Goal: Task Accomplishment & Management: Complete application form

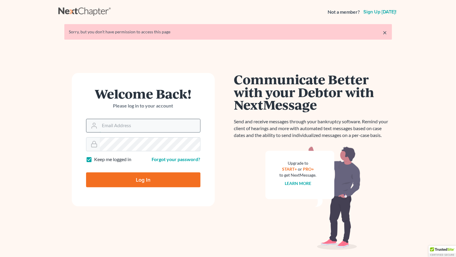
click at [118, 128] on input "Email Address" at bounding box center [150, 125] width 100 height 13
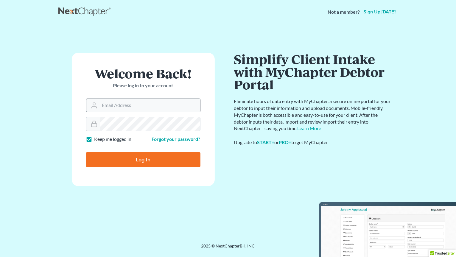
click at [119, 105] on input "Email Address" at bounding box center [150, 105] width 100 height 13
type input "[EMAIL_ADDRESS][DOMAIN_NAME]"
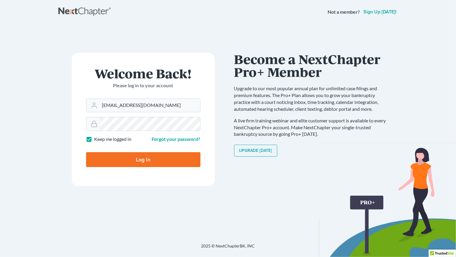
click at [158, 157] on input "Log In" at bounding box center [143, 159] width 114 height 15
type input "Thinking..."
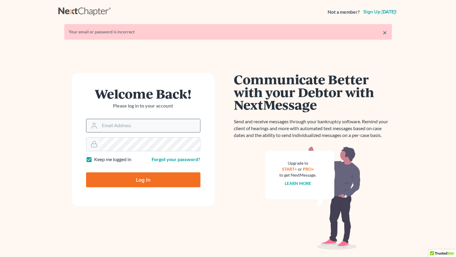
click at [136, 126] on input "Email Address" at bounding box center [150, 125] width 100 height 13
type input "[EMAIL_ADDRESS][DOMAIN_NAME]"
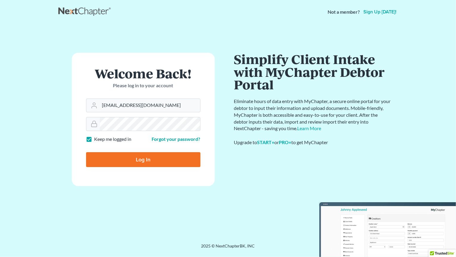
click at [137, 155] on input "Log In" at bounding box center [143, 159] width 114 height 15
type input "Thinking..."
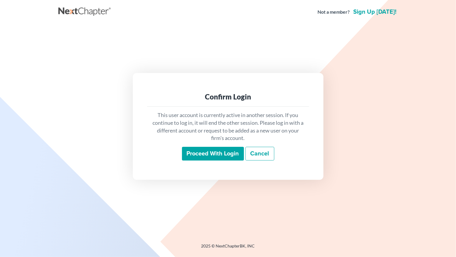
click at [197, 153] on input "Proceed with login" at bounding box center [213, 154] width 62 height 14
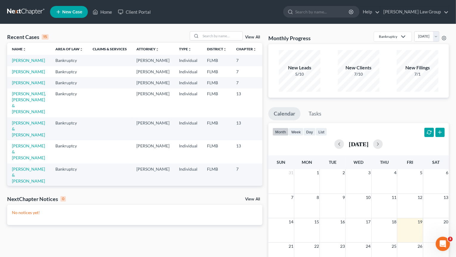
click at [70, 12] on span "New Case" at bounding box center [72, 12] width 20 height 4
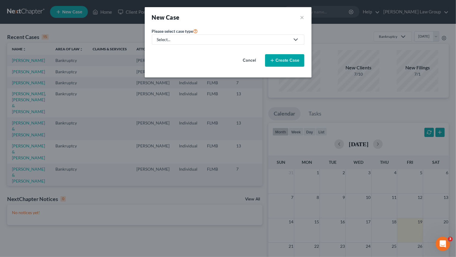
click at [230, 40] on div "Select..." at bounding box center [223, 40] width 133 height 6
click at [163, 51] on div "Bankruptcy" at bounding box center [186, 52] width 57 height 6
select select "15"
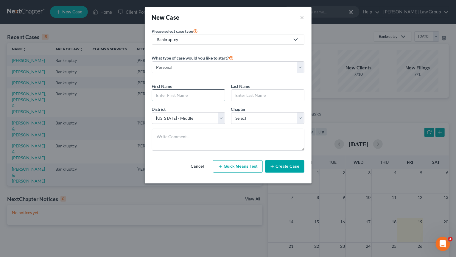
click at [197, 96] on input "text" at bounding box center [188, 95] width 73 height 11
type input "[PERSON_NAME]"
type input "T"
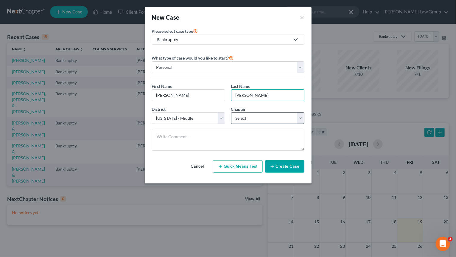
type input "[PERSON_NAME]"
click at [231, 112] on select "Select 7 11 12 13" at bounding box center [267, 118] width 73 height 12
select select "0"
click option "7" at bounding box center [0, 0] width 0 height 0
drag, startPoint x: 272, startPoint y: 165, endPoint x: 280, endPoint y: 161, distance: 10.0
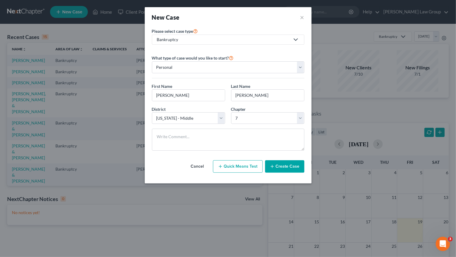
click at [273, 163] on button "Create Case" at bounding box center [284, 166] width 39 height 13
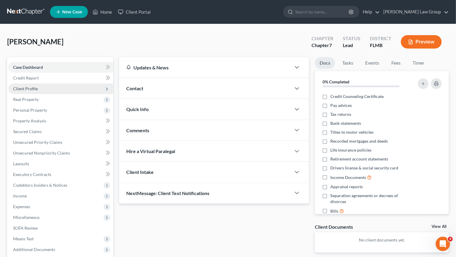
click at [47, 89] on span "Client Profile" at bounding box center [60, 88] width 105 height 11
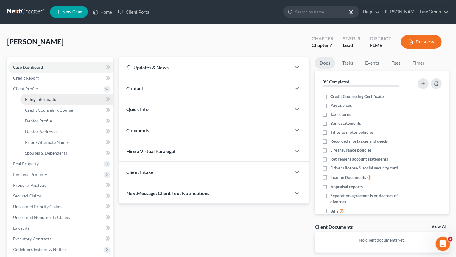
click at [79, 99] on link "Filing Information" at bounding box center [66, 99] width 93 height 11
select select "1"
select select "0"
select select "15"
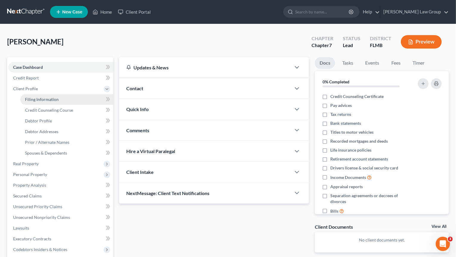
select select "9"
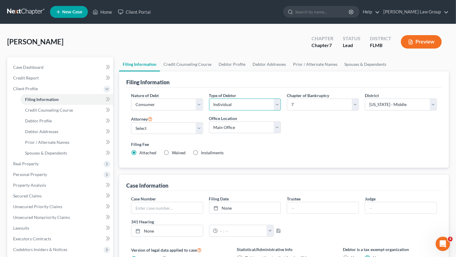
click at [209, 99] on select "Select Individual Joint" at bounding box center [245, 105] width 72 height 12
select select "1"
click option "Joint" at bounding box center [0, 0] width 0 height 0
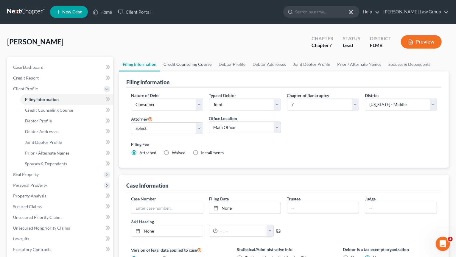
click at [198, 66] on link "Credit Counseling Course" at bounding box center [187, 64] width 55 height 14
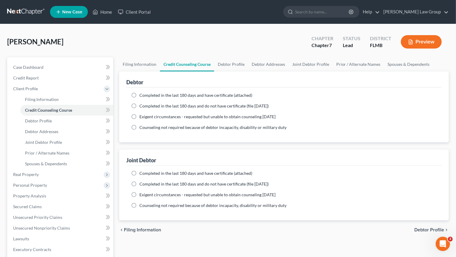
drag, startPoint x: 86, startPoint y: 46, endPoint x: 100, endPoint y: 59, distance: 19.2
click at [88, 48] on div "[PERSON_NAME] Upgraded Chapter Chapter 7 Status Lead District [GEOGRAPHIC_DATA]…" at bounding box center [228, 44] width 442 height 26
click at [153, 91] on div "Completed in the last 180 days and have certificate (attached) Date Completed N…" at bounding box center [284, 115] width 316 height 55
click at [154, 94] on span "Completed in the last 180 days and have certificate (attached)" at bounding box center [196, 95] width 113 height 5
click at [146, 94] on input "Completed in the last 180 days and have certificate (attached)" at bounding box center [144, 94] width 4 height 4
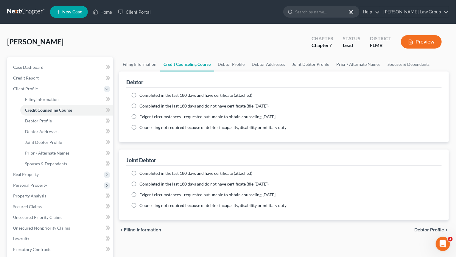
radio input "true"
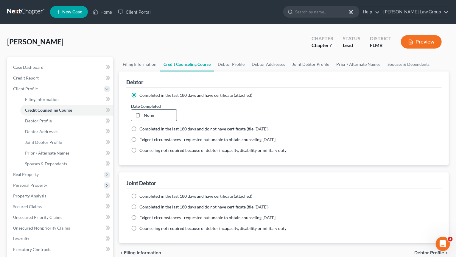
type input "[DATE]"
click at [148, 117] on link "None" at bounding box center [154, 115] width 46 height 11
drag, startPoint x: 152, startPoint y: 184, endPoint x: 153, endPoint y: 181, distance: 3.3
click at [149, 196] on span "Completed in the last 180 days and have certificate (attached)" at bounding box center [196, 196] width 113 height 5
click at [146, 196] on input "Completed in the last 180 days and have certificate (attached)" at bounding box center [144, 195] width 4 height 4
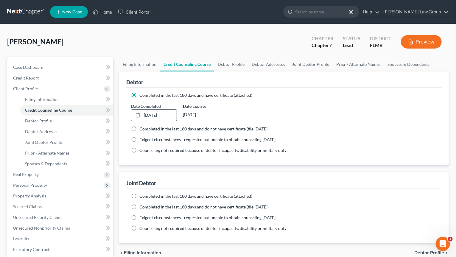
radio input "true"
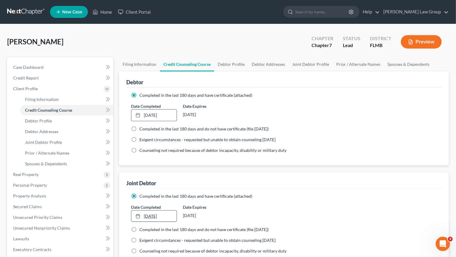
click at [149, 216] on link "[DATE]" at bounding box center [154, 216] width 46 height 11
click at [237, 64] on link "Debtor Profile" at bounding box center [231, 64] width 34 height 14
select select "1"
select select "0"
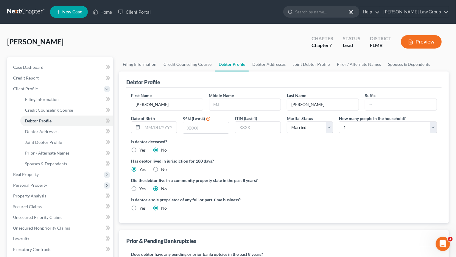
scroll to position [134, 0]
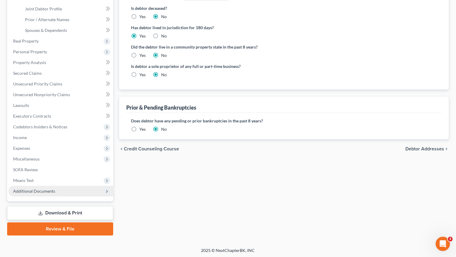
click at [55, 193] on span "Additional Documents" at bounding box center [60, 191] width 105 height 11
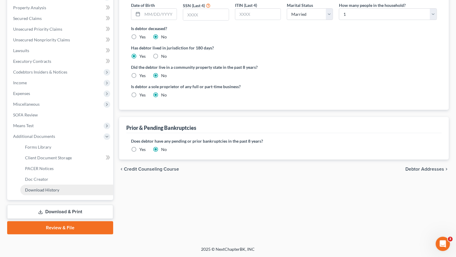
scroll to position [112, 0]
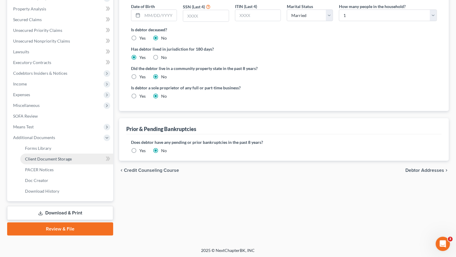
click at [59, 159] on span "Client Document Storage" at bounding box center [48, 158] width 47 height 5
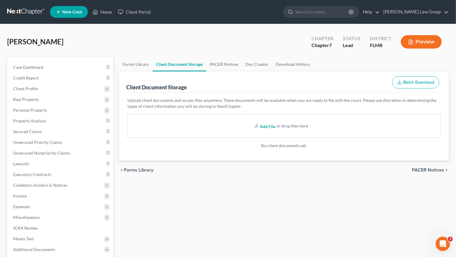
click at [263, 125] on input "file" at bounding box center [267, 126] width 14 height 11
type input "C:\fakepath\Certificate (H [DATE]).pdf"
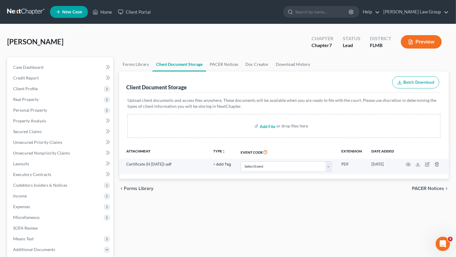
click at [266, 125] on input "file" at bounding box center [267, 126] width 14 height 11
type input "C:\fakepath\Certificate (W [DATE]).pdf"
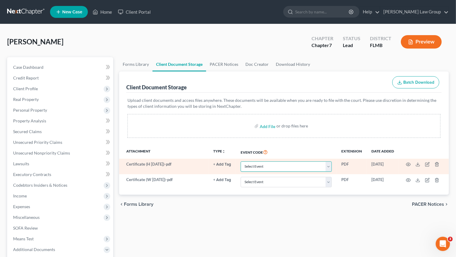
click at [241, 162] on select "Select Event 20 Largest Unsecured Creditors Amended Chapter 13 Plan Amended Cre…" at bounding box center [286, 167] width 91 height 10
select select "9"
click option "Certificate of Credit Counseling" at bounding box center [0, 0] width 0 height 0
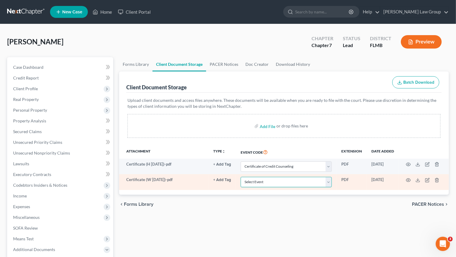
click at [241, 177] on select "Select Event 20 Largest Unsecured Creditors Amended Chapter 13 Plan Amended Cre…" at bounding box center [286, 182] width 91 height 10
select select "9"
click option "Certificate of Credit Counseling" at bounding box center [0, 0] width 0 height 0
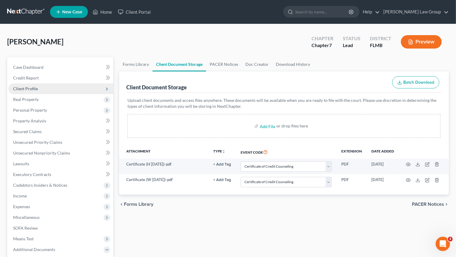
click at [31, 85] on span "Client Profile" at bounding box center [60, 88] width 105 height 11
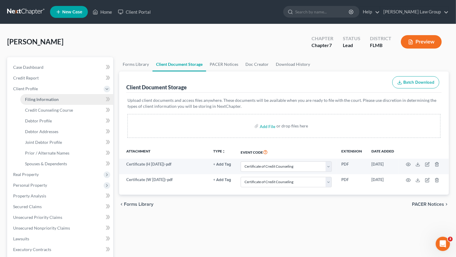
click at [49, 100] on span "Filing Information" at bounding box center [42, 99] width 34 height 5
select select "1"
select select "0"
select select "15"
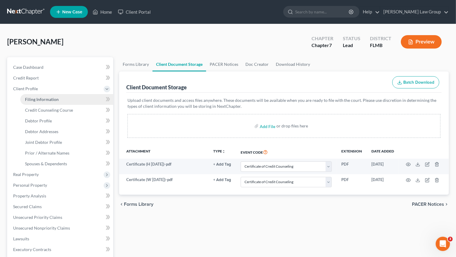
select select "0"
select select "9"
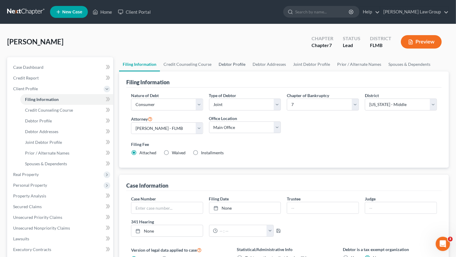
click at [228, 62] on link "Debtor Profile" at bounding box center [232, 64] width 34 height 14
select select "1"
select select "0"
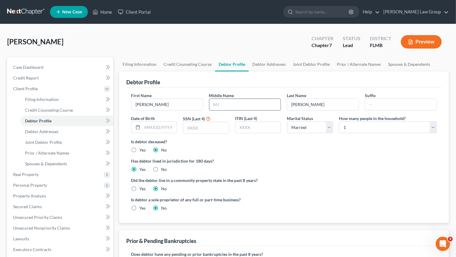
click at [230, 103] on input "text" at bounding box center [246, 104] width 72 height 11
click at [173, 126] on input "text" at bounding box center [159, 127] width 35 height 11
type input "[DATE]"
click at [62, 135] on link "Debtor Addresses" at bounding box center [66, 131] width 93 height 11
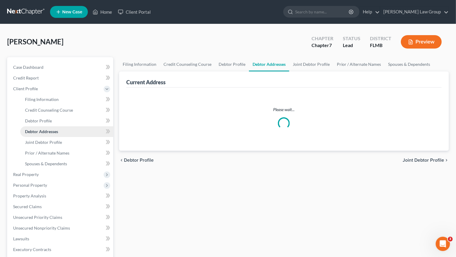
select select "0"
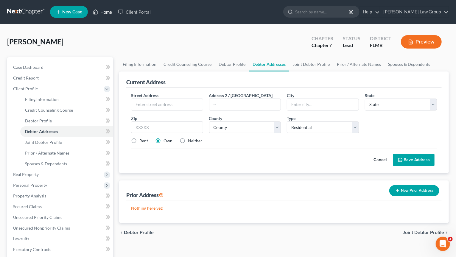
click at [99, 12] on link "Home" at bounding box center [102, 12] width 25 height 11
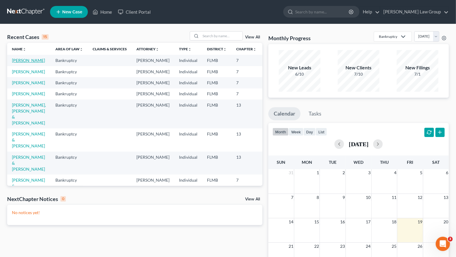
click at [20, 59] on link "[PERSON_NAME]" at bounding box center [28, 60] width 33 height 5
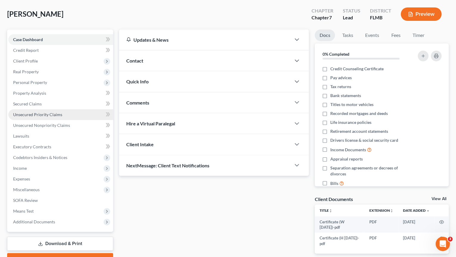
scroll to position [31, 0]
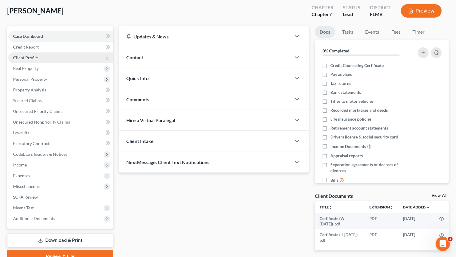
click at [56, 56] on span "Client Profile" at bounding box center [60, 57] width 105 height 11
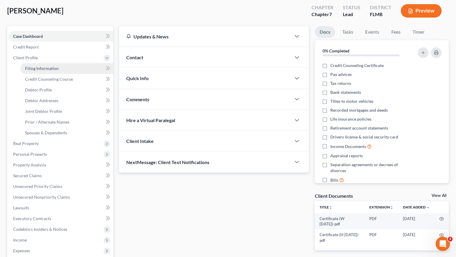
click at [74, 70] on link "Filing Information" at bounding box center [66, 68] width 93 height 11
select select "1"
select select "0"
select select "15"
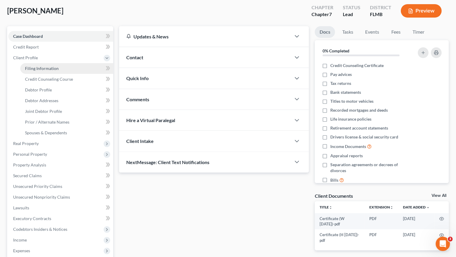
select select "0"
select select "9"
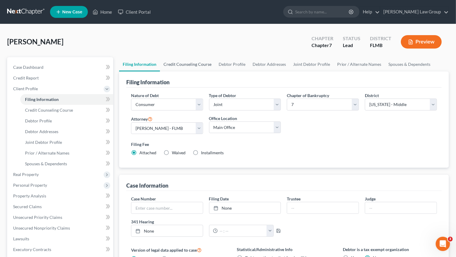
drag, startPoint x: 182, startPoint y: 65, endPoint x: 201, endPoint y: 65, distance: 19.1
click at [183, 65] on link "Credit Counseling Course" at bounding box center [187, 64] width 55 height 14
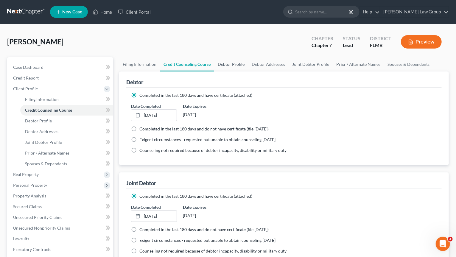
click at [229, 65] on link "Debtor Profile" at bounding box center [231, 64] width 34 height 14
select select "1"
select select "0"
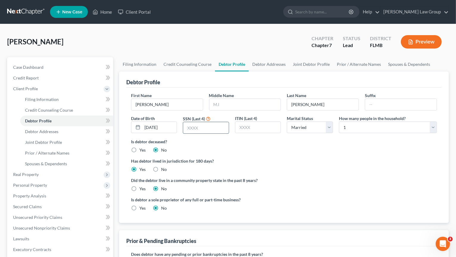
click at [208, 129] on input "text" at bounding box center [206, 127] width 46 height 11
type input "6677"
click at [339, 122] on select "Select 1 2 3 4 5 6 7 8 9 10 11 12 13 14 15 16 17 18 19 20" at bounding box center [388, 128] width 98 height 12
select select "5"
click option "6" at bounding box center [0, 0] width 0 height 0
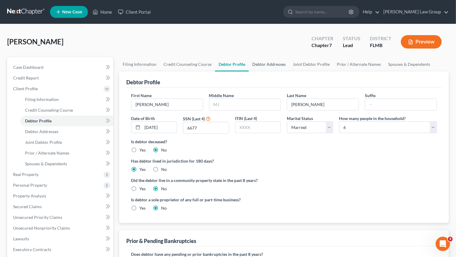
click at [262, 63] on link "Debtor Addresses" at bounding box center [269, 64] width 41 height 14
select select "0"
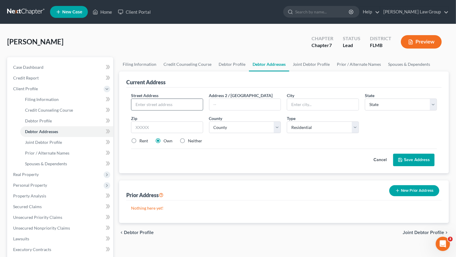
click at [183, 103] on input "text" at bounding box center [167, 104] width 72 height 11
type input "[STREET_ADDRESS]"
type input "33928"
type input "Estero"
select select "9"
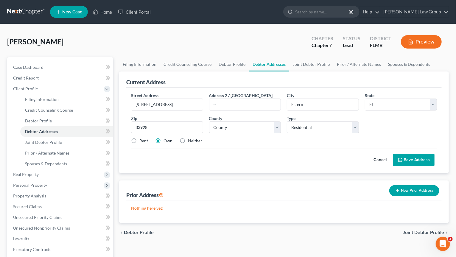
click at [140, 142] on label "Rent" at bounding box center [144, 141] width 9 height 6
click at [142, 142] on input "Rent" at bounding box center [144, 140] width 4 height 4
radio input "true"
click at [209, 122] on select "County [GEOGRAPHIC_DATA] [GEOGRAPHIC_DATA] [GEOGRAPHIC_DATA] [GEOGRAPHIC_DATA] …" at bounding box center [245, 128] width 72 height 12
select select "34"
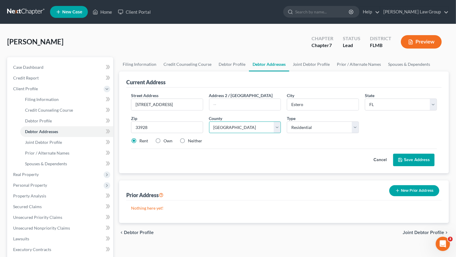
click option "[GEOGRAPHIC_DATA]" at bounding box center [0, 0] width 0 height 0
click at [412, 160] on button "Save Address" at bounding box center [413, 160] width 41 height 13
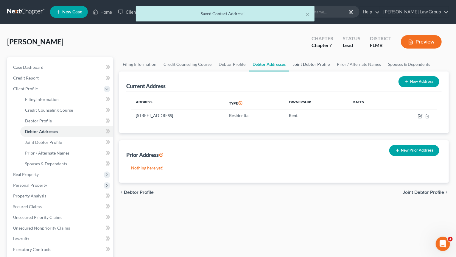
click at [320, 65] on link "Joint Debtor Profile" at bounding box center [311, 64] width 44 height 14
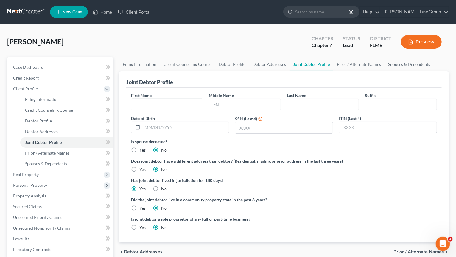
click at [152, 104] on input "text" at bounding box center [167, 104] width 72 height 11
type input "[PERSON_NAME]"
type input "T"
type input "[PERSON_NAME]"
click at [187, 125] on input "text" at bounding box center [185, 127] width 86 height 11
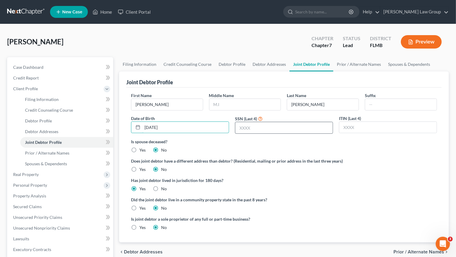
type input "[DATE]"
click at [266, 128] on input "text" at bounding box center [283, 127] width 97 height 11
type input "7920"
click at [353, 66] on link "Prior / Alternate Names" at bounding box center [360, 64] width 52 height 14
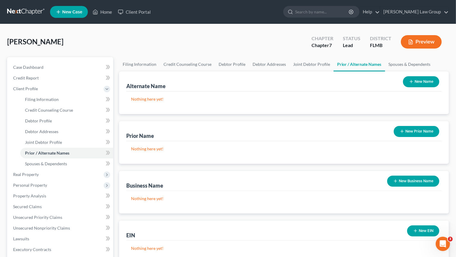
click at [425, 76] on button "New Name" at bounding box center [421, 81] width 36 height 11
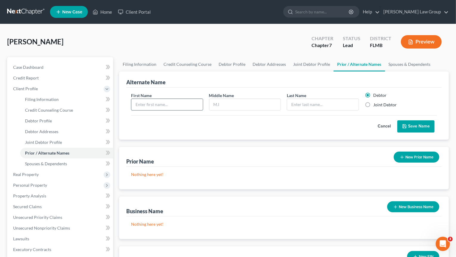
click at [152, 109] on input "text" at bounding box center [167, 104] width 72 height 11
type input "[PERSON_NAME]"
click at [413, 125] on button "Save Name" at bounding box center [416, 126] width 37 height 13
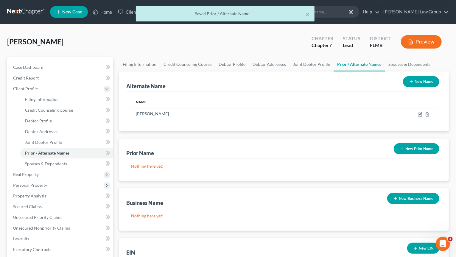
drag, startPoint x: 420, startPoint y: 81, endPoint x: 369, endPoint y: 89, distance: 52.1
click at [420, 82] on button "New Name" at bounding box center [421, 81] width 36 height 11
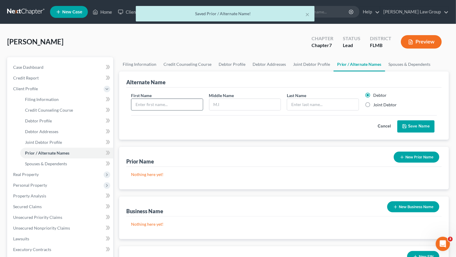
click at [185, 108] on input "text" at bounding box center [167, 104] width 72 height 11
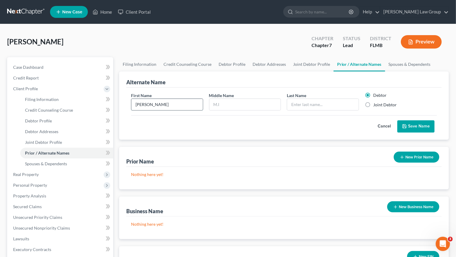
type input "[PERSON_NAME]"
click at [376, 106] on label "Joint Debtor" at bounding box center [385, 105] width 24 height 6
click at [376, 106] on input "Joint Debtor" at bounding box center [378, 104] width 4 height 4
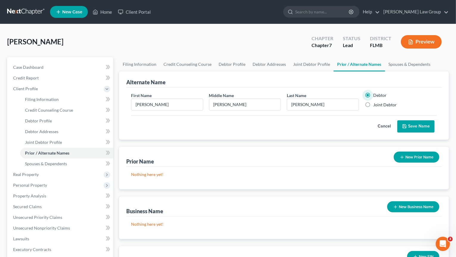
radio input "true"
radio input "false"
click at [427, 128] on button "Save Name" at bounding box center [416, 126] width 37 height 13
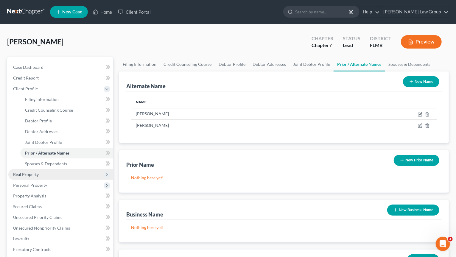
click at [30, 173] on span "Real Property" at bounding box center [26, 174] width 26 height 5
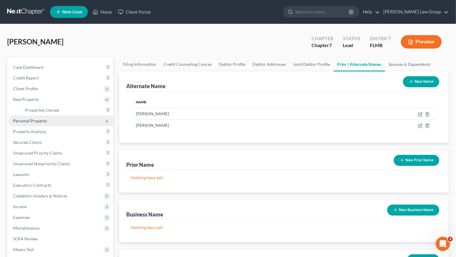
click at [44, 124] on span "Personal Property" at bounding box center [60, 121] width 105 height 11
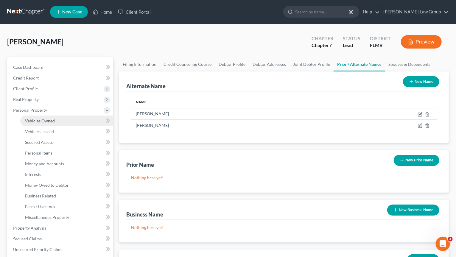
click at [47, 121] on span "Vehicles Owned" at bounding box center [40, 120] width 30 height 5
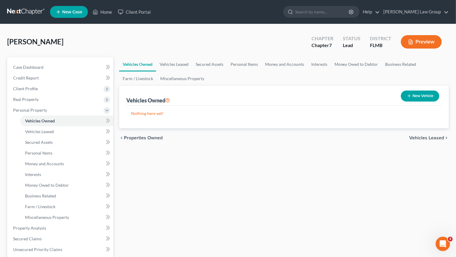
click at [414, 99] on button "New Vehicle" at bounding box center [420, 96] width 38 height 11
select select "0"
select select "2"
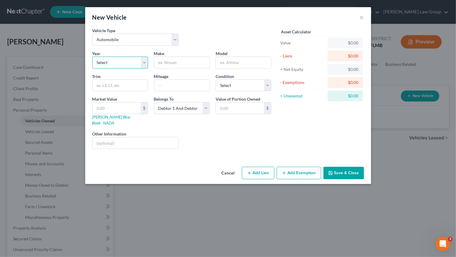
click at [92, 57] on select "Select 2026 2025 2024 2023 2022 2021 2020 2019 2018 2017 2016 2015 2014 2013 20…" at bounding box center [120, 63] width 56 height 12
select select "6"
click option "2020" at bounding box center [0, 0] width 0 height 0
click at [167, 62] on input "text" at bounding box center [181, 62] width 55 height 11
type input "Jeep"
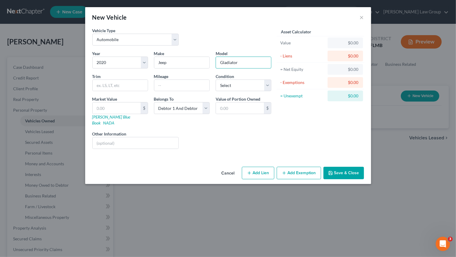
type input "Gladiator"
click at [216, 80] on select "Select Excellent Very Good Good Fair Poor" at bounding box center [244, 86] width 56 height 12
select select "2"
click option "Good" at bounding box center [0, 0] width 0 height 0
click at [127, 107] on input "text" at bounding box center [117, 108] width 48 height 11
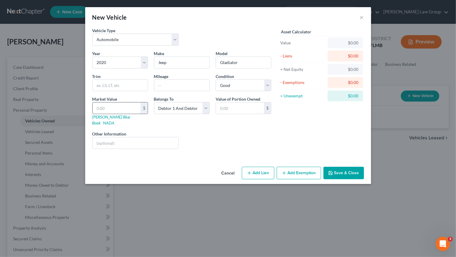
click at [118, 103] on input "text" at bounding box center [117, 108] width 48 height 11
type input "2"
type input "2.00"
type input "26"
type input "26.00"
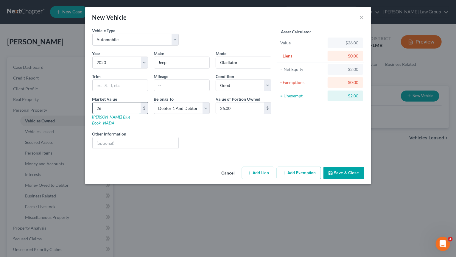
type input "260"
type input "260.00"
type input "2600"
type input "2,600.00"
type input "2,6000"
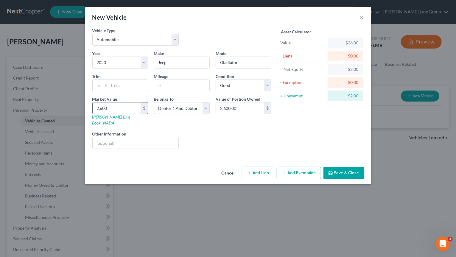
type input "26,000.00"
type input "26,000"
click at [260, 167] on button "Add Lien" at bounding box center [258, 173] width 32 height 13
select select "2"
select select "0"
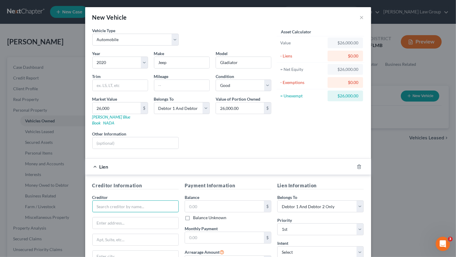
click at [117, 202] on input "text" at bounding box center [135, 207] width 87 height 12
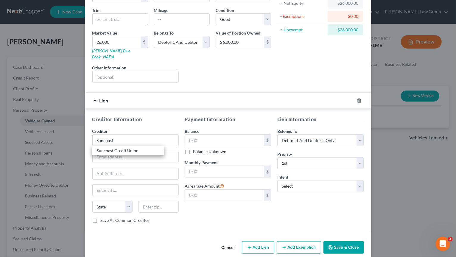
click at [138, 148] on div "Suncoast Credit Union" at bounding box center [128, 151] width 62 height 6
type input "Suncoast Credit Union"
type input "P.O. Box 11904"
type input "[GEOGRAPHIC_DATA]"
select select "9"
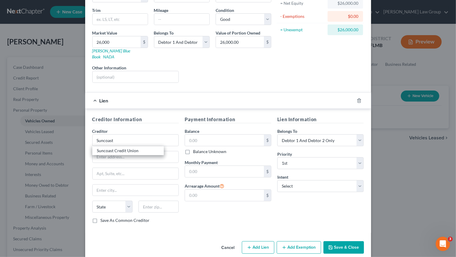
type input "33680-0000"
click at [212, 135] on input "text" at bounding box center [224, 140] width 79 height 11
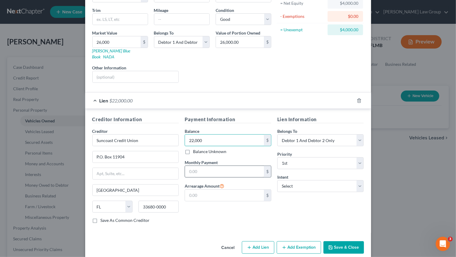
type input "22,000"
click at [210, 166] on input "text" at bounding box center [224, 171] width 79 height 11
type input "465"
click at [278, 180] on select "Select Surrender Redeem Reaffirm Avoid Other" at bounding box center [321, 186] width 87 height 12
select select "2"
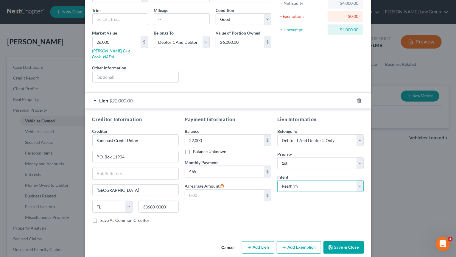
click option "Reaffirm" at bounding box center [0, 0] width 0 height 0
click at [342, 241] on button "Save & Close" at bounding box center [344, 247] width 41 height 13
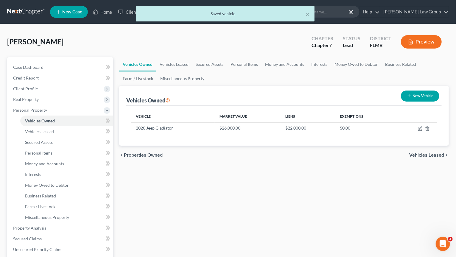
click at [410, 97] on icon "button" at bounding box center [409, 96] width 5 height 5
select select "0"
select select "2"
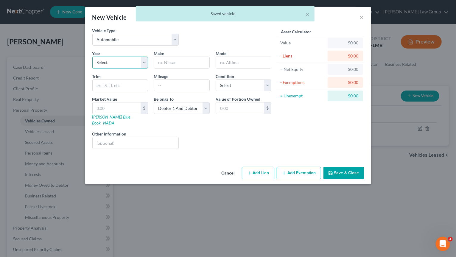
click at [92, 57] on select "Select 2026 2025 2024 2023 2022 2021 2020 2019 2018 2017 2016 2015 2014 2013 20…" at bounding box center [120, 63] width 56 height 12
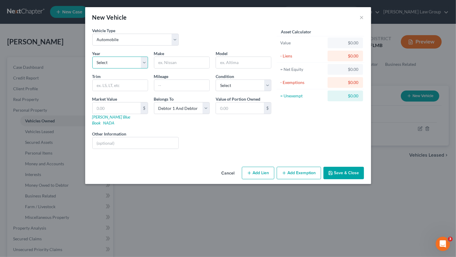
select select "4"
click option "2022" at bounding box center [0, 0] width 0 height 0
click at [178, 61] on input "text" at bounding box center [181, 62] width 55 height 11
drag, startPoint x: 179, startPoint y: 62, endPoint x: 227, endPoint y: 64, distance: 48.9
click at [210, 63] on input "Mitsubishi Outlander" at bounding box center [181, 62] width 55 height 11
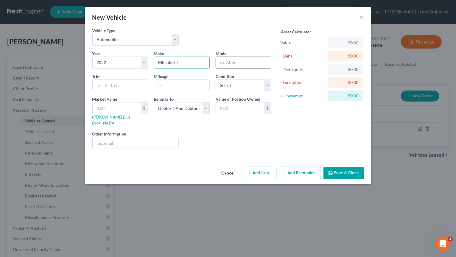
type input "Mitsubishi"
click at [239, 59] on input "text" at bounding box center [243, 62] width 55 height 11
paste input "Outlander"
type input "Outlander"
click at [193, 65] on input "Mitsubishi" at bounding box center [181, 62] width 55 height 11
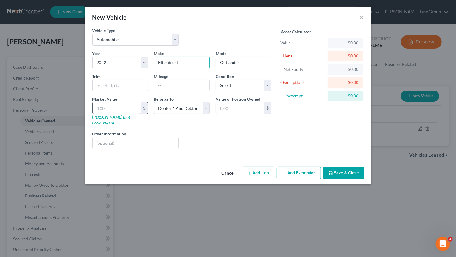
type input "Mitsubishi"
click at [126, 105] on input "text" at bounding box center [117, 108] width 48 height 11
click at [118, 112] on input "text" at bounding box center [117, 108] width 48 height 11
type input "2"
type input "2.00"
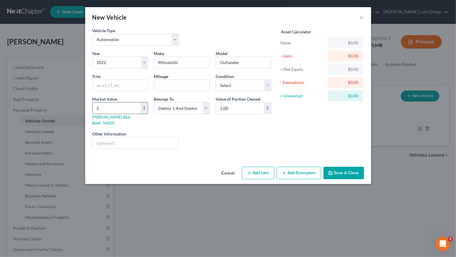
type input "20"
type input "20.00"
type input "200"
type input "200.00"
type input "2000"
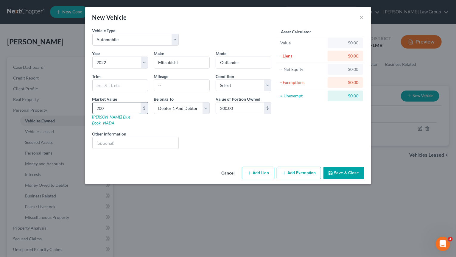
type input "2,000.00"
type input "2,0000"
type input "20,000.00"
type input "20,000"
click at [216, 80] on select "Select Excellent Very Good Good Fair Poor" at bounding box center [244, 86] width 56 height 12
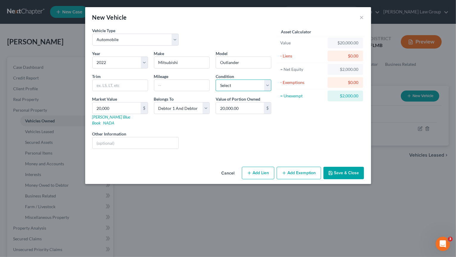
select select "2"
click option "Good" at bounding box center [0, 0] width 0 height 0
click at [259, 167] on button "Add Lien" at bounding box center [258, 173] width 32 height 13
select select "2"
select select "0"
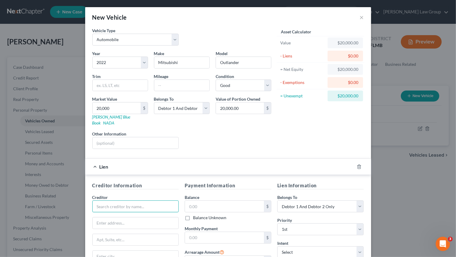
click at [112, 201] on input "text" at bounding box center [135, 207] width 87 height 12
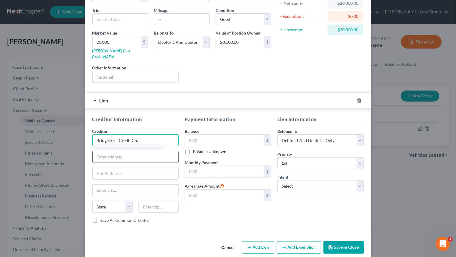
type input "Bridgecrest Credit Co."
click at [125, 151] on input "text" at bounding box center [136, 156] width 86 height 11
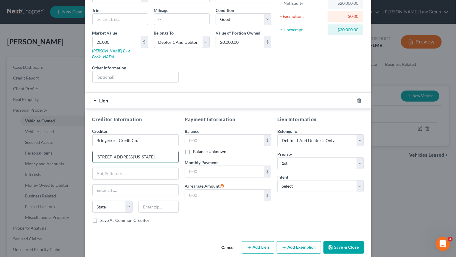
type input "[STREET_ADDRESS][US_STATE]"
type input "85233"
type input "[PERSON_NAME]"
select select "3"
click at [212, 135] on input "text" at bounding box center [224, 140] width 79 height 11
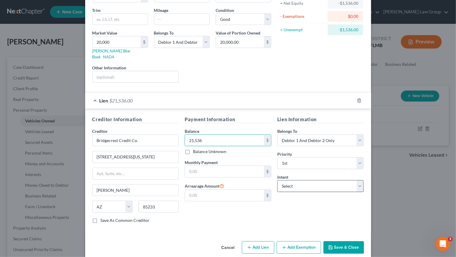
type input "21,536"
click at [278, 180] on select "Select Surrender Redeem Reaffirm Avoid Other" at bounding box center [321, 186] width 87 height 12
select select "2"
click option "Reaffirm" at bounding box center [0, 0] width 0 height 0
click at [207, 166] on input "text" at bounding box center [224, 171] width 79 height 11
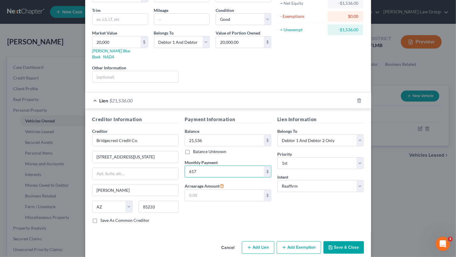
type input "617"
click at [344, 241] on button "Save & Close" at bounding box center [344, 247] width 41 height 13
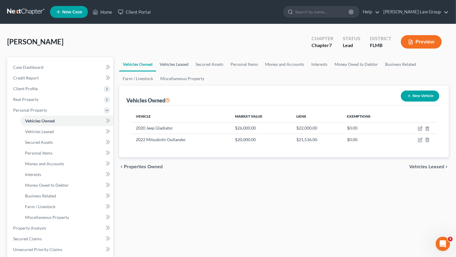
click at [188, 62] on link "Vehicles Leased" at bounding box center [174, 64] width 36 height 14
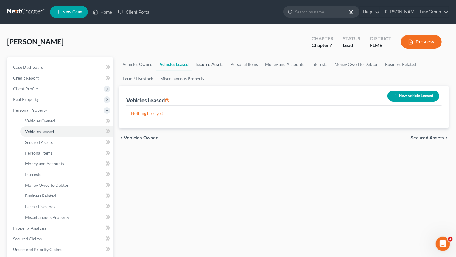
click at [209, 64] on link "Secured Assets" at bounding box center [209, 64] width 35 height 14
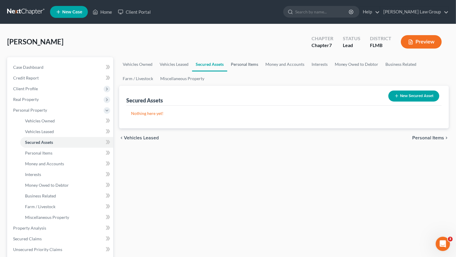
click at [252, 65] on link "Personal Items" at bounding box center [244, 64] width 35 height 14
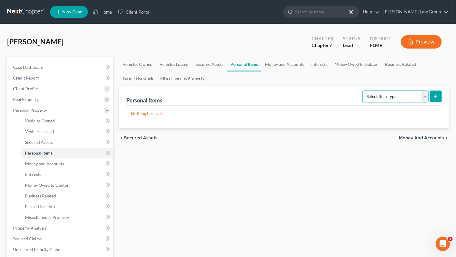
click at [363, 91] on select "Select Item Type Clothing Collectibles Of Value Electronics Firearms Household …" at bounding box center [396, 97] width 66 height 12
select select "household_goods"
click option "Household Goods" at bounding box center [0, 0] width 0 height 0
click at [441, 96] on button "submit" at bounding box center [436, 97] width 12 height 12
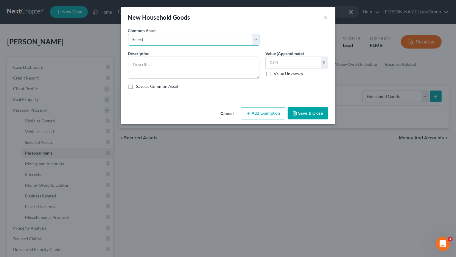
click at [128, 34] on select "Select Household goods & furnishings" at bounding box center [193, 40] width 131 height 12
select select "0"
click option "Household goods & furnishings" at bounding box center [0, 0] width 0 height 0
type textarea "Household goods & furnishings"
type input "2,000.00"
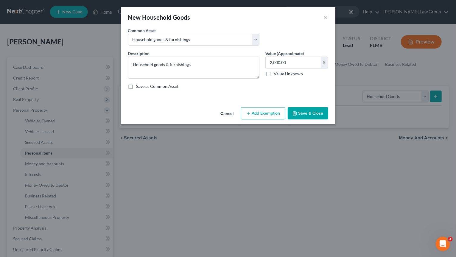
click at [273, 115] on button "Add Exemption" at bounding box center [263, 113] width 44 height 13
select select "2"
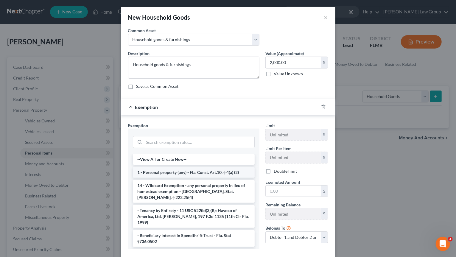
click at [176, 172] on li "1 - Personal property (any) - Fla. Const. Art.10, § 4(a) (2)" at bounding box center [194, 172] width 122 height 11
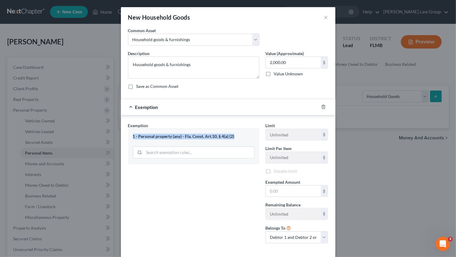
click at [177, 172] on div "Exemption Set must be selected for CA. Exemption * 1 - Personal property (any) …" at bounding box center [193, 186] width 137 height 126
click at [274, 169] on label "Double limit" at bounding box center [285, 172] width 23 height 6
click at [276, 169] on input "Double limit" at bounding box center [278, 171] width 4 height 4
checkbox input "true"
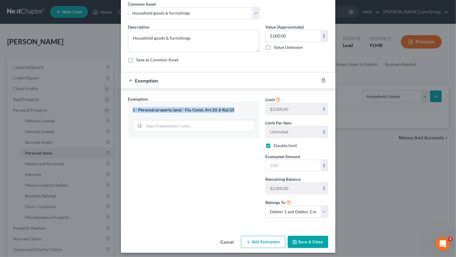
scroll to position [28, 0]
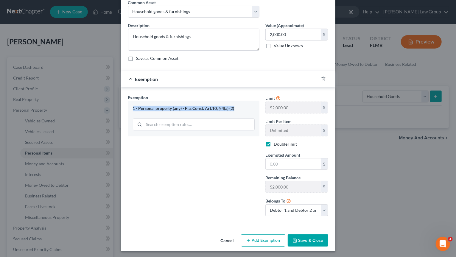
click at [301, 239] on button "Save & Close" at bounding box center [308, 241] width 41 height 13
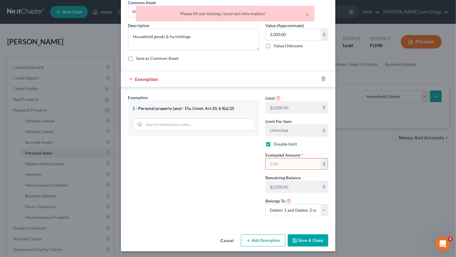
click at [279, 165] on input "text" at bounding box center [293, 164] width 55 height 11
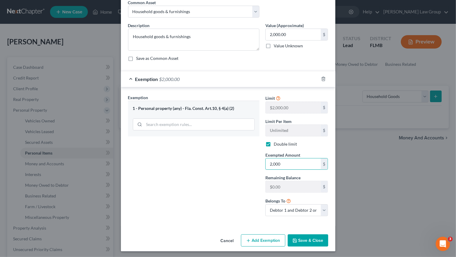
type input "2,000"
click at [311, 241] on button "Save & Close" at bounding box center [308, 241] width 41 height 13
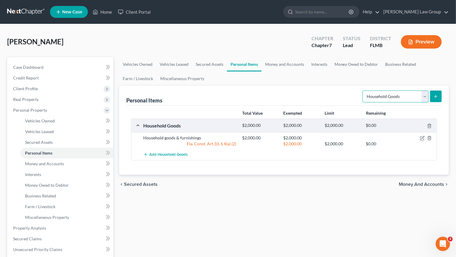
click at [363, 91] on select "Select Item Type Clothing Collectibles Of Value Electronics Firearms Household …" at bounding box center [396, 97] width 66 height 12
select select "jewelry"
click option "Jewelry" at bounding box center [0, 0] width 0 height 0
click at [435, 97] on icon "submit" at bounding box center [436, 96] width 5 height 5
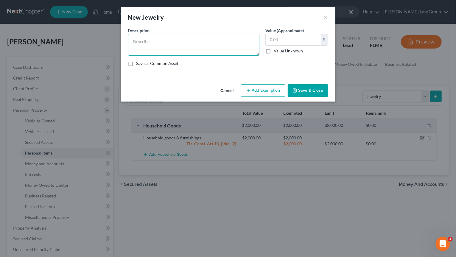
click at [165, 36] on textarea at bounding box center [193, 45] width 131 height 22
type textarea "Jewelry"
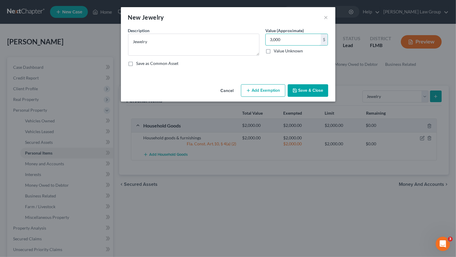
type input "3,000"
click at [260, 88] on button "Add Exemption" at bounding box center [263, 90] width 44 height 13
select select "2"
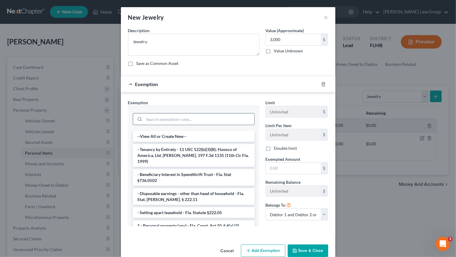
click at [168, 117] on input "search" at bounding box center [199, 119] width 110 height 11
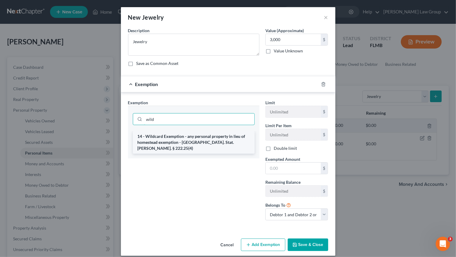
type input "wild"
click at [212, 138] on li "14 - Wildcard Exemption - any personal property in lieu of homestead exemption …" at bounding box center [194, 142] width 122 height 23
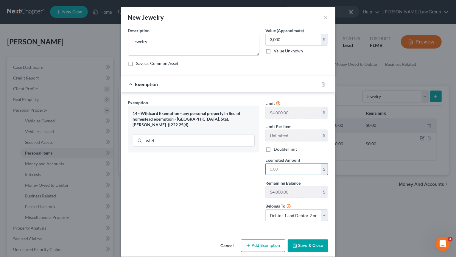
click at [294, 168] on input "text" at bounding box center [293, 169] width 55 height 11
type input "3,000"
click at [302, 244] on button "Save & Close" at bounding box center [308, 246] width 41 height 13
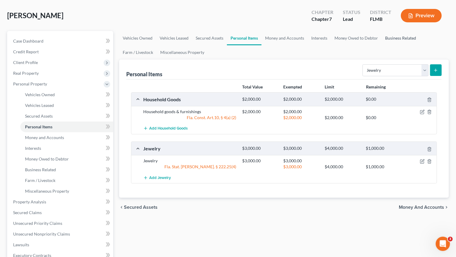
scroll to position [31, 0]
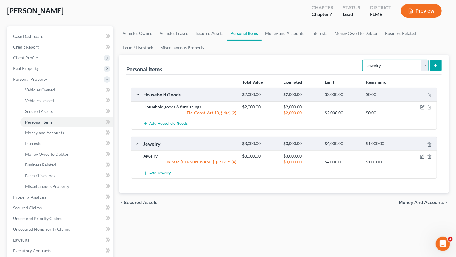
click at [363, 60] on select "Select Item Type Clothing Collectibles Of Value Electronics Firearms Household …" at bounding box center [396, 66] width 66 height 12
select select "clothing"
click option "Clothing" at bounding box center [0, 0] width 0 height 0
click at [436, 63] on icon "submit" at bounding box center [436, 65] width 5 height 5
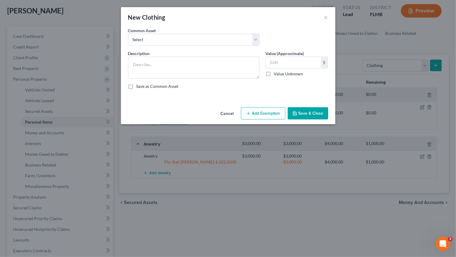
drag, startPoint x: 178, startPoint y: 33, endPoint x: 182, endPoint y: 40, distance: 7.5
click at [178, 33] on div "Common Asset Select Debtor's Wardrobe Joint debtor's wardrobe Joint Debtor's wa…" at bounding box center [193, 36] width 137 height 18
click at [128, 34] on select "Select Debtor's Wardrobe Joint debtor's wardrobe Joint Debtor's wardrobe" at bounding box center [193, 40] width 131 height 12
select select "0"
click option "Debtor's Wardrobe" at bounding box center [0, 0] width 0 height 0
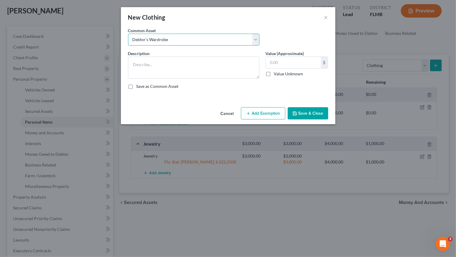
type textarea "Debtor's Wardrobe"
type input "30.00"
click at [266, 117] on button "Add Exemption" at bounding box center [263, 113] width 44 height 13
select select "2"
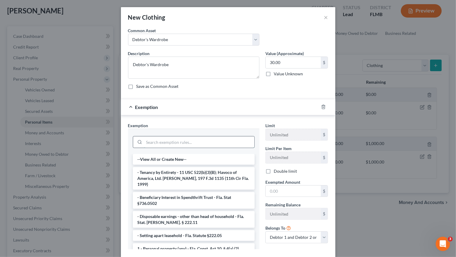
drag, startPoint x: 161, startPoint y: 141, endPoint x: 160, endPoint y: 134, distance: 7.0
click at [161, 141] on input "search" at bounding box center [199, 142] width 110 height 11
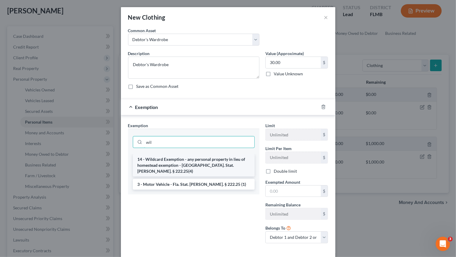
type input "wil"
click at [185, 162] on li "14 - Wildcard Exemption - any personal property in lieu of homestead exemption …" at bounding box center [194, 165] width 122 height 23
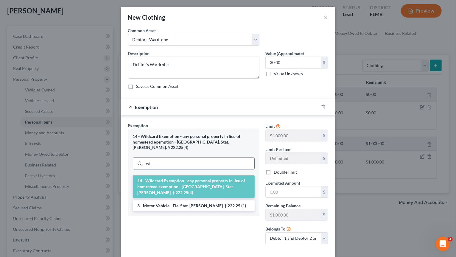
click at [182, 160] on input "wil" at bounding box center [199, 163] width 110 height 11
click at [215, 148] on div "14 - Wildcard Exemption - any personal property in lieu of homestead exemption …" at bounding box center [193, 152] width 131 height 47
click at [222, 120] on div "Exemption Set must be selected for CA. Exemption * 14 - Wildcard Exemption - an…" at bounding box center [228, 184] width 215 height 139
click at [174, 178] on li "14 - Wildcard Exemption - any personal property in lieu of homestead exemption …" at bounding box center [194, 187] width 122 height 23
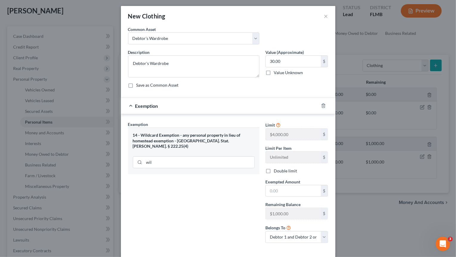
scroll to position [0, 0]
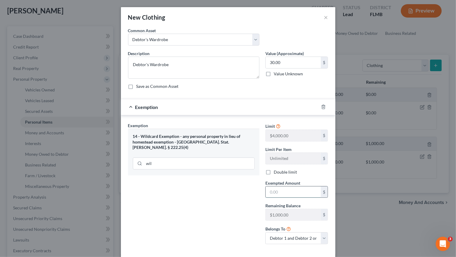
click at [291, 192] on input "text" at bounding box center [293, 192] width 55 height 11
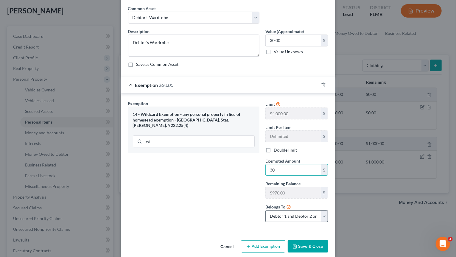
scroll to position [28, 0]
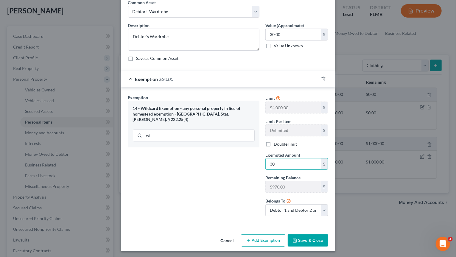
type input "30"
click at [304, 241] on button "Save & Close" at bounding box center [308, 241] width 41 height 13
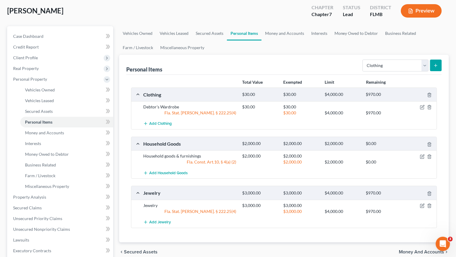
click at [437, 66] on icon "submit" at bounding box center [436, 65] width 5 height 5
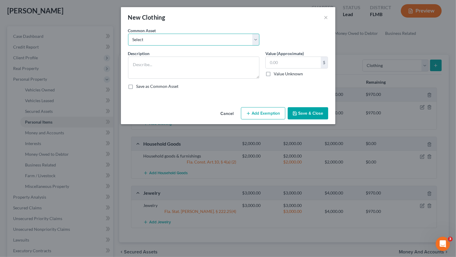
click at [128, 34] on select "Select Debtor's Wardrobe Joint debtor's wardrobe Joint Debtor's wardrobe" at bounding box center [193, 40] width 131 height 12
select select "1"
click option "Joint debtor's wardrobe" at bounding box center [0, 0] width 0 height 0
type textarea "Joint debtor's wardrobe"
type input "30.00"
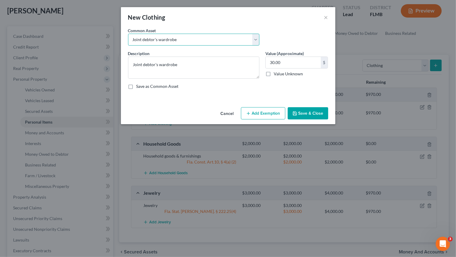
click at [128, 34] on select "Select Debtor's Wardrobe Joint debtor's wardrobe Joint Debtor's wardrobe" at bounding box center [193, 40] width 131 height 12
select select "2"
click option "Joint Debtor's wardrobe" at bounding box center [0, 0] width 0 height 0
type textarea "Joint Debtor's wardrobe"
click at [259, 118] on button "Add Exemption" at bounding box center [263, 113] width 44 height 13
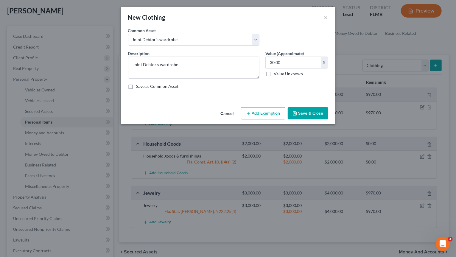
select select "2"
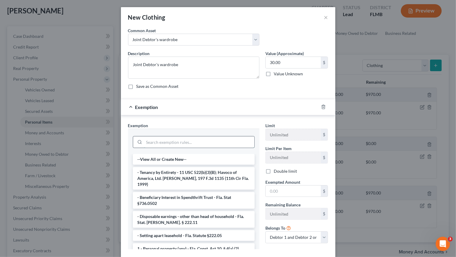
click at [168, 140] on input "search" at bounding box center [199, 142] width 110 height 11
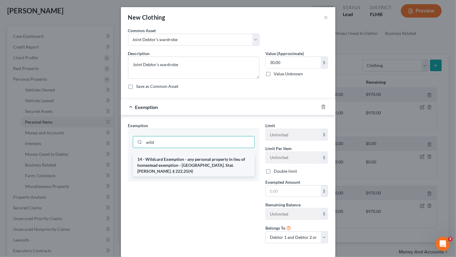
type input "wild"
click at [186, 159] on li "14 - Wildcard Exemption - any personal property in lieu of homestead exemption …" at bounding box center [194, 165] width 122 height 23
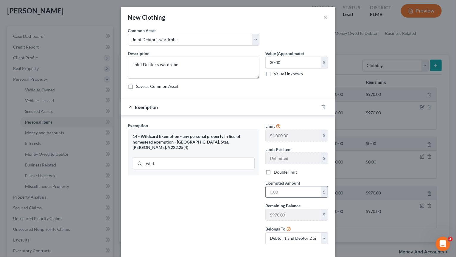
click at [279, 190] on input "text" at bounding box center [293, 192] width 55 height 11
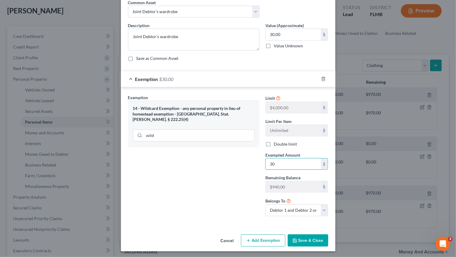
type input "30"
click at [327, 236] on button "Save & Close" at bounding box center [308, 241] width 41 height 13
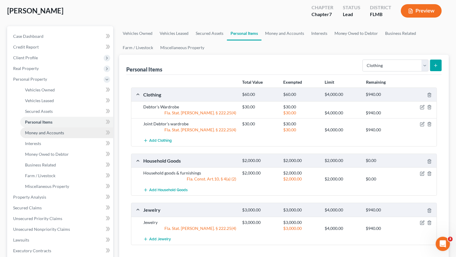
click at [51, 132] on span "Money and Accounts" at bounding box center [44, 132] width 39 height 5
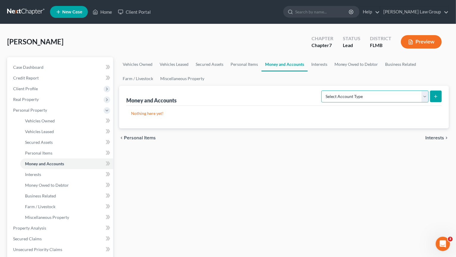
click at [322, 91] on select "Select Account Type Brokerage Cash on Hand Certificates of Deposit Checking Acc…" at bounding box center [375, 97] width 107 height 12
select select "checking"
click option "Checking Account" at bounding box center [0, 0] width 0 height 0
click at [440, 97] on button "submit" at bounding box center [436, 97] width 12 height 12
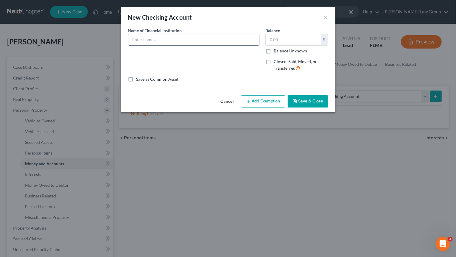
drag, startPoint x: 165, startPoint y: 40, endPoint x: 168, endPoint y: 38, distance: 4.0
click at [166, 38] on input "text" at bounding box center [193, 39] width 131 height 11
type input "Suncoast Credit Union"
type input "3,500"
click at [320, 105] on button "Save & Close" at bounding box center [308, 101] width 41 height 13
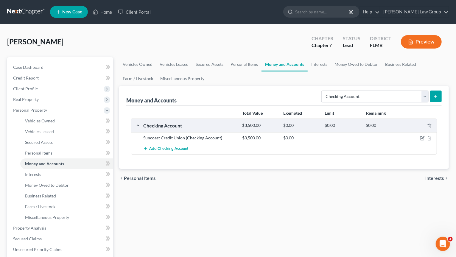
click at [438, 95] on icon "submit" at bounding box center [436, 96] width 5 height 5
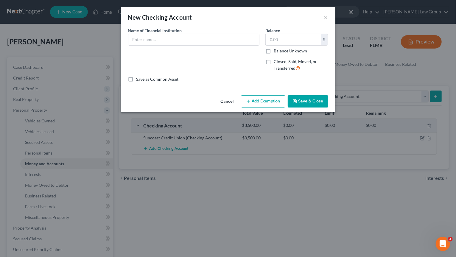
click at [228, 103] on button "Cancel" at bounding box center [227, 102] width 23 height 12
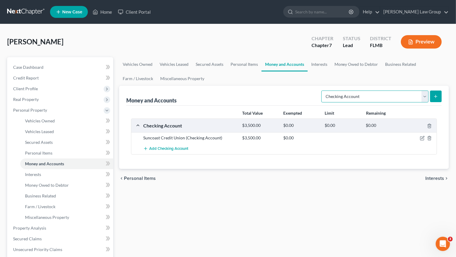
click at [322, 91] on select "Select Account Type Brokerage Cash on Hand Certificates of Deposit Checking Acc…" at bounding box center [375, 97] width 107 height 12
select select "savings"
click option "Savings Account" at bounding box center [0, 0] width 0 height 0
click at [435, 91] on button "submit" at bounding box center [436, 97] width 12 height 12
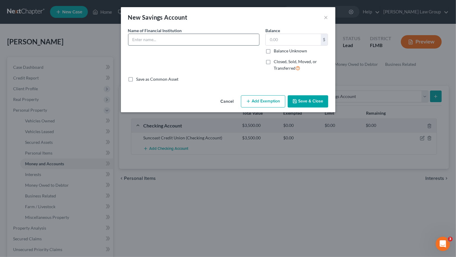
click at [168, 41] on input "text" at bounding box center [193, 39] width 131 height 11
type input "Suncoast Credit Union"
type input "5"
click at [314, 101] on button "Save & Close" at bounding box center [308, 101] width 41 height 13
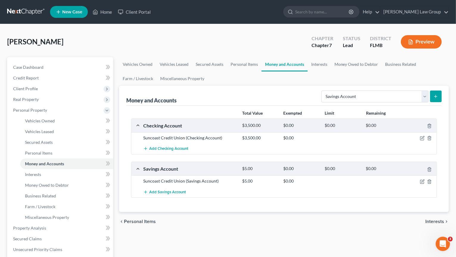
click at [438, 97] on icon "submit" at bounding box center [436, 96] width 5 height 5
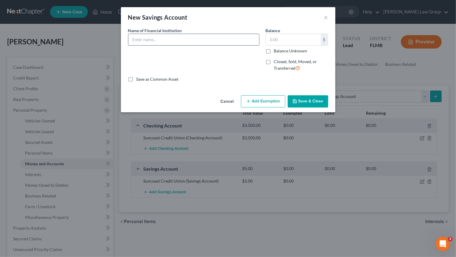
click at [166, 38] on input "text" at bounding box center [193, 39] width 131 height 11
type input "Suncoast Credit Union"
type input "14"
click at [309, 103] on button "Save & Close" at bounding box center [308, 101] width 41 height 13
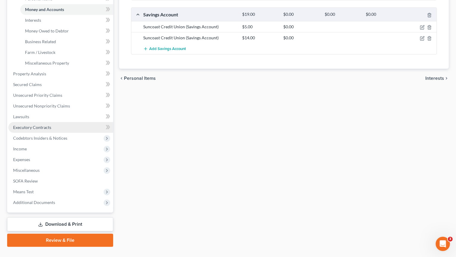
scroll to position [155, 0]
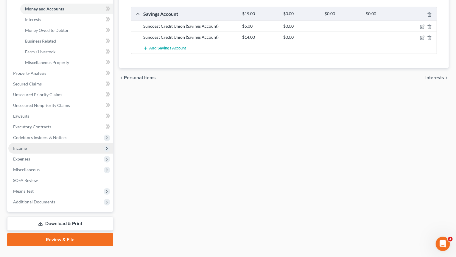
click at [42, 148] on span "Income" at bounding box center [60, 148] width 105 height 11
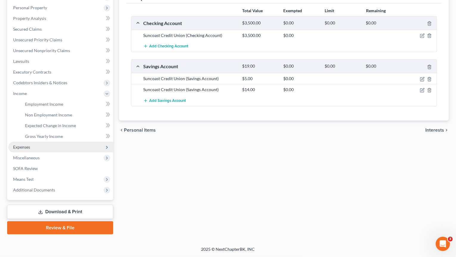
scroll to position [101, 0]
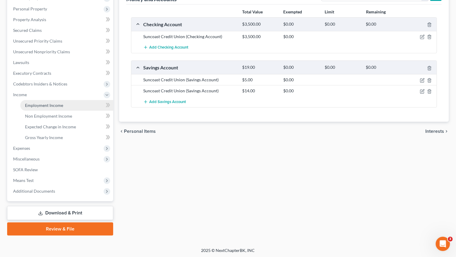
click at [48, 103] on span "Employment Income" at bounding box center [44, 105] width 38 height 5
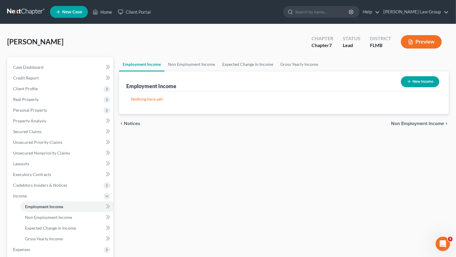
click at [415, 81] on button "New Income" at bounding box center [420, 81] width 38 height 11
select select "0"
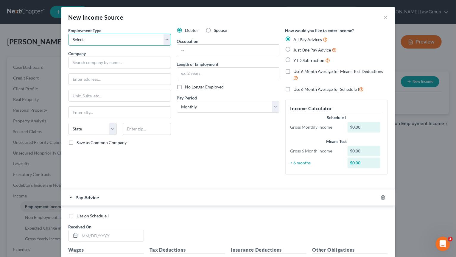
click at [69, 34] on select "Select Full or [DEMOGRAPHIC_DATA] Employment Self Employment" at bounding box center [120, 40] width 103 height 12
select select "0"
click option "Full or [DEMOGRAPHIC_DATA] Employment" at bounding box center [0, 0] width 0 height 0
click at [94, 65] on input "text" at bounding box center [120, 63] width 103 height 12
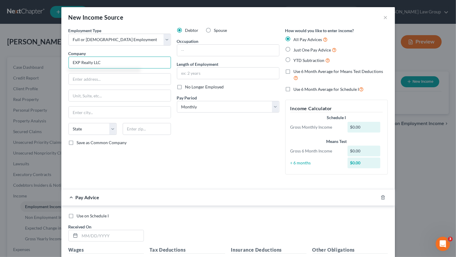
type input "EXP Realty LLC"
type input "[STREET_ADDRESS]"
click at [145, 128] on input "982265" at bounding box center [147, 129] width 48 height 12
type input "98226"
type input "Bellingham"
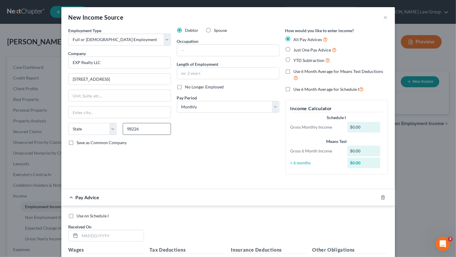
select select "50"
click at [217, 72] on input "text" at bounding box center [228, 73] width 102 height 11
type input "2.5 years"
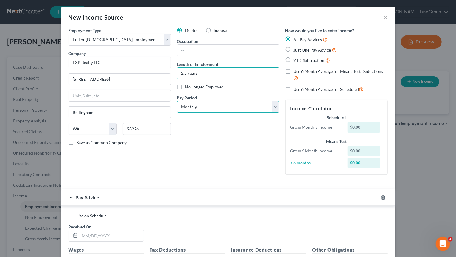
click at [177, 101] on select "Select Monthly Twice Monthly Every Other Week Weekly" at bounding box center [228, 107] width 103 height 12
select select "2"
click option "Every Other Week" at bounding box center [0, 0] width 0 height 0
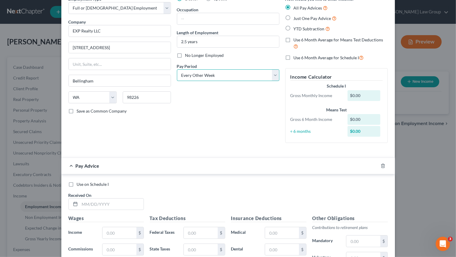
scroll to position [119, 0]
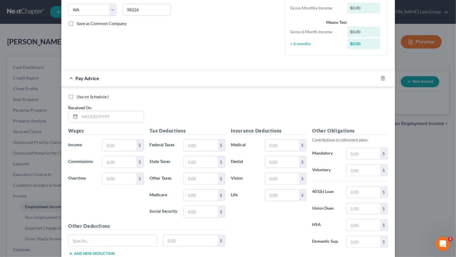
click at [100, 106] on div "Received On *" at bounding box center [106, 114] width 81 height 18
click at [100, 115] on input "text" at bounding box center [112, 116] width 64 height 11
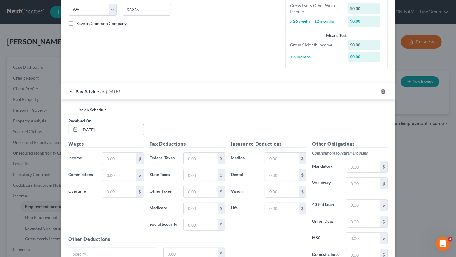
type input "[DATE]"
type input "1,851.88"
drag, startPoint x: 182, startPoint y: 159, endPoint x: 204, endPoint y: 156, distance: 22.0
click at [182, 159] on div "$" at bounding box center [204, 159] width 47 height 12
click at [204, 156] on input "text" at bounding box center [201, 158] width 34 height 11
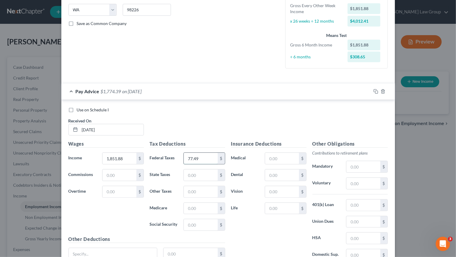
type input "77.49"
type input "26.86"
type input "114.82"
click at [363, 201] on input "text" at bounding box center [364, 205] width 34 height 11
type input "98.74"
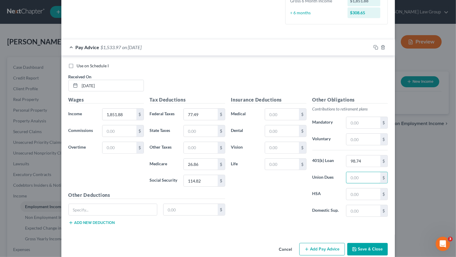
scroll to position [171, 0]
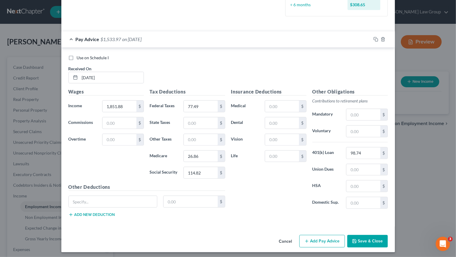
drag, startPoint x: 332, startPoint y: 242, endPoint x: 263, endPoint y: 207, distance: 77.3
click at [332, 241] on button "Add Pay Advice" at bounding box center [323, 241] width 46 height 13
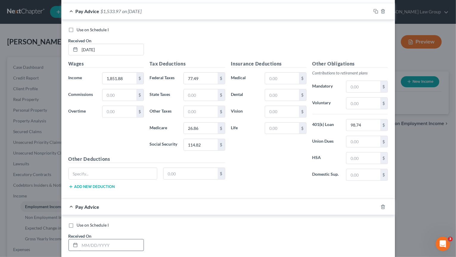
scroll to position [261, 0]
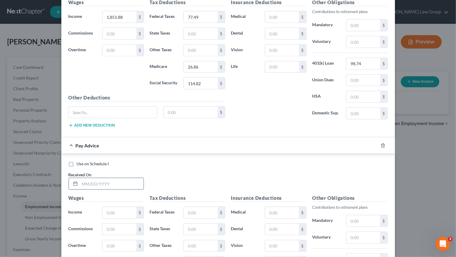
click at [112, 180] on input "text" at bounding box center [112, 183] width 64 height 11
type input "[DATE]"
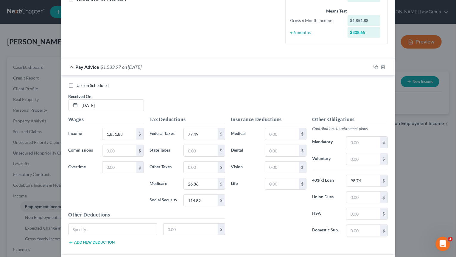
scroll to position [142, 0]
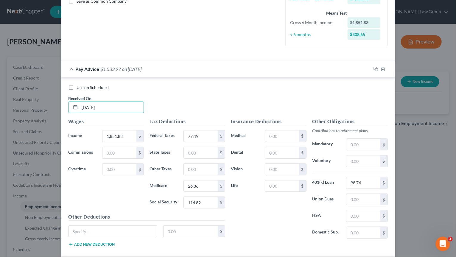
drag, startPoint x: 90, startPoint y: 108, endPoint x: 286, endPoint y: 72, distance: 199.4
click at [92, 108] on input "[DATE]" at bounding box center [112, 107] width 64 height 11
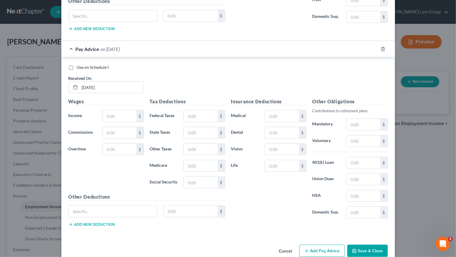
scroll to position [365, 0]
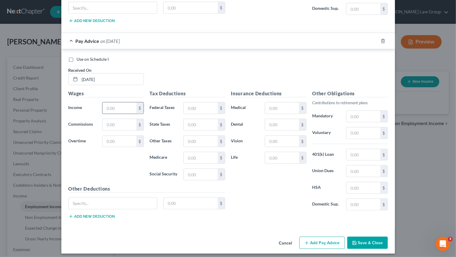
type input "[DATE]"
click at [117, 104] on input "text" at bounding box center [120, 108] width 34 height 11
type input "1,988.41"
drag, startPoint x: 200, startPoint y: 107, endPoint x: 200, endPoint y: 103, distance: 4.8
click at [200, 107] on input "text" at bounding box center [201, 108] width 34 height 11
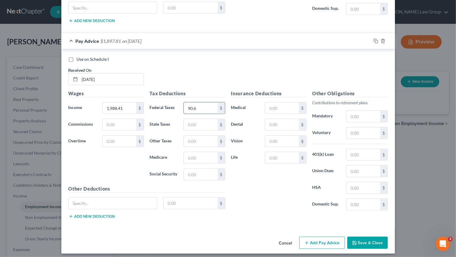
type input "90.6"
type input "123.29"
type input "28.83"
click at [359, 151] on input "text" at bounding box center [364, 154] width 34 height 11
type input "99.2"
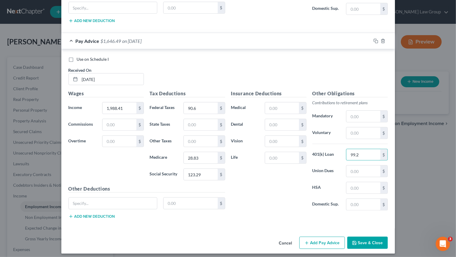
click at [340, 241] on button "Add Pay Advice" at bounding box center [323, 243] width 46 height 13
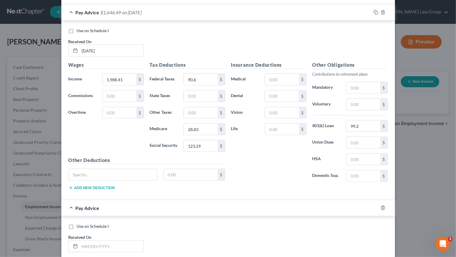
scroll to position [485, 0]
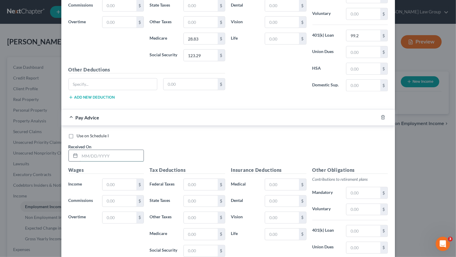
click at [128, 150] on input "text" at bounding box center [112, 155] width 64 height 11
type input "[DATE]"
type input "1,875.7"
type input "79.78"
type input "27.2"
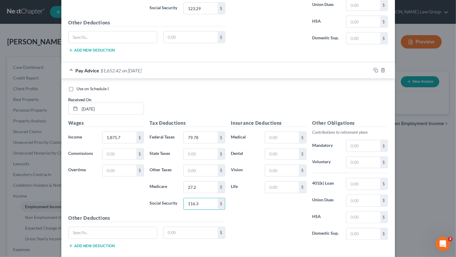
scroll to position [560, 0]
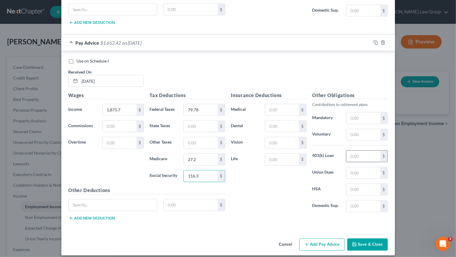
type input "116.3"
click at [363, 151] on input "text" at bounding box center [364, 156] width 34 height 11
type input "99.69"
click at [321, 241] on button "Add Pay Advice" at bounding box center [323, 245] width 46 height 13
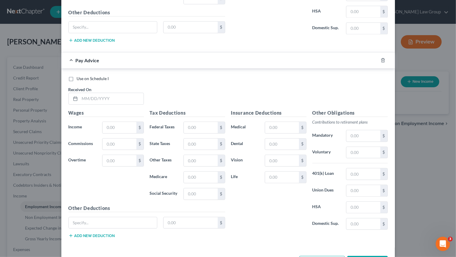
scroll to position [738, 0]
click at [113, 92] on input "text" at bounding box center [112, 97] width 64 height 11
type input "[DATE]"
type input "1,949.92"
type input "86.91"
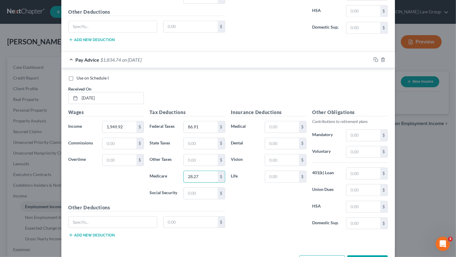
type input "28.27"
type input "120.9"
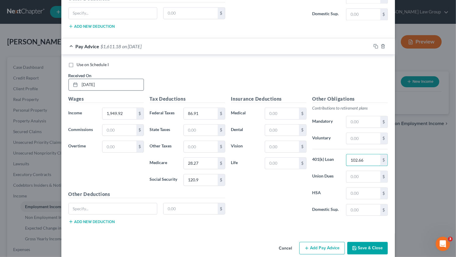
scroll to position [754, 0]
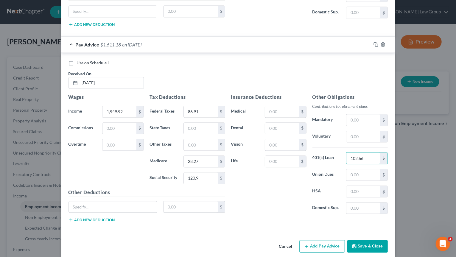
type input "102.66"
drag, startPoint x: 316, startPoint y: 241, endPoint x: 289, endPoint y: 204, distance: 45.8
click at [317, 241] on button "Add Pay Advice" at bounding box center [323, 246] width 46 height 13
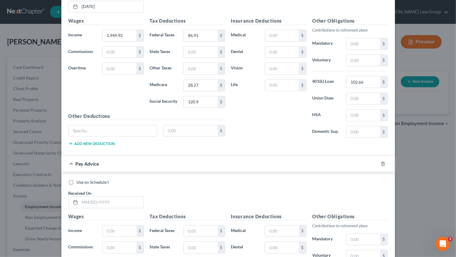
scroll to position [873, 0]
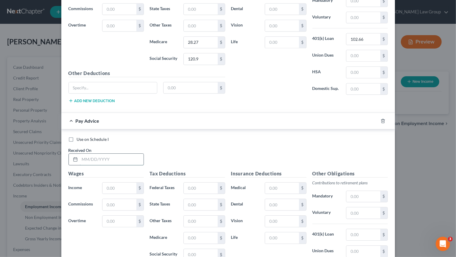
click at [89, 154] on input "text" at bounding box center [112, 159] width 64 height 11
type input "[DATE]"
type input "1,914.07"
type input "83.47"
type input "118.67"
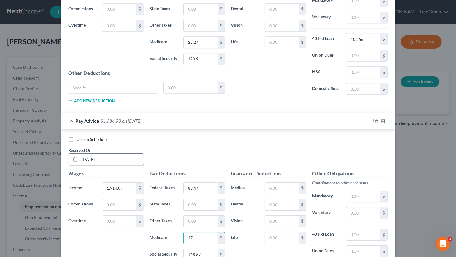
type input "27."
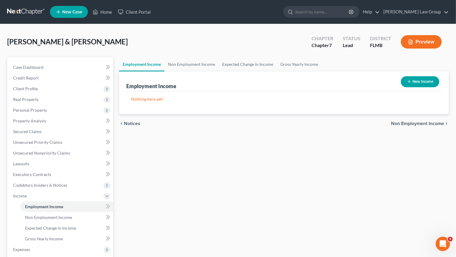
click at [421, 83] on button "New Income" at bounding box center [420, 81] width 38 height 11
select select "0"
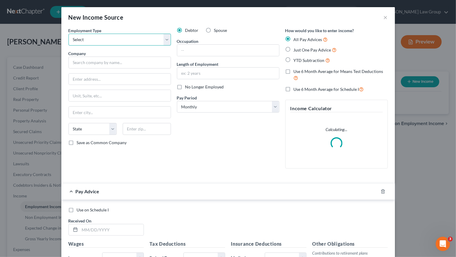
click at [69, 34] on select "Select Full or [DEMOGRAPHIC_DATA] Employment Self Employment" at bounding box center [120, 40] width 103 height 12
select select "0"
click option "Full or [DEMOGRAPHIC_DATA] Employment" at bounding box center [0, 0] width 0 height 0
click at [113, 62] on input "text" at bounding box center [120, 63] width 103 height 12
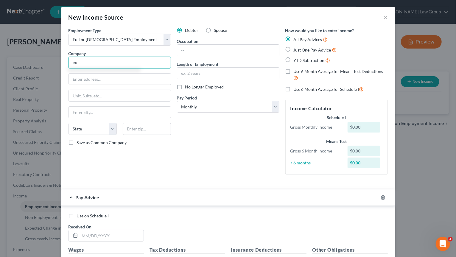
type input "e"
type input "EXP Realty LLC"
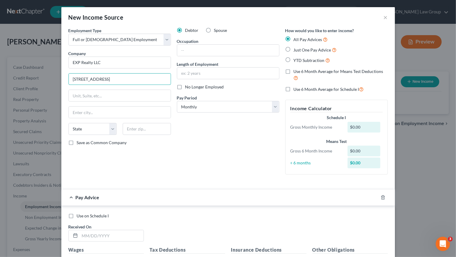
type input "[STREET_ADDRESS]"
type input "98226"
type input "Bellingham"
select select "50"
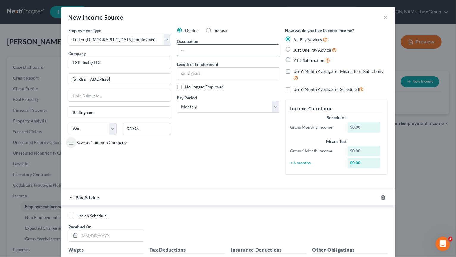
click at [215, 52] on input "text" at bounding box center [228, 50] width 102 height 11
type input "Contract Compliance Analyst"
type input "2.5 years"
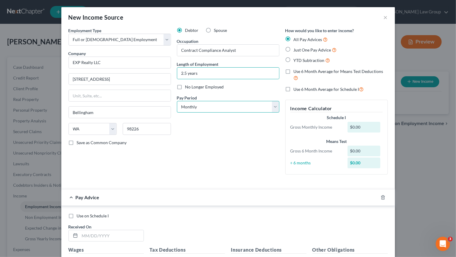
click at [177, 101] on select "Select Monthly Twice Monthly Every Other Week Weekly" at bounding box center [228, 107] width 103 height 12
select select "2"
click option "Every Other Week" at bounding box center [0, 0] width 0 height 0
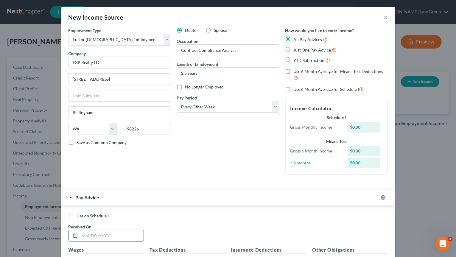
click at [95, 233] on input "text" at bounding box center [112, 235] width 64 height 11
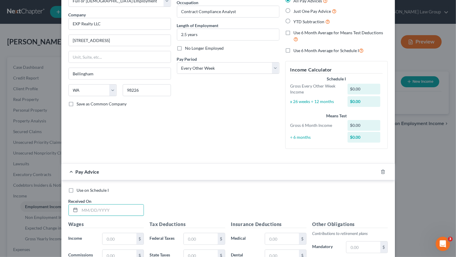
scroll to position [119, 0]
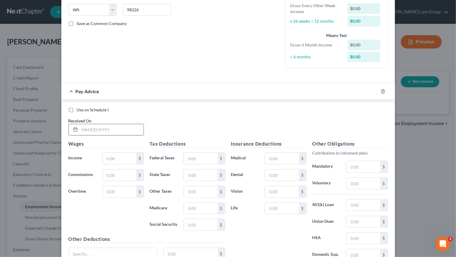
click at [120, 128] on input "text" at bounding box center [112, 129] width 64 height 11
type input "[DATE]"
type input "1,851.88"
click at [196, 159] on input "text" at bounding box center [201, 158] width 34 height 11
type input "77.49"
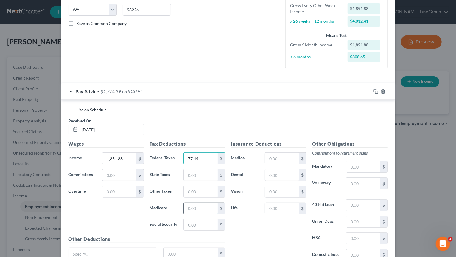
click at [205, 205] on input "text" at bounding box center [201, 208] width 34 height 11
type input "26.86"
type input "114.82"
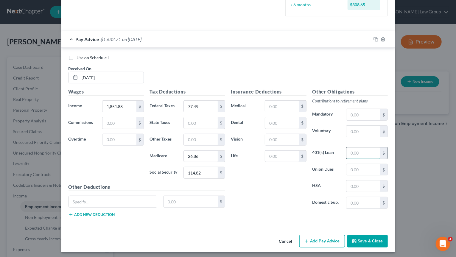
click at [365, 153] on input "text" at bounding box center [364, 153] width 34 height 11
type input "98.74"
click at [326, 241] on button "Add Pay Advice" at bounding box center [323, 241] width 46 height 13
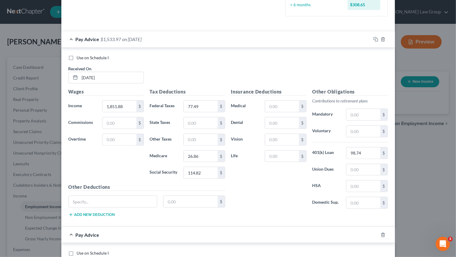
scroll to position [365, 0]
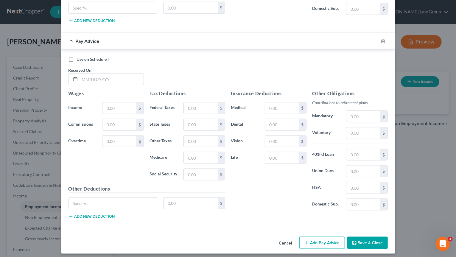
click at [362, 241] on button "Save & Close" at bounding box center [368, 243] width 41 height 13
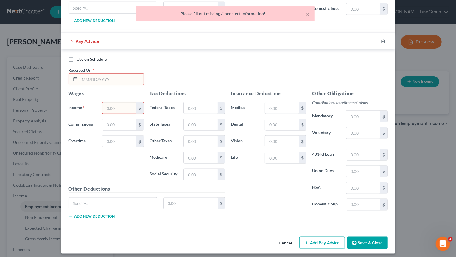
click at [99, 75] on input "text" at bounding box center [112, 79] width 64 height 11
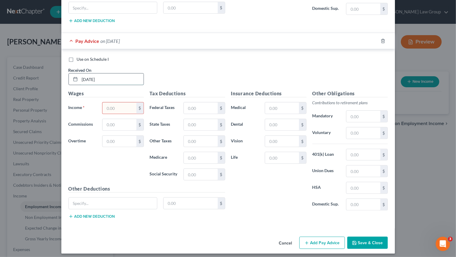
type input "[DATE]"
type input "1,988.41"
type input "90.6"
type input "28.8"
type input "123.29"
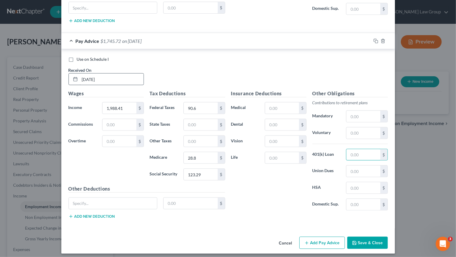
type input "9"
type input "104.2"
click at [196, 158] on input "28.8" at bounding box center [201, 157] width 34 height 11
click at [202, 156] on input "28.8" at bounding box center [201, 157] width 34 height 11
type input "28.83"
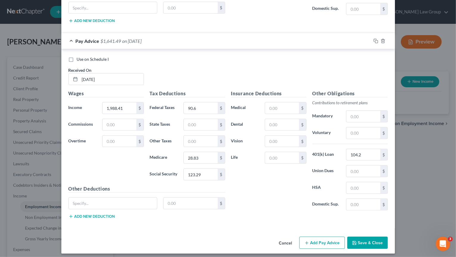
click at [364, 239] on button "Save & Close" at bounding box center [368, 243] width 41 height 13
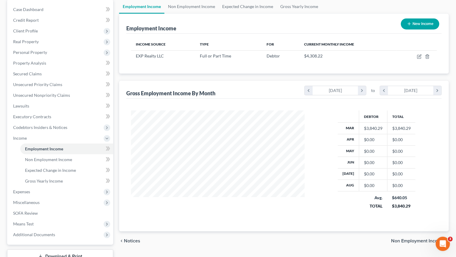
scroll to position [8, 0]
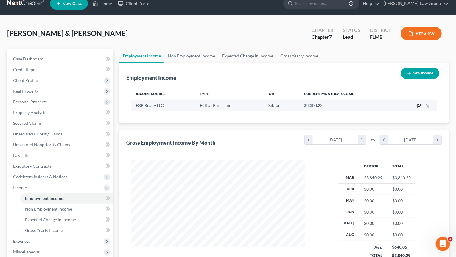
click at [419, 106] on icon "button" at bounding box center [420, 105] width 3 height 3
select select "0"
select select "50"
select select "2"
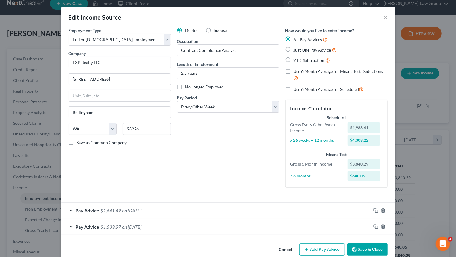
scroll to position [10, 0]
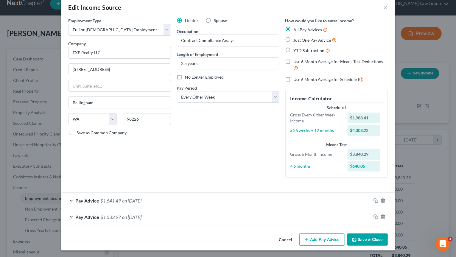
click at [160, 201] on div "Pay Advice $1,641.49 on 03/21/2025" at bounding box center [216, 201] width 310 height 16
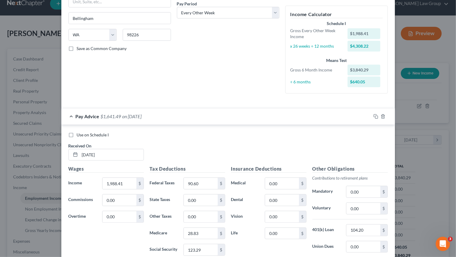
scroll to position [188, 0]
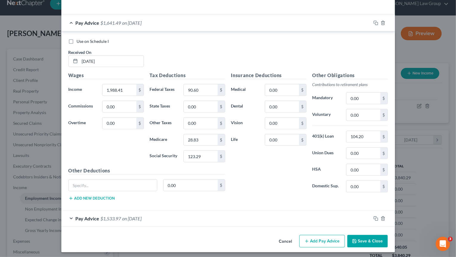
click at [321, 241] on button "Add Pay Advice" at bounding box center [323, 241] width 46 height 13
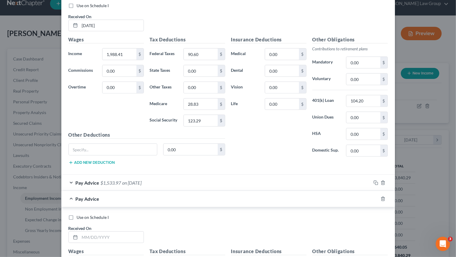
scroll to position [277, 0]
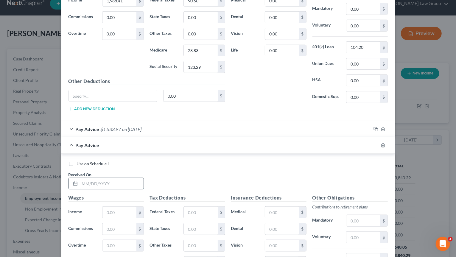
click at [131, 185] on input "text" at bounding box center [112, 183] width 64 height 11
type input "4/4/25"
type input "1,875.7"
type input "79.78"
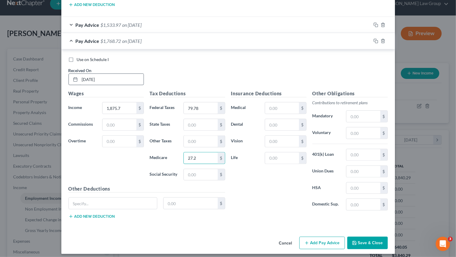
type input "27.2"
type input "116.3"
type input "99.69"
click at [306, 240] on button "Add Pay Advice" at bounding box center [323, 243] width 46 height 13
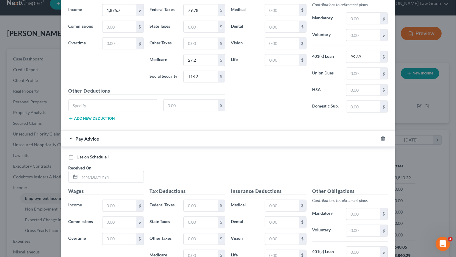
scroll to position [501, 0]
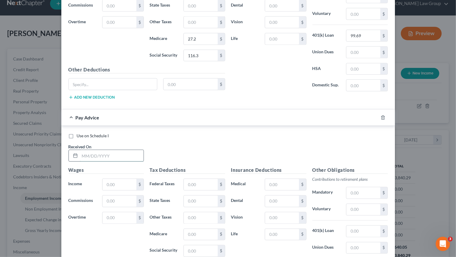
click at [110, 150] on input "text" at bounding box center [112, 155] width 64 height 11
type input "[DATE]"
type input "1,949.92"
type input "86.91"
type input "28.27"
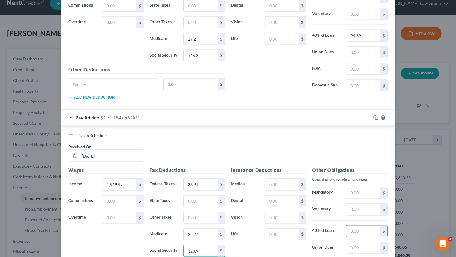
type input "120.9"
click at [373, 228] on input "text" at bounding box center [364, 231] width 34 height 11
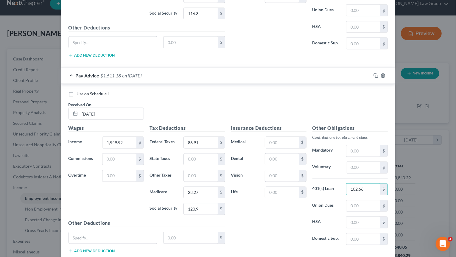
scroll to position [576, 0]
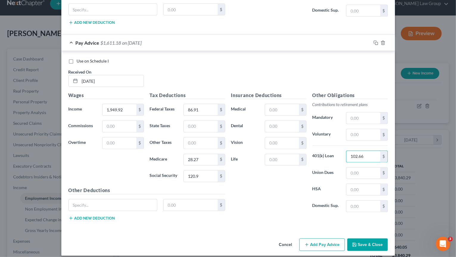
type input "102.66"
click at [325, 240] on button "Add Pay Advice" at bounding box center [323, 245] width 46 height 13
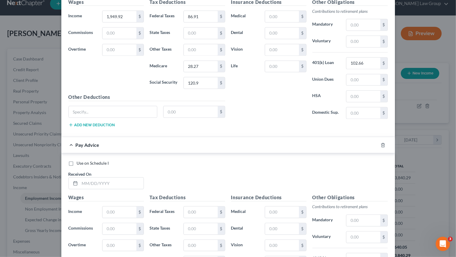
scroll to position [754, 0]
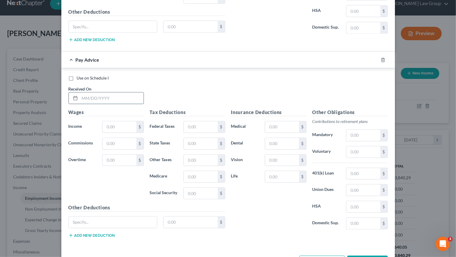
click at [106, 94] on input "text" at bounding box center [112, 97] width 64 height 11
type input "[DATE]"
type input "1,914.07"
type input "83.47"
type input "27.76"
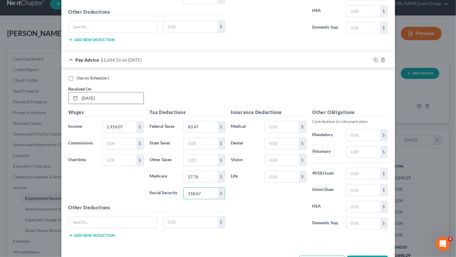
type input "118.67"
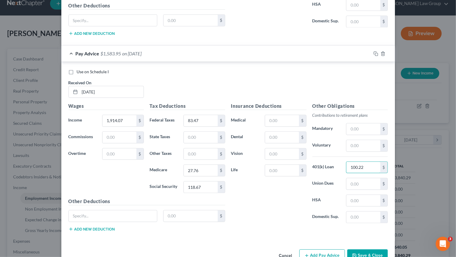
scroll to position [770, 0]
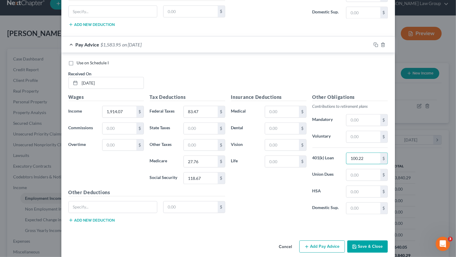
type input "100.22"
click at [360, 243] on button "Save & Close" at bounding box center [368, 247] width 41 height 13
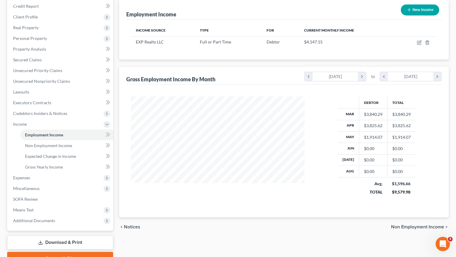
scroll to position [39, 0]
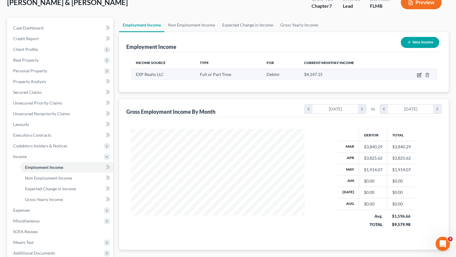
click at [421, 75] on icon "button" at bounding box center [419, 75] width 5 height 5
select select "0"
select select "50"
select select "2"
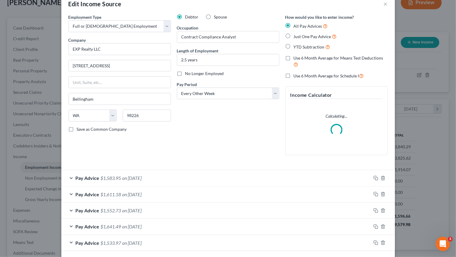
scroll to position [39, 0]
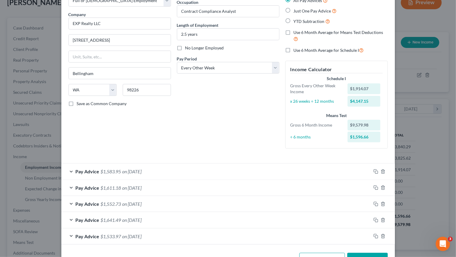
click at [146, 156] on form "Employment Type * Select Full or Part Time Employment Self Employment Company *…" at bounding box center [229, 116] width 320 height 256
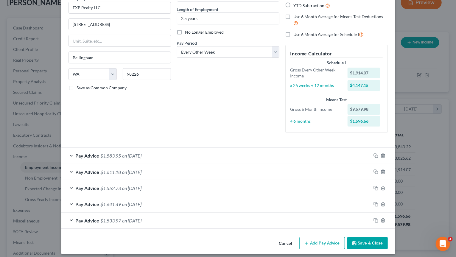
scroll to position [58, 0]
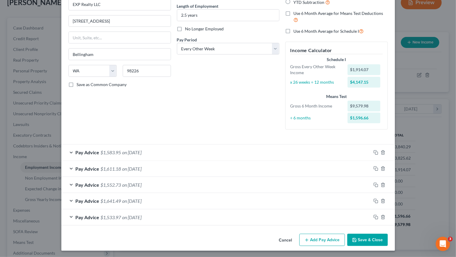
click at [330, 243] on button "Add Pay Advice" at bounding box center [323, 240] width 46 height 13
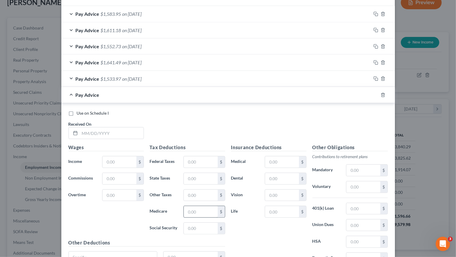
scroll to position [207, 0]
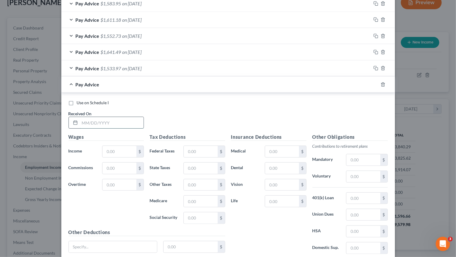
click at [115, 120] on input "text" at bounding box center [112, 122] width 64 height 11
type input "5/16/25"
click at [111, 154] on input "text" at bounding box center [120, 151] width 34 height 11
type input "1,947.39"
click at [203, 153] on input "text" at bounding box center [201, 151] width 34 height 11
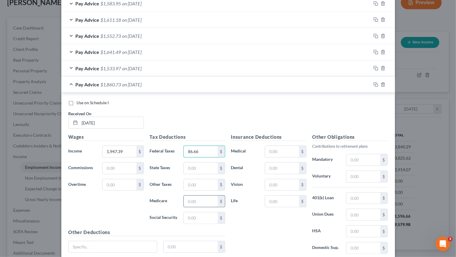
type input "86.66"
click at [189, 201] on input "text" at bounding box center [201, 201] width 34 height 11
type input "28.24"
click at [201, 220] on input "text" at bounding box center [201, 218] width 34 height 11
type input "120.75"
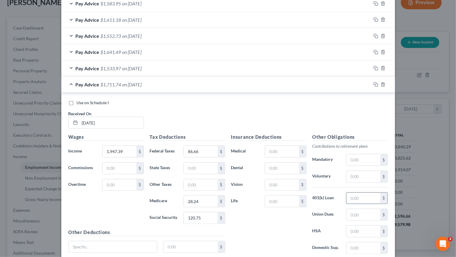
click at [366, 196] on input "text" at bounding box center [364, 198] width 34 height 11
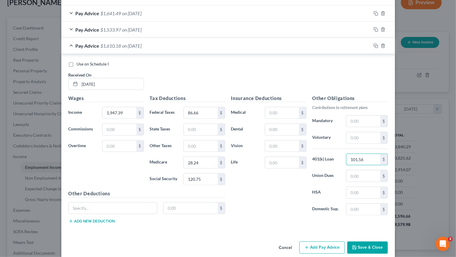
scroll to position [252, 0]
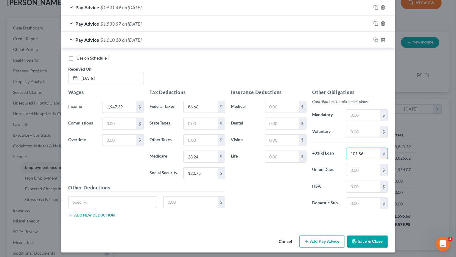
type input "101.56"
click at [327, 243] on button "Add Pay Advice" at bounding box center [323, 242] width 46 height 13
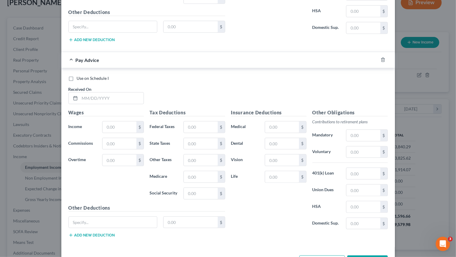
scroll to position [431, 0]
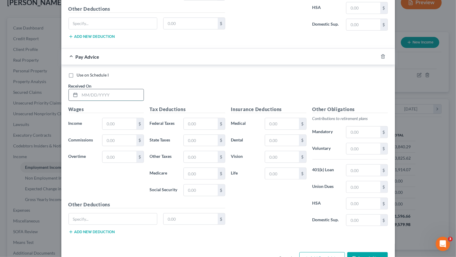
click at [91, 93] on input "text" at bounding box center [112, 94] width 64 height 11
type input "5/30/2025"
click at [121, 121] on input "text" at bounding box center [120, 123] width 34 height 11
type input "1,885.1"
click at [206, 118] on input "text" at bounding box center [201, 123] width 34 height 11
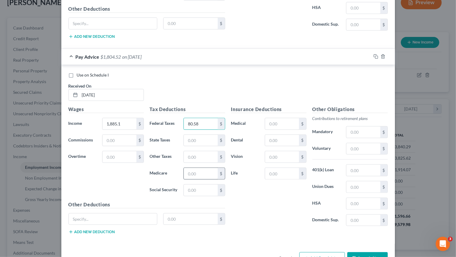
type input "80.58"
click at [200, 173] on input "text" at bounding box center [201, 173] width 34 height 11
type input "27.33"
click at [202, 188] on input "text" at bounding box center [201, 190] width 34 height 11
click at [202, 187] on input "text" at bounding box center [201, 190] width 34 height 11
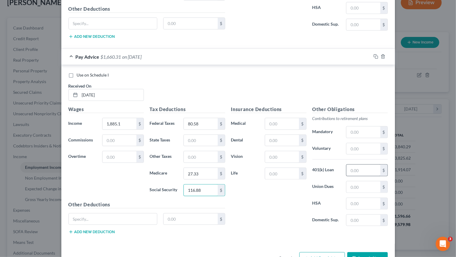
type input "116.88"
click at [371, 165] on input "text" at bounding box center [364, 170] width 34 height 11
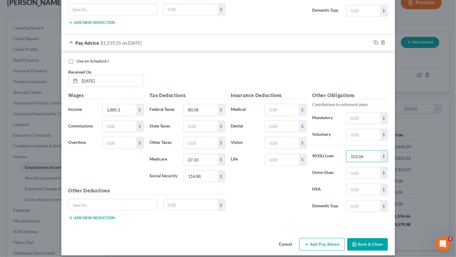
scroll to position [446, 0]
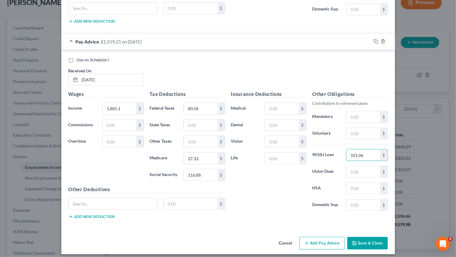
type input "101.06"
click at [325, 243] on button "Add Pay Advice" at bounding box center [323, 243] width 46 height 13
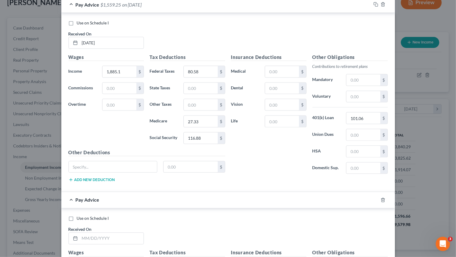
scroll to position [595, 0]
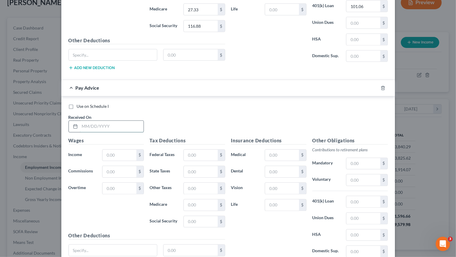
click at [109, 125] on input "text" at bounding box center [112, 126] width 64 height 11
type input "6/13/25"
click at [121, 151] on input "text" at bounding box center [120, 155] width 34 height 11
type input "1,895.9"
click at [201, 152] on input "text" at bounding box center [201, 155] width 34 height 11
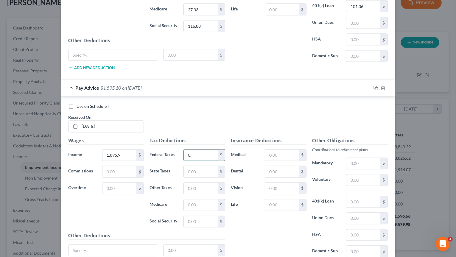
type input "0"
type input "81.72"
click at [198, 200] on input "text" at bounding box center [201, 205] width 34 height 11
type input "27.49"
click at [211, 218] on input "text" at bounding box center [201, 221] width 34 height 11
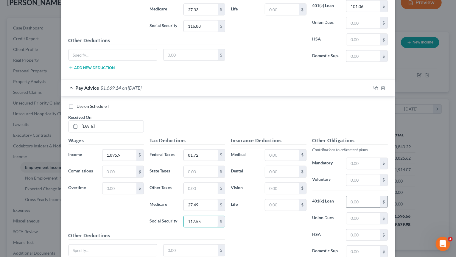
type input "117.55"
click at [355, 196] on input "text" at bounding box center [364, 201] width 34 height 11
type input "9"
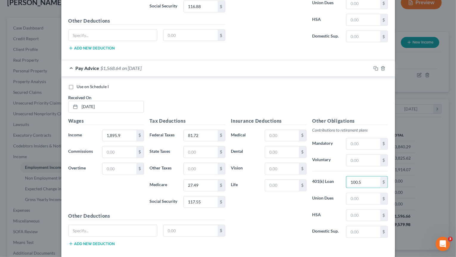
scroll to position [640, 0]
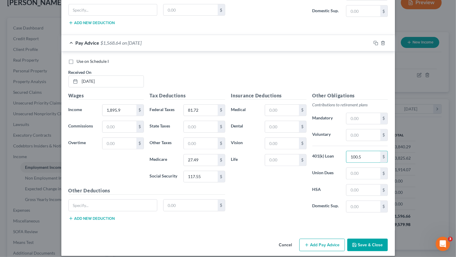
type input "100.5"
click at [328, 241] on button "Add Pay Advice" at bounding box center [323, 245] width 46 height 13
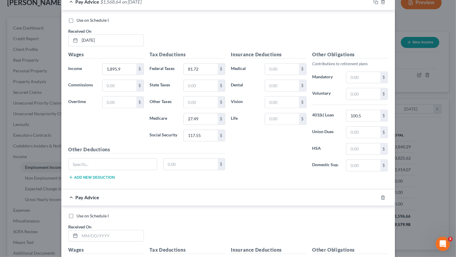
scroll to position [789, 0]
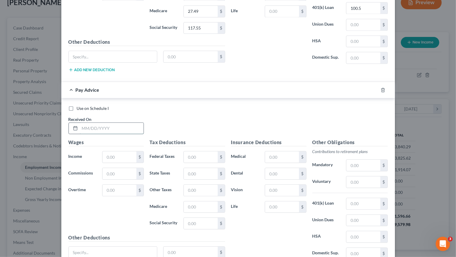
click at [95, 123] on input "text" at bounding box center [112, 128] width 64 height 11
type input "6/27/25"
click at [115, 151] on input "text" at bounding box center [120, 156] width 34 height 11
type input "1,883.63"
click at [288, 151] on input "text" at bounding box center [282, 156] width 34 height 11
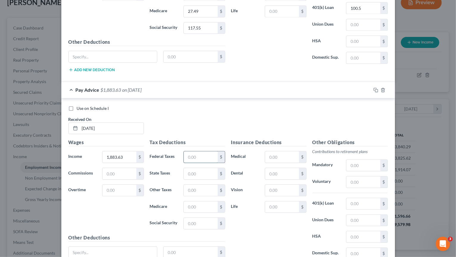
click at [192, 151] on input "text" at bounding box center [201, 156] width 34 height 11
type input "80.54"
click at [188, 202] on input "text" at bounding box center [201, 207] width 34 height 11
type input "27.32"
click at [190, 218] on input "text" at bounding box center [201, 223] width 34 height 11
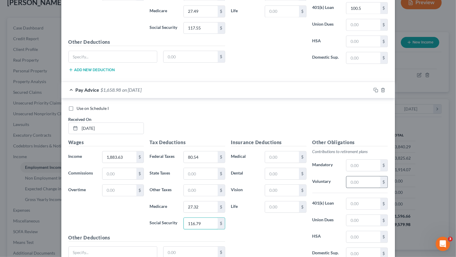
type input "116.79"
click at [358, 176] on input "text" at bounding box center [364, 181] width 34 height 11
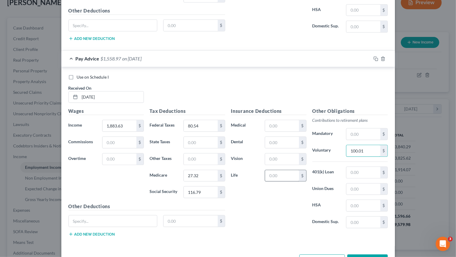
scroll to position [834, 0]
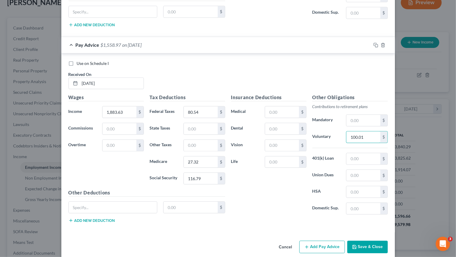
type input "100.01"
click at [311, 241] on button "Add Pay Advice" at bounding box center [323, 247] width 46 height 13
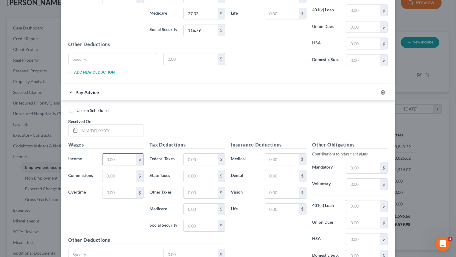
scroll to position [983, 0]
click at [109, 124] on input "text" at bounding box center [112, 129] width 64 height 11
type input "7/11/25"
click at [133, 153] on input "text" at bounding box center [120, 158] width 34 height 11
drag, startPoint x: 48, startPoint y: 149, endPoint x: 40, endPoint y: 151, distance: 8.2
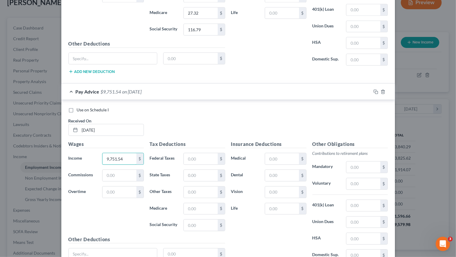
click at [103, 153] on input "9,751.54" at bounding box center [120, 158] width 34 height 11
type input "1,975.54"
click at [211, 153] on input "text" at bounding box center [201, 158] width 34 height 11
type input "89.37"
click at [190, 205] on input "text" at bounding box center [201, 208] width 34 height 11
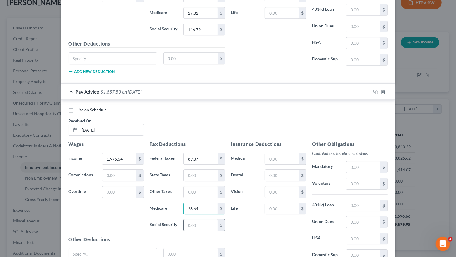
type input "28.64"
click at [203, 220] on input "text" at bounding box center [201, 225] width 34 height 11
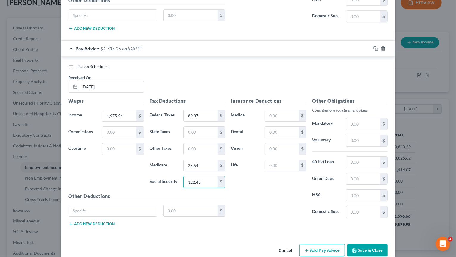
scroll to position [1028, 0]
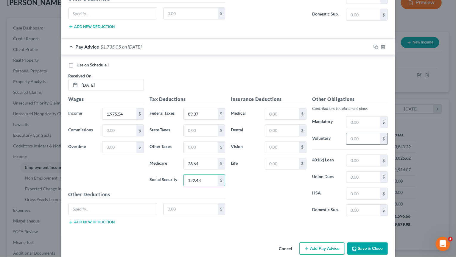
type input "122.48"
drag, startPoint x: 362, startPoint y: 128, endPoint x: 356, endPoint y: 127, distance: 6.0
click at [362, 133] on input "text" at bounding box center [364, 138] width 34 height 11
click at [359, 155] on input "text" at bounding box center [364, 160] width 34 height 11
type input "103.68"
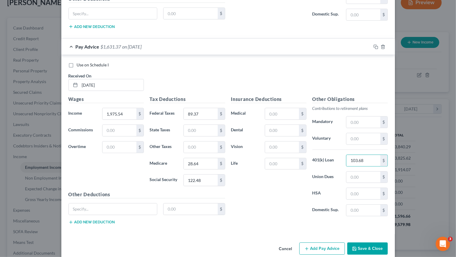
click at [320, 244] on button "Add Pay Advice" at bounding box center [323, 249] width 46 height 13
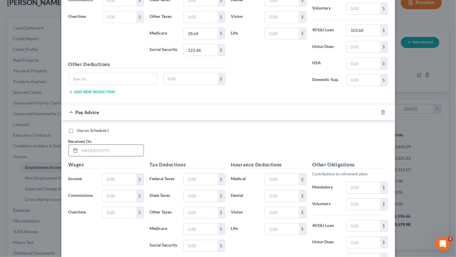
scroll to position [1163, 0]
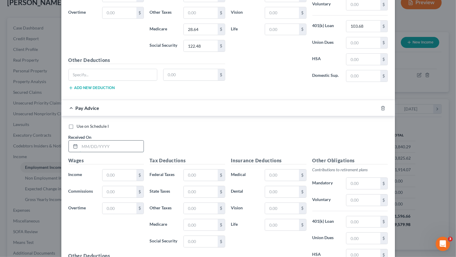
click at [86, 141] on input "text" at bounding box center [112, 146] width 64 height 11
type input "7/22/25"
click at [112, 170] on input "text" at bounding box center [120, 175] width 34 height 11
type input "149.25"
click at [293, 170] on input "text" at bounding box center [282, 175] width 34 height 11
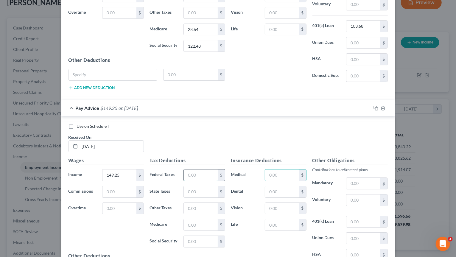
click at [186, 170] on input "text" at bounding box center [201, 175] width 34 height 11
type input "32.82"
click at [191, 219] on input "text" at bounding box center [201, 224] width 34 height 11
type input "2.17"
click at [192, 236] on input "text" at bounding box center [201, 241] width 34 height 11
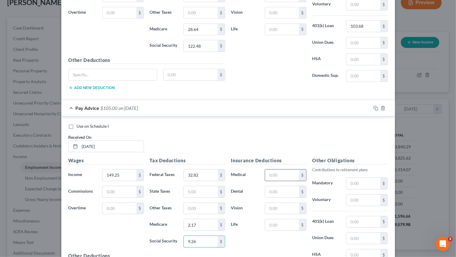
type input "9.26"
click at [275, 170] on input "text" at bounding box center [282, 175] width 34 height 11
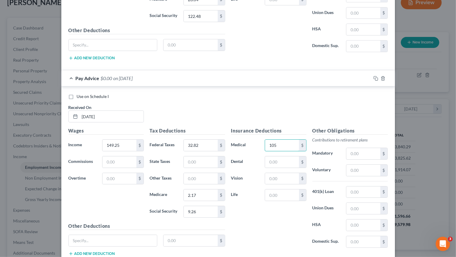
scroll to position [1222, 0]
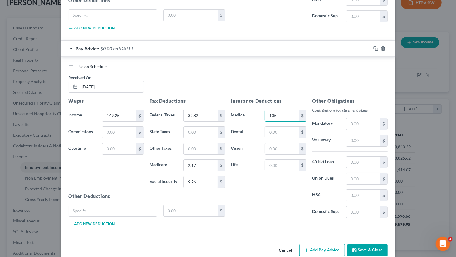
type input "105"
click at [359, 244] on button "Save & Close" at bounding box center [368, 250] width 41 height 13
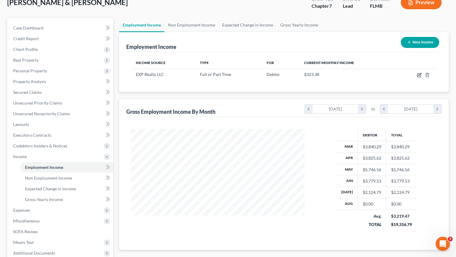
drag, startPoint x: 419, startPoint y: 74, endPoint x: 332, endPoint y: 100, distance: 91.2
click at [419, 74] on icon "button" at bounding box center [419, 75] width 5 height 5
select select "0"
select select "50"
select select "2"
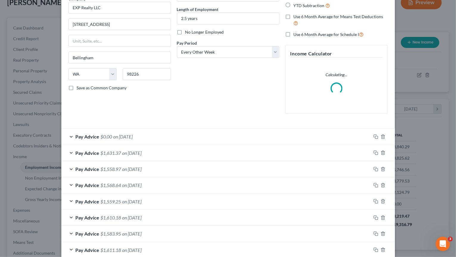
scroll to position [136, 0]
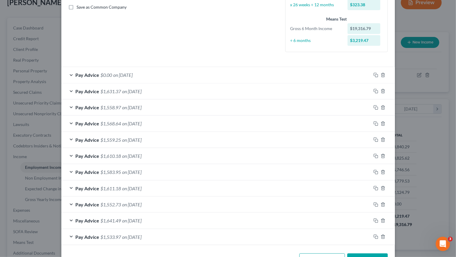
click at [161, 76] on div "Pay Advice $0.00 on 07/22/2025" at bounding box center [216, 75] width 310 height 16
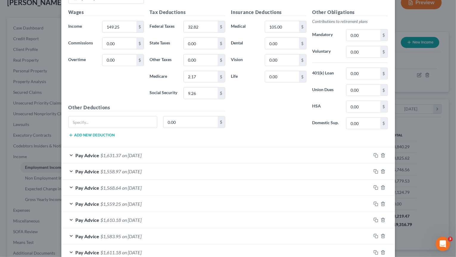
scroll to position [333, 0]
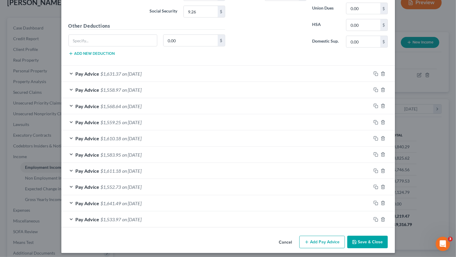
click at [329, 240] on button "Add Pay Advice" at bounding box center [323, 242] width 46 height 13
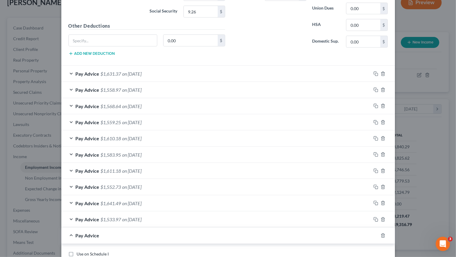
scroll to position [452, 0]
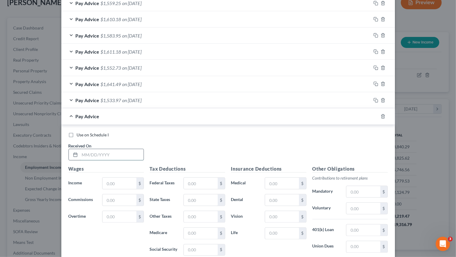
click at [118, 149] on input "text" at bounding box center [112, 154] width 64 height 11
type input "7/25/2025"
click at [127, 181] on input "text" at bounding box center [120, 183] width 34 height 11
type input "1,890.61"
click at [198, 183] on input "text" at bounding box center [201, 183] width 34 height 11
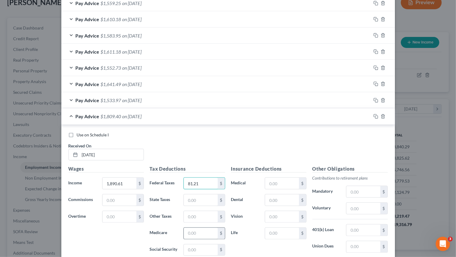
type input "81.21"
drag, startPoint x: 200, startPoint y: 230, endPoint x: 200, endPoint y: 226, distance: 3.9
click at [200, 229] on input "text" at bounding box center [201, 233] width 34 height 11
type input "27.41"
click at [205, 248] on input "text" at bounding box center [201, 250] width 34 height 11
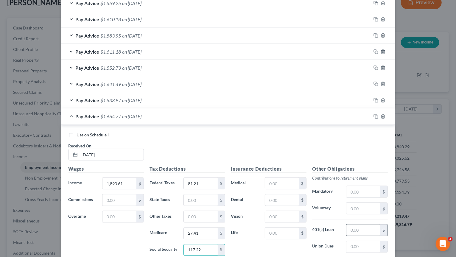
type input "117.22"
click at [375, 225] on input "text" at bounding box center [364, 230] width 34 height 11
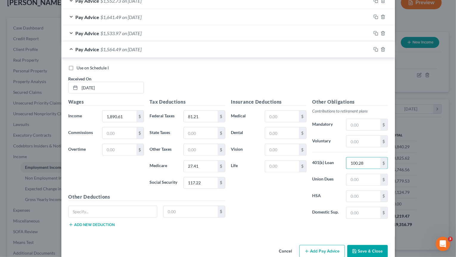
scroll to position [526, 0]
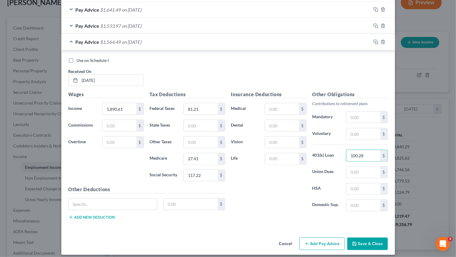
type input "100.28"
click at [320, 241] on button "Add Pay Advice" at bounding box center [323, 244] width 46 height 13
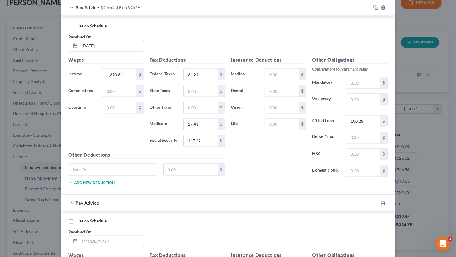
scroll to position [646, 0]
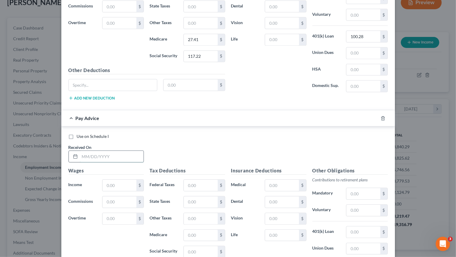
click at [114, 151] on input "text" at bounding box center [112, 156] width 64 height 11
type input "8/8/2025"
type input "1,929.35"
click at [204, 180] on input "text" at bounding box center [201, 185] width 34 height 11
type input "94.93"
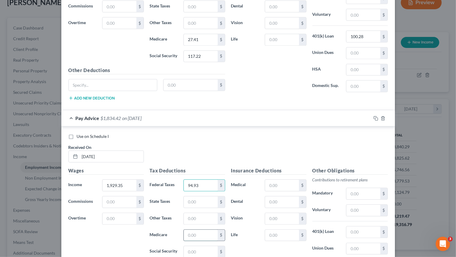
click at [193, 230] on input "text" at bounding box center [201, 235] width 34 height 11
type input "27.98"
click at [205, 250] on input "text" at bounding box center [201, 252] width 34 height 11
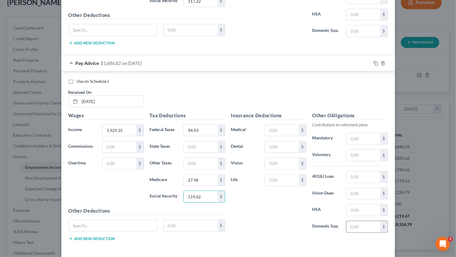
scroll to position [720, 0]
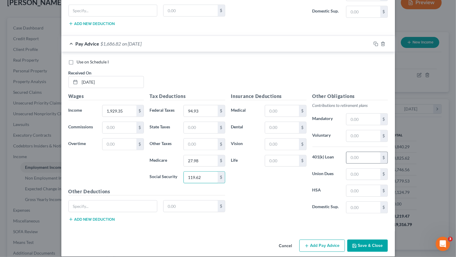
type input "119.62"
click at [367, 157] on input "text" at bounding box center [364, 157] width 34 height 11
click at [367, 153] on input "text" at bounding box center [364, 157] width 34 height 11
type input "101.83"
drag, startPoint x: 190, startPoint y: 107, endPoint x: 185, endPoint y: 106, distance: 6.1
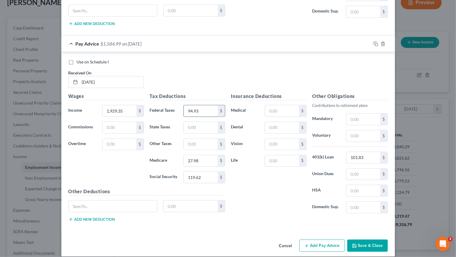
click at [185, 106] on input "94.93" at bounding box center [201, 110] width 34 height 11
click at [186, 105] on input "94.93" at bounding box center [201, 110] width 34 height 11
type input "84.93"
click at [334, 241] on button "Add Pay Advice" at bounding box center [323, 246] width 46 height 13
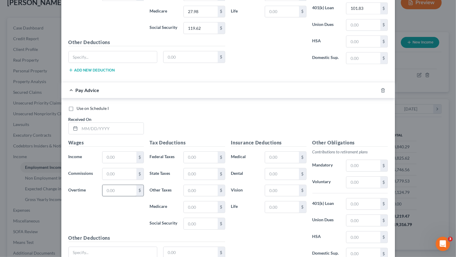
scroll to position [899, 0]
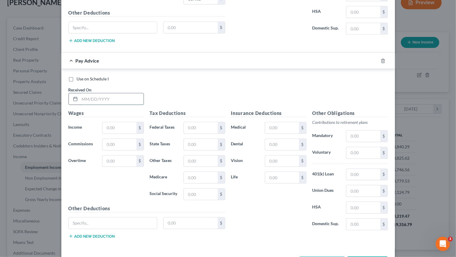
click at [98, 93] on input "text" at bounding box center [112, 98] width 64 height 11
type input "8/22/2025"
click at [114, 122] on input "text" at bounding box center [120, 127] width 34 height 11
type input "3,589.17"
click at [199, 122] on input "text" at bounding box center [201, 127] width 34 height 11
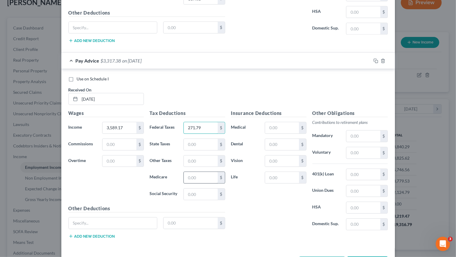
type input "271.79"
click at [195, 172] on input "text" at bounding box center [201, 177] width 34 height 11
type input "52.04"
click at [192, 189] on input "text" at bounding box center [201, 194] width 34 height 11
type input "222.54"
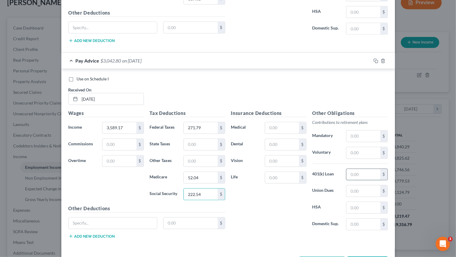
click at [359, 169] on input "text" at bounding box center [364, 174] width 34 height 11
click at [112, 127] on div "Wages Income * 3,589.17 $ Commissions $ Overtime $" at bounding box center [106, 157] width 81 height 95
drag, startPoint x: 371, startPoint y: 168, endPoint x: 344, endPoint y: 167, distance: 26.2
click at [347, 169] on input "16,823" at bounding box center [364, 174] width 34 height 11
drag, startPoint x: 373, startPoint y: 167, endPoint x: 334, endPoint y: 161, distance: 39.7
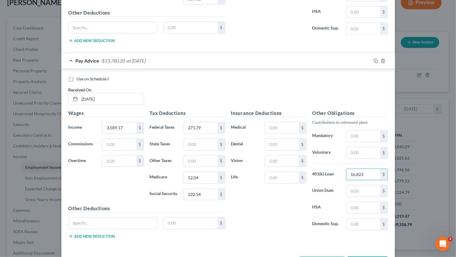
click at [347, 169] on input "16,823" at bounding box center [364, 174] width 34 height 11
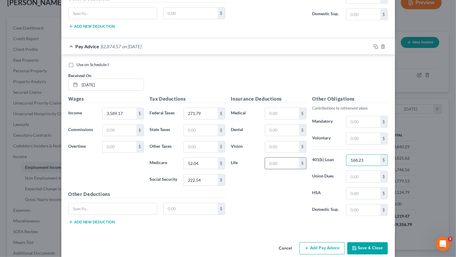
scroll to position [915, 0]
type input "168.23"
click at [330, 242] on button "Add Pay Advice" at bounding box center [323, 247] width 46 height 13
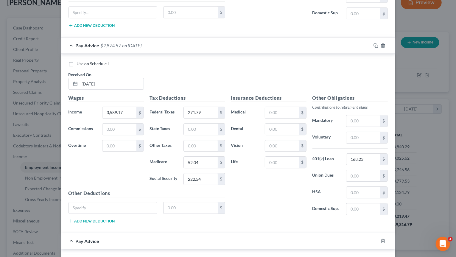
scroll to position [1034, 0]
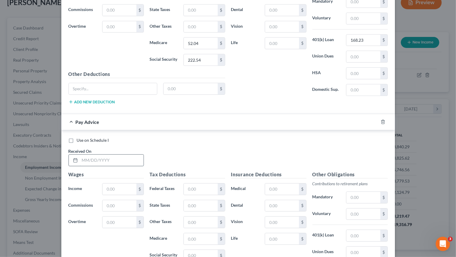
click at [110, 155] on input "text" at bounding box center [112, 160] width 64 height 11
type input "9/5/22025"
click at [113, 184] on input "text" at bounding box center [120, 189] width 34 height 11
type input "1,949.23"
click at [189, 184] on input "text" at bounding box center [201, 189] width 34 height 11
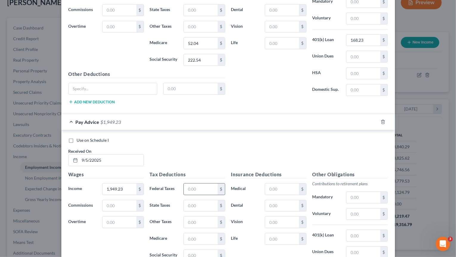
click at [193, 184] on input "text" at bounding box center [201, 189] width 34 height 11
drag, startPoint x: 204, startPoint y: 181, endPoint x: 161, endPoint y: 165, distance: 45.5
click at [184, 184] on input "856.84" at bounding box center [201, 189] width 34 height 11
type input "86.84"
click at [199, 233] on input "text" at bounding box center [201, 238] width 34 height 11
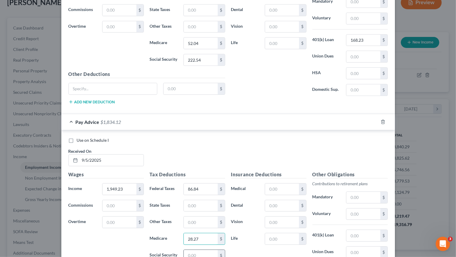
type input "28.27"
click at [202, 250] on input "text" at bounding box center [201, 255] width 34 height 11
type input "120.85"
click at [371, 230] on input "text" at bounding box center [364, 235] width 34 height 11
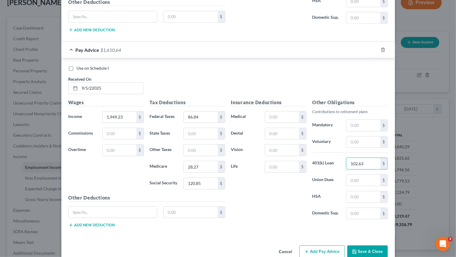
scroll to position [1109, 0]
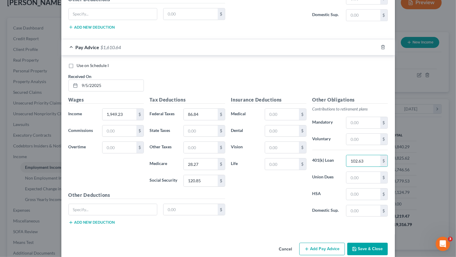
type input "102.63"
click at [363, 243] on button "Save & Close" at bounding box center [368, 249] width 41 height 13
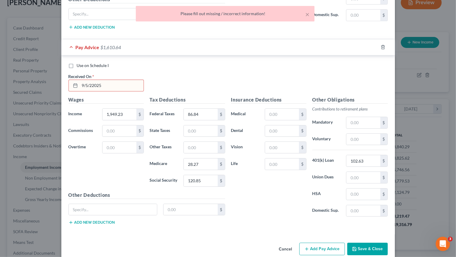
drag, startPoint x: 109, startPoint y: 75, endPoint x: 104, endPoint y: 76, distance: 5.4
click at [109, 80] on input "9/5/22025" at bounding box center [112, 85] width 64 height 11
click at [94, 80] on input "9/5/22025" at bounding box center [112, 85] width 64 height 11
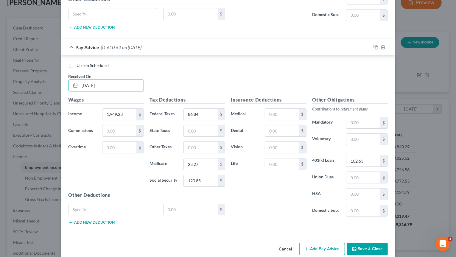
type input "9/5/2025"
click at [376, 243] on button "Save & Close" at bounding box center [368, 249] width 41 height 13
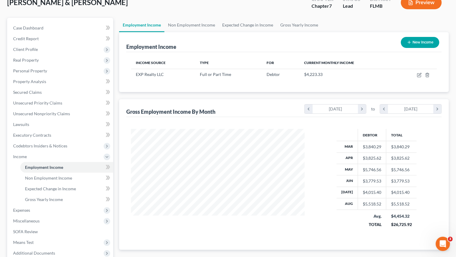
click at [411, 42] on icon "button" at bounding box center [409, 42] width 5 height 5
select select "0"
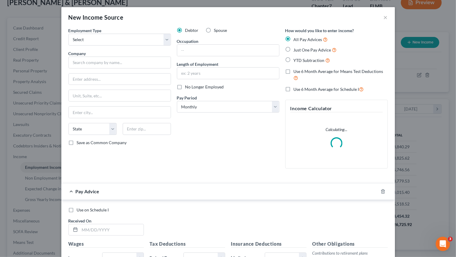
click at [120, 33] on div "Employment Type * Select Full or Part Time Employment Self Employment" at bounding box center [120, 36] width 103 height 18
click at [69, 34] on select "Select Full or [DEMOGRAPHIC_DATA] Employment Self Employment" at bounding box center [120, 40] width 103 height 12
select select "0"
click option "Full or [DEMOGRAPHIC_DATA] Employment" at bounding box center [0, 0] width 0 height 0
click at [214, 30] on label "Spouse" at bounding box center [220, 30] width 13 height 6
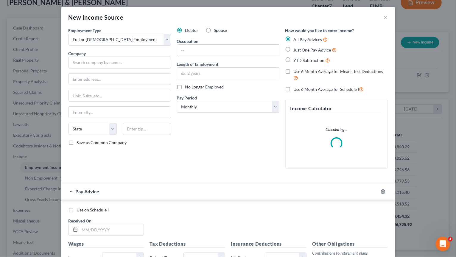
click at [217, 30] on input "Spouse" at bounding box center [219, 29] width 4 height 4
radio input "true"
click at [86, 63] on input "text" at bounding box center [120, 63] width 103 height 12
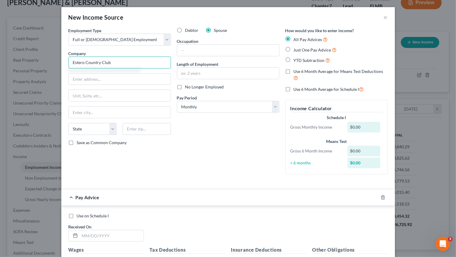
type input "Estero Country Club"
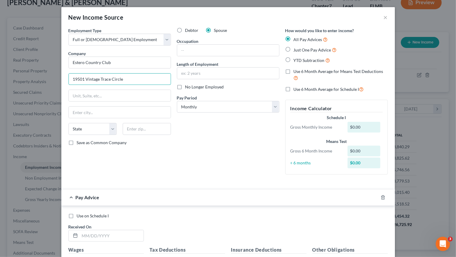
type input "19501 Vintage Trace Circle"
type input "33967"
select select "9"
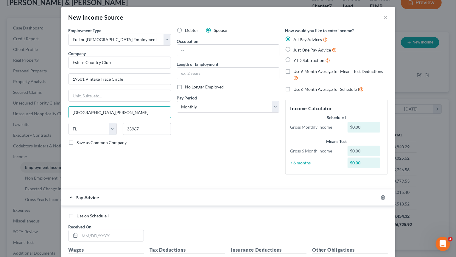
type input "Fort Myers"
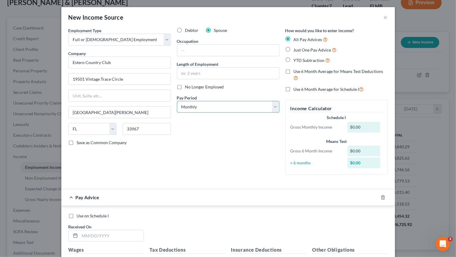
click at [177, 101] on select "Select Monthly Twice Monthly Every Other Week Weekly" at bounding box center [228, 107] width 103 height 12
select select "2"
click option "Every Other Week" at bounding box center [0, 0] width 0 height 0
click at [201, 49] on input "text" at bounding box center [228, 50] width 102 height 11
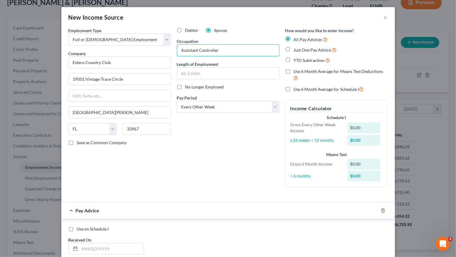
type input "Assistant Controller"
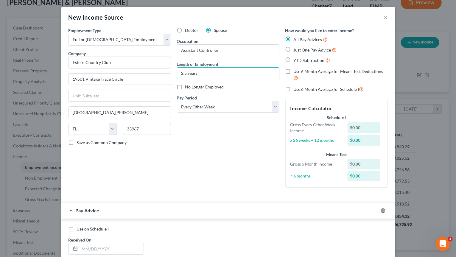
type input "2.5 years"
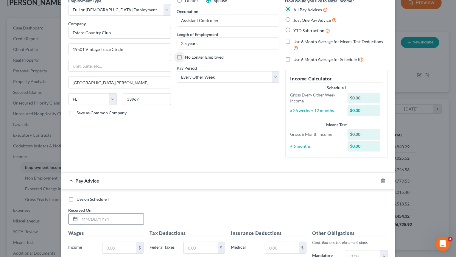
scroll to position [149, 0]
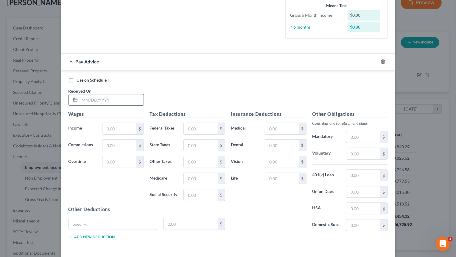
click at [106, 100] on input "text" at bounding box center [112, 99] width 64 height 11
type input "3/12/2025"
type input "3,556.4"
type input "169.88"
type input "41.02"
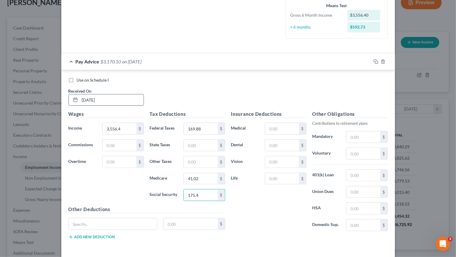
type input "175.4"
type input "833.98"
click at [376, 61] on rect "button" at bounding box center [377, 62] width 3 height 3
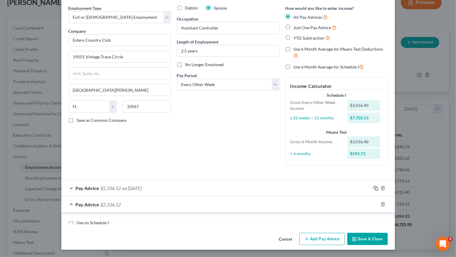
scroll to position [22, 0]
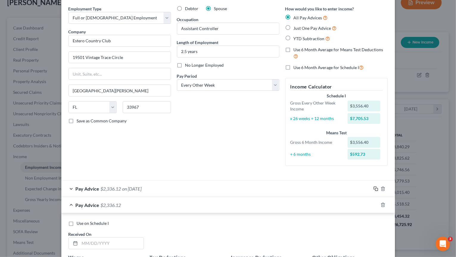
click at [376, 189] on icon "button" at bounding box center [376, 189] width 5 height 5
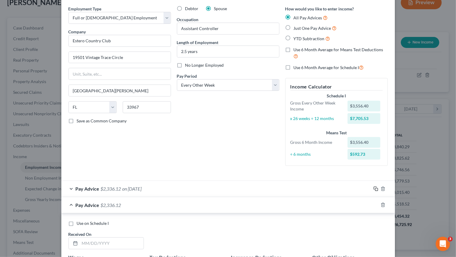
click at [376, 189] on icon "button" at bounding box center [376, 189] width 5 height 5
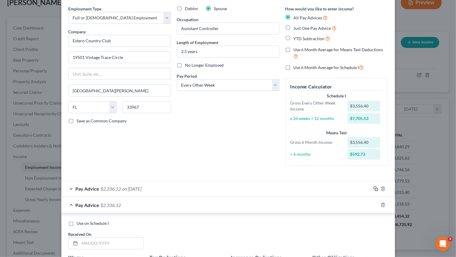
click at [376, 189] on icon "button" at bounding box center [376, 189] width 5 height 5
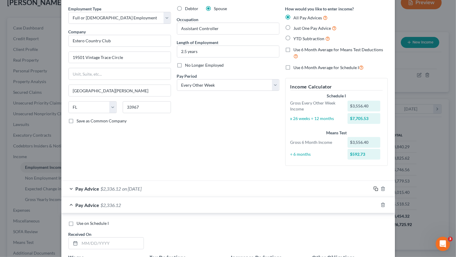
click at [376, 189] on icon "button" at bounding box center [376, 189] width 5 height 5
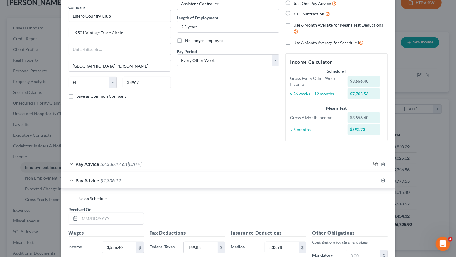
scroll to position [111, 0]
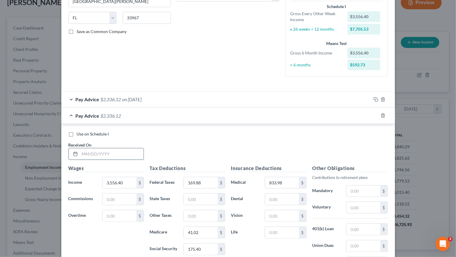
click at [103, 151] on input "text" at bounding box center [112, 153] width 64 height 11
type input "3/26/25"
click at [214, 180] on input "169.88" at bounding box center [201, 182] width 34 height 11
type input "174.68"
click at [214, 246] on input "175.40" at bounding box center [201, 249] width 34 height 11
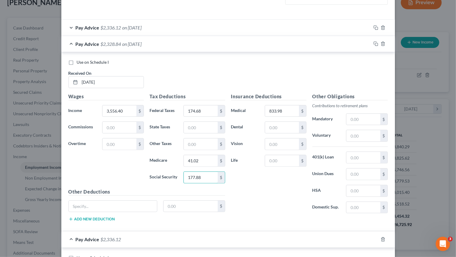
scroll to position [201, 0]
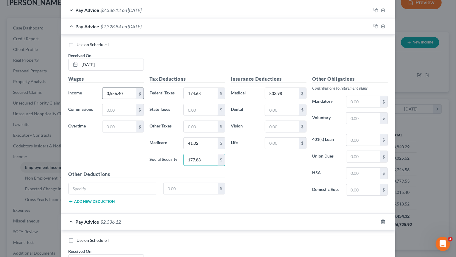
type input "177.88"
click at [114, 94] on input "3,556.40" at bounding box center [120, 93] width 34 height 11
drag, startPoint x: 128, startPoint y: 92, endPoint x: 37, endPoint y: 88, distance: 91.0
click at [103, 88] on input "356.40" at bounding box center [120, 93] width 34 height 11
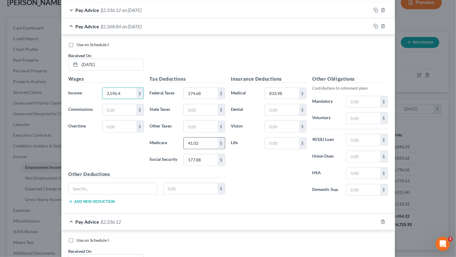
type input "3,596.4"
click at [195, 144] on input "41.02" at bounding box center [201, 143] width 34 height 11
click at [195, 142] on input "41.02" at bounding box center [201, 143] width 34 height 11
drag, startPoint x: 195, startPoint y: 142, endPoint x: 204, endPoint y: 141, distance: 9.3
click at [204, 141] on input "41.02" at bounding box center [201, 143] width 34 height 11
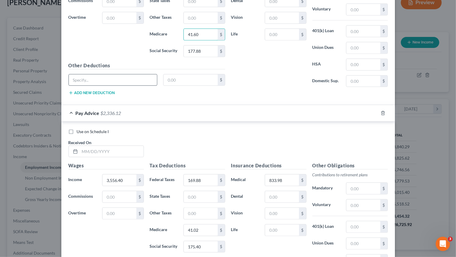
scroll to position [350, 0]
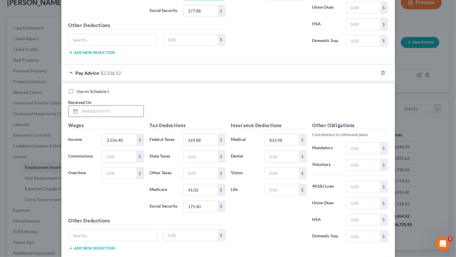
type input "41.60"
click at [117, 109] on input "text" at bounding box center [112, 111] width 64 height 11
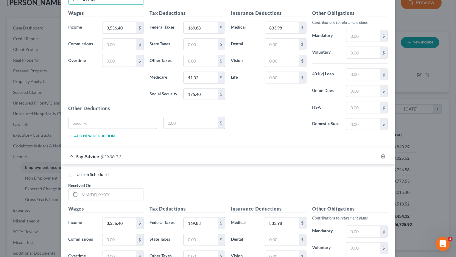
scroll to position [499, 0]
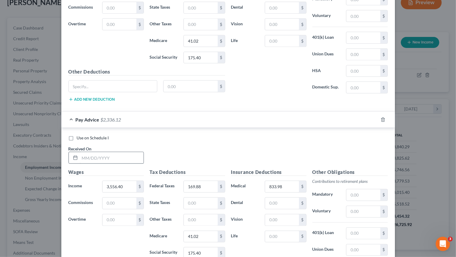
type input "4/9/2025"
click at [114, 155] on input "text" at bounding box center [112, 157] width 64 height 11
type input "4/23/2025"
click at [116, 182] on input "3,556.40" at bounding box center [120, 186] width 34 height 11
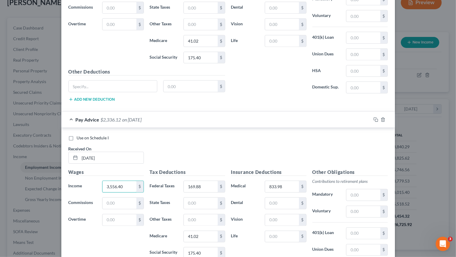
drag, startPoint x: 117, startPoint y: 182, endPoint x: 81, endPoint y: 171, distance: 37.4
click at [103, 181] on input "3,556.40" at bounding box center [120, 186] width 34 height 11
type input "3,696.40"
click at [211, 181] on input "169.88" at bounding box center [201, 186] width 34 height 11
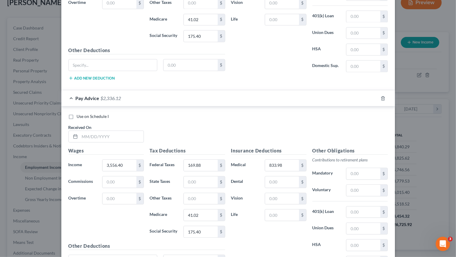
scroll to position [797, 0]
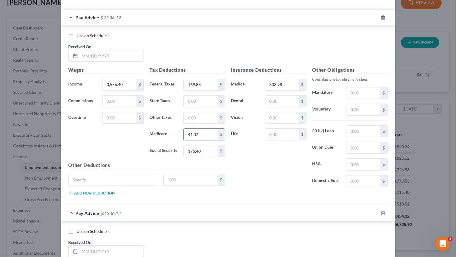
type input "186.68"
click at [204, 129] on input "41.02" at bounding box center [201, 134] width 34 height 11
type input "43.05"
click at [205, 145] on input "175.40" at bounding box center [201, 150] width 34 height 11
type input "184.08"
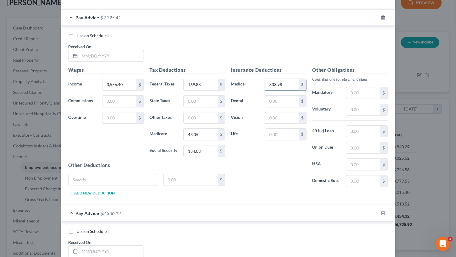
click at [285, 80] on input "833.98" at bounding box center [282, 84] width 34 height 11
type input "933.98"
click at [209, 79] on input "169.88" at bounding box center [201, 84] width 34 height 11
type input "186.68"
click at [126, 80] on input "3,556.40" at bounding box center [120, 84] width 34 height 11
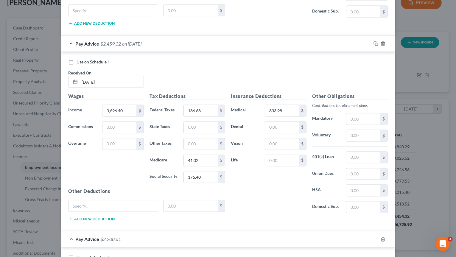
scroll to position [588, 0]
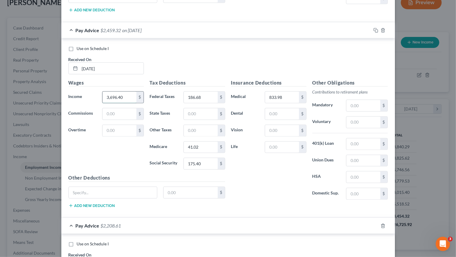
click at [131, 93] on input "3,696.40" at bounding box center [120, 97] width 34 height 11
click at [205, 158] on input "175.40" at bounding box center [201, 163] width 34 height 11
type input "184.08"
click at [289, 92] on input "833.98" at bounding box center [282, 97] width 34 height 11
type input "933.98"
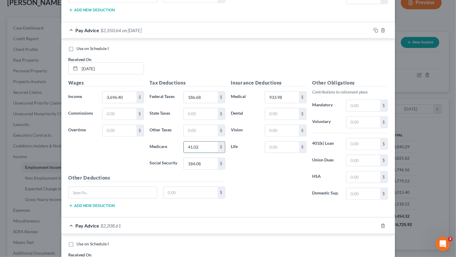
click at [207, 142] on input "41.02" at bounding box center [201, 147] width 34 height 11
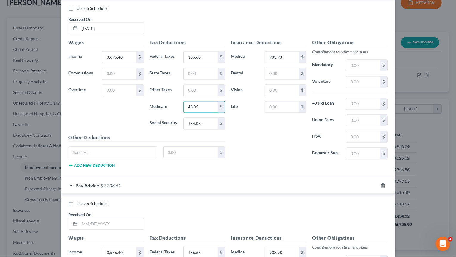
scroll to position [678, 0]
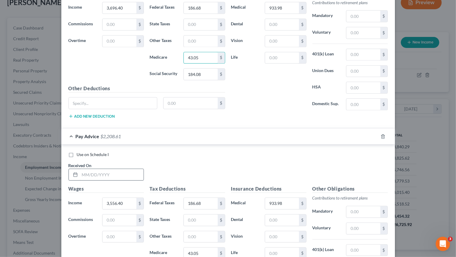
type input "43.05"
click at [120, 171] on input "text" at bounding box center [112, 174] width 64 height 11
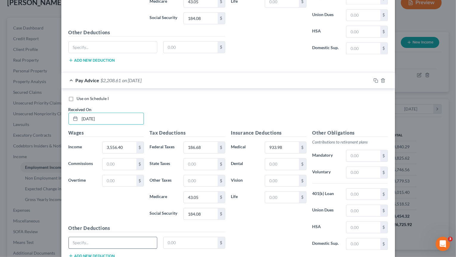
scroll to position [767, 0]
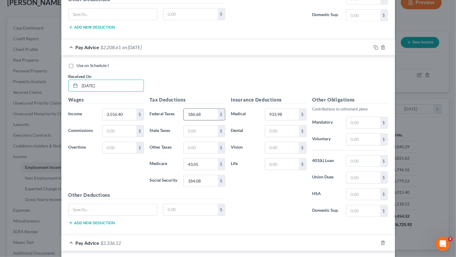
type input "5/7/2025"
click at [213, 109] on input "186.68" at bounding box center [201, 114] width 34 height 11
type input "169.88"
click at [205, 159] on input "43.05" at bounding box center [201, 164] width 34 height 11
type input "41.02"
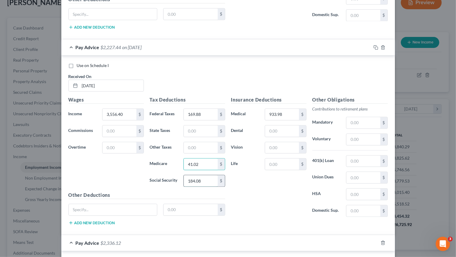
click at [208, 175] on input "184.08" at bounding box center [201, 180] width 34 height 11
drag, startPoint x: 198, startPoint y: 175, endPoint x: 195, endPoint y: 175, distance: 3.0
click at [196, 175] on input "174.44" at bounding box center [201, 180] width 34 height 11
click at [195, 175] on input "174.44" at bounding box center [201, 180] width 34 height 11
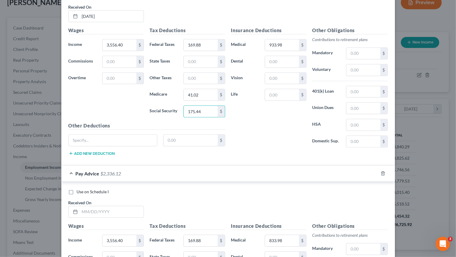
scroll to position [856, 0]
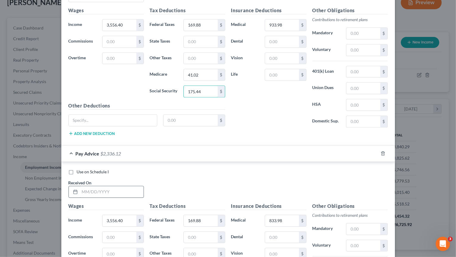
type input "175.44"
click at [111, 186] on input "text" at bounding box center [112, 191] width 64 height 11
type input "5/21/2025"
click at [124, 215] on input "3,556.40" at bounding box center [120, 220] width 34 height 11
click at [113, 215] on input "3,556.40" at bounding box center [120, 220] width 34 height 11
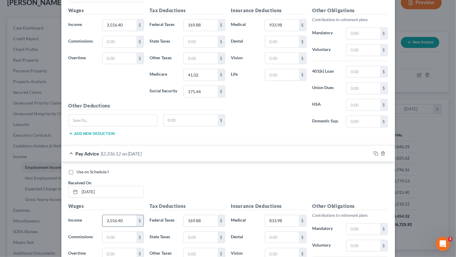
click at [115, 215] on input "3,556.40" at bounding box center [120, 220] width 34 height 11
type input "3,596.40"
click at [207, 206] on div "Tax Deductions Federal Taxes 169.88 $ State Taxes $ Other Taxes $ Medicare 41.0…" at bounding box center [187, 250] width 81 height 95
click at [213, 215] on input "169.88" at bounding box center [201, 220] width 34 height 11
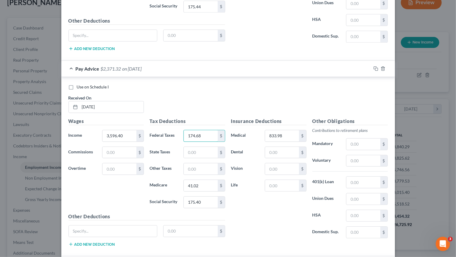
scroll to position [1005, 0]
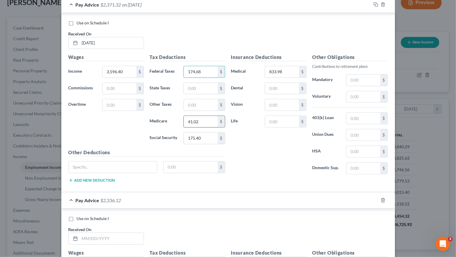
type input "174.68"
click at [204, 116] on input "41.02" at bounding box center [201, 121] width 34 height 11
type input "41.6"
click at [206, 135] on div "Tax Deductions Federal Taxes 174.68 $ State Taxes $ Other Taxes $ Medicare 41.6…" at bounding box center [187, 101] width 81 height 95
click at [205, 133] on input "175.40" at bounding box center [201, 138] width 34 height 11
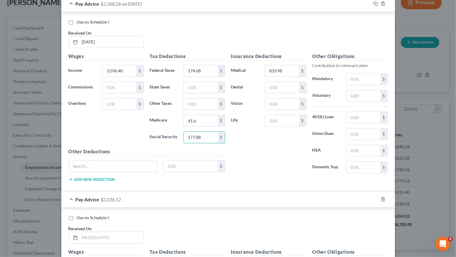
scroll to position [1065, 0]
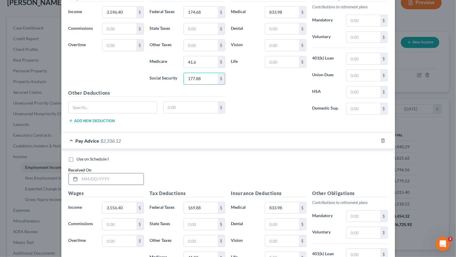
type input "177.88"
click at [124, 173] on input "text" at bounding box center [112, 178] width 64 height 11
type input "6/4/25"
click at [118, 202] on input "3,556.40" at bounding box center [120, 207] width 34 height 11
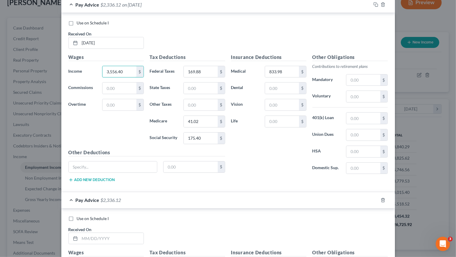
scroll to position [1214, 0]
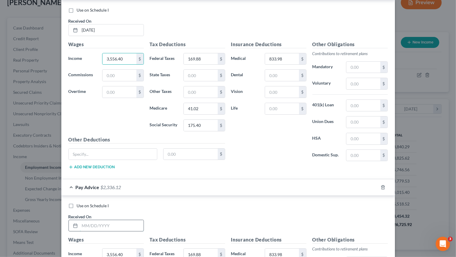
click at [118, 220] on input "text" at bounding box center [112, 225] width 64 height 11
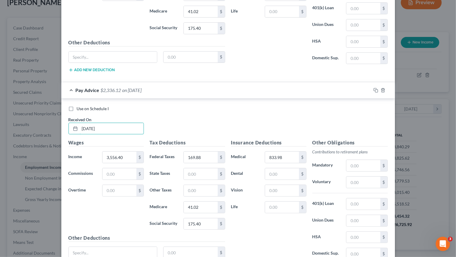
scroll to position [1333, 0]
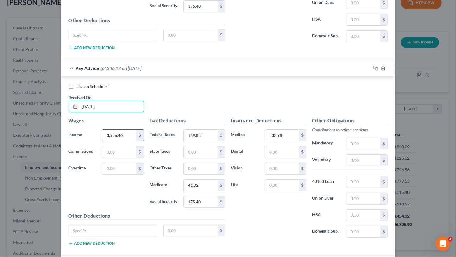
type input "6/18/25"
click at [115, 130] on input "3,556.40" at bounding box center [120, 135] width 34 height 11
click at [114, 130] on input "3,556.40" at bounding box center [120, 135] width 34 height 11
type input "3,596.40"
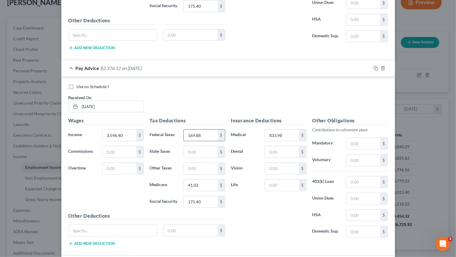
click at [202, 130] on input "169.88" at bounding box center [201, 135] width 34 height 11
type input "174.68"
click at [214, 180] on input "41.02" at bounding box center [201, 185] width 34 height 11
type input "41.6"
click at [206, 196] on input "175.40" at bounding box center [201, 201] width 34 height 11
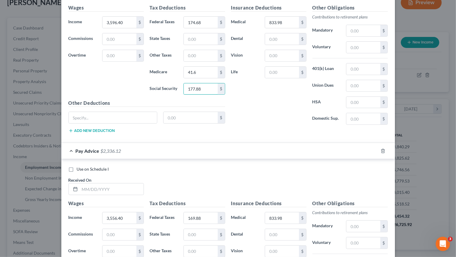
scroll to position [1453, 0]
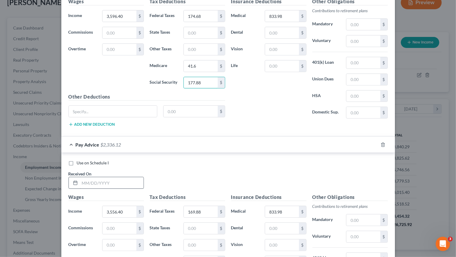
type input "177.88"
click at [103, 177] on input "text" at bounding box center [112, 182] width 64 height 11
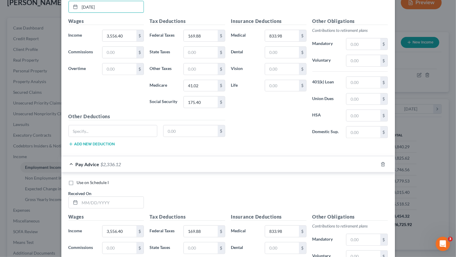
scroll to position [1631, 0]
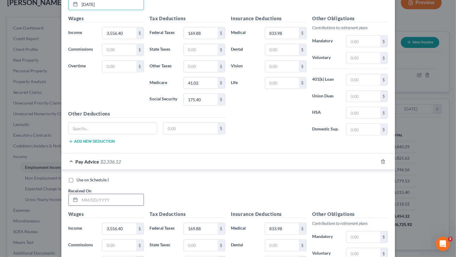
type input "7/2/2025"
click at [111, 194] on input "text" at bounding box center [112, 199] width 64 height 11
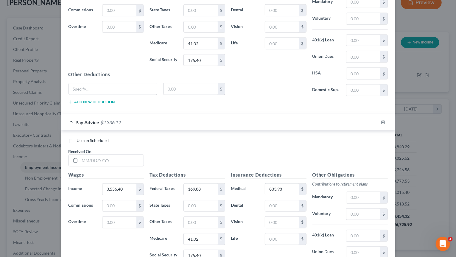
scroll to position [1870, 0]
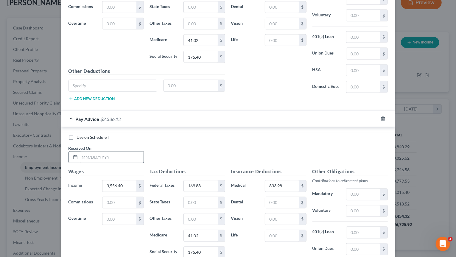
type input "7/16/2025"
click at [103, 152] on input "text" at bounding box center [112, 157] width 64 height 11
click at [89, 152] on input "7/30/2025" at bounding box center [112, 157] width 64 height 11
type input "7/30/2025"
click at [117, 181] on input "3,556.40" at bounding box center [120, 186] width 34 height 11
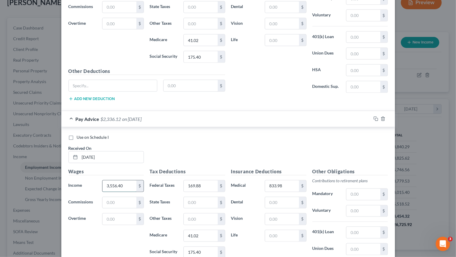
click at [114, 181] on input "3,556.40" at bounding box center [120, 186] width 34 height 11
type input "3,596.40"
drag, startPoint x: 205, startPoint y: 171, endPoint x: 216, endPoint y: 172, distance: 10.9
click at [216, 181] on input "169.88" at bounding box center [201, 186] width 34 height 11
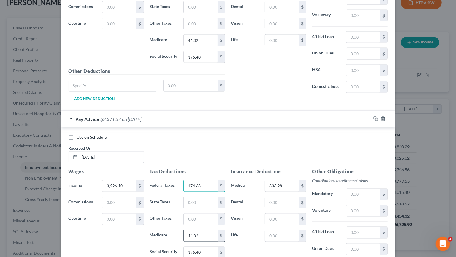
type input "174.68"
click at [206, 230] on input "41.02" at bounding box center [201, 235] width 34 height 11
type input "41.6"
click at [201, 247] on input "175.40" at bounding box center [201, 252] width 34 height 11
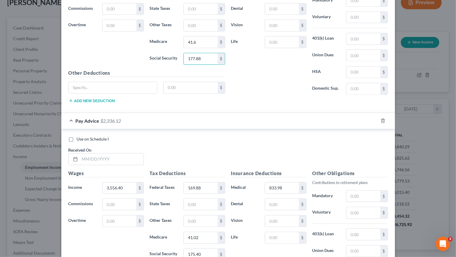
scroll to position [2079, 0]
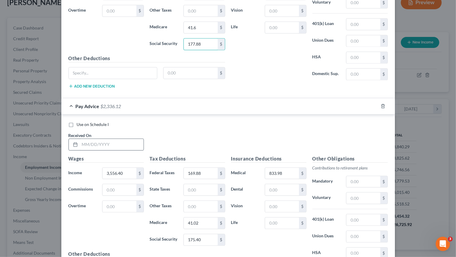
type input "177.88"
click at [119, 139] on input "text" at bounding box center [112, 144] width 64 height 11
type input "8/13/2025"
click at [125, 168] on input "3,556.40" at bounding box center [120, 173] width 34 height 11
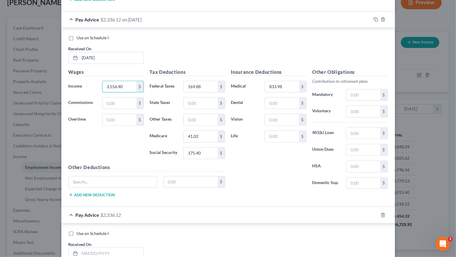
scroll to position [2168, 0]
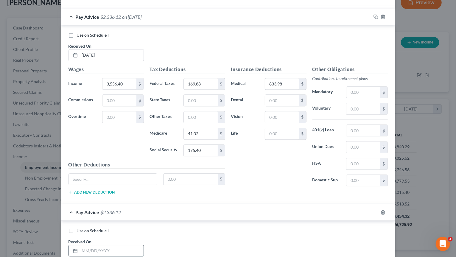
click at [111, 245] on input "text" at bounding box center [112, 250] width 64 height 11
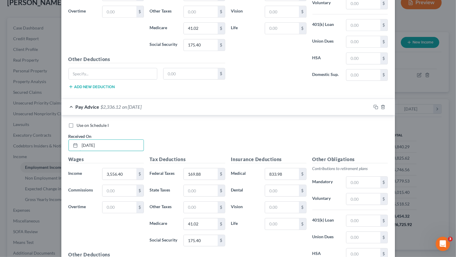
scroll to position [2287, 0]
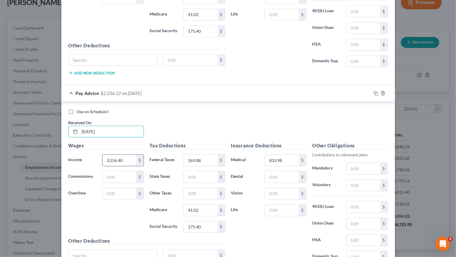
type input "8/27/2025"
click at [129, 155] on input "3,556.40" at bounding box center [120, 160] width 34 height 11
click at [112, 155] on input "3,556.40" at bounding box center [120, 160] width 34 height 11
click at [114, 155] on input "3,556.40" at bounding box center [120, 160] width 34 height 11
type input "3,596.40"
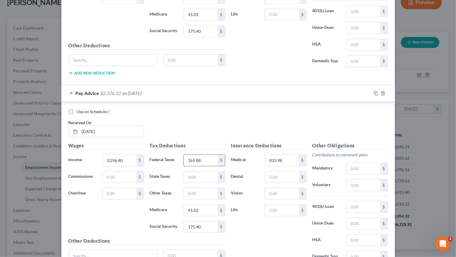
click at [207, 155] on input "169.88" at bounding box center [201, 160] width 34 height 11
type input "174.68"
click at [204, 205] on input "41.02" at bounding box center [201, 210] width 34 height 11
type input "41.6"
click at [210, 221] on input "175.40" at bounding box center [201, 226] width 34 height 11
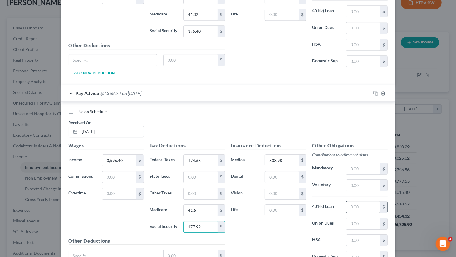
type input "177.92"
click at [354, 202] on input "text" at bounding box center [364, 207] width 34 height 11
click at [361, 202] on input "text" at bounding box center [364, 207] width 34 height 11
type input "118.88"
click at [295, 155] on input "833.98" at bounding box center [282, 160] width 34 height 11
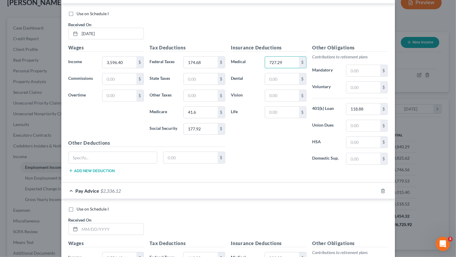
scroll to position [2406, 0]
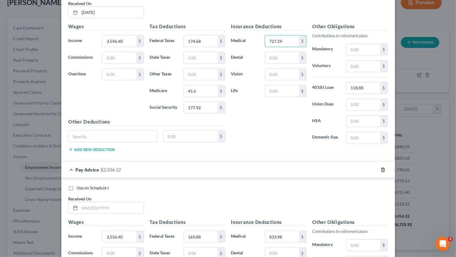
type input "727.29"
click at [382, 168] on icon "button" at bounding box center [383, 170] width 3 height 4
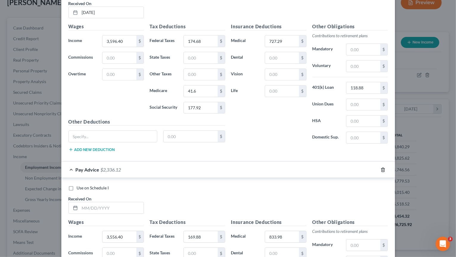
click at [382, 168] on icon "button" at bounding box center [383, 170] width 3 height 4
drag, startPoint x: 381, startPoint y: 147, endPoint x: 383, endPoint y: 158, distance: 10.9
click at [383, 162] on div "Pay Advice $2,336.12 Use on Schedule I Received On * Wages Income * 3,556.40 $ …" at bounding box center [228, 260] width 334 height 196
click at [382, 168] on icon "button" at bounding box center [383, 170] width 3 height 4
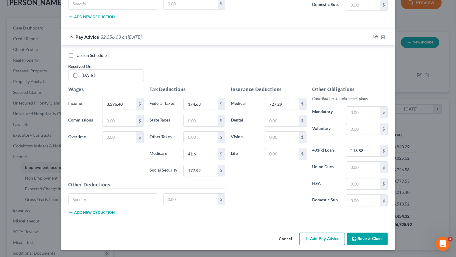
scroll to position [2322, 0]
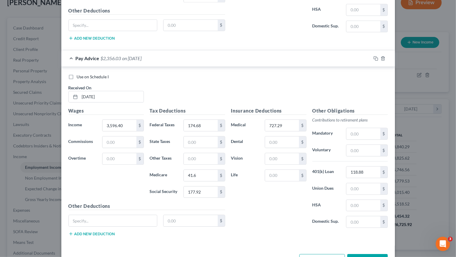
click at [369, 254] on button "Save & Close" at bounding box center [368, 260] width 41 height 13
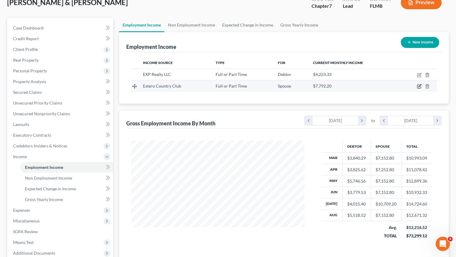
click at [421, 84] on icon "button" at bounding box center [419, 86] width 5 height 5
select select "0"
select select "9"
select select "2"
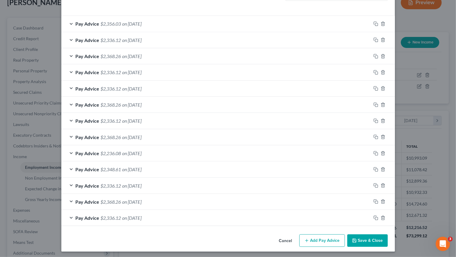
scroll to position [0, 0]
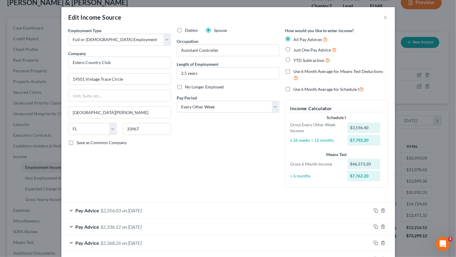
click at [388, 17] on div "Edit Income Source ×" at bounding box center [228, 17] width 334 height 20
click at [386, 18] on button "×" at bounding box center [386, 17] width 4 height 7
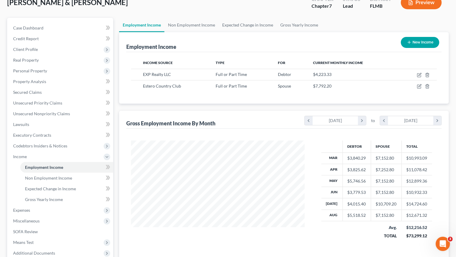
scroll to position [101, 0]
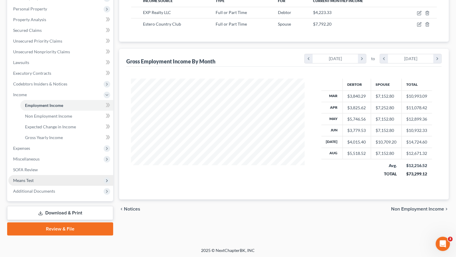
click at [28, 182] on span "Means Test" at bounding box center [23, 180] width 21 height 5
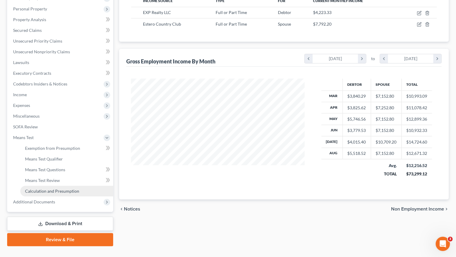
click at [52, 193] on span "Calculation and Presumption" at bounding box center [52, 191] width 54 height 5
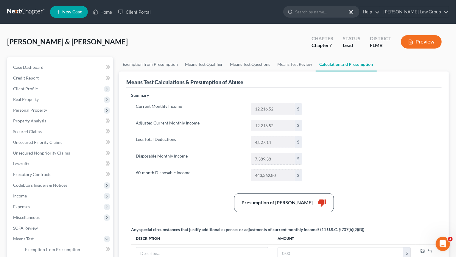
scroll to position [62, 0]
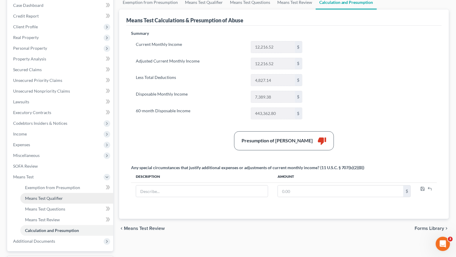
click at [64, 198] on link "Means Test Qualifier" at bounding box center [66, 198] width 93 height 11
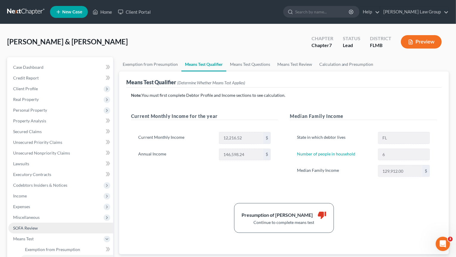
scroll to position [112, 0]
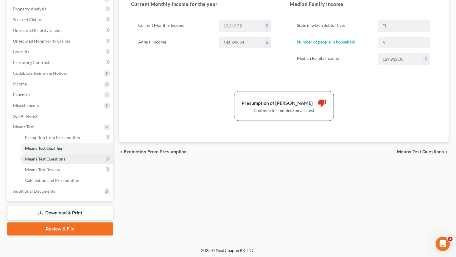
click at [63, 160] on span "Means Test Questions" at bounding box center [45, 158] width 40 height 5
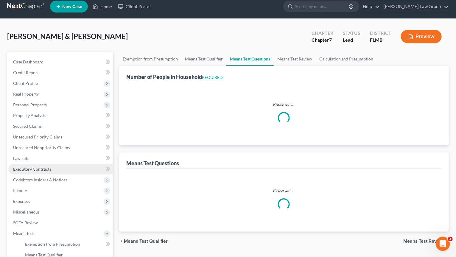
select select "1"
select select "60"
select select "1"
select select "60"
select select "2"
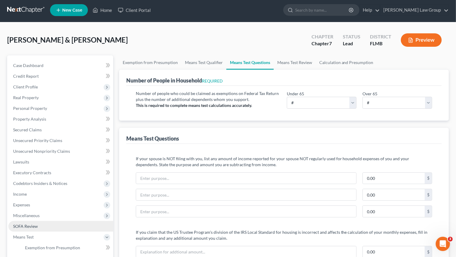
scroll to position [93, 0]
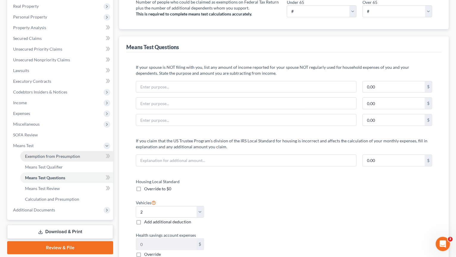
click at [70, 153] on link "Exemption from Presumption" at bounding box center [66, 156] width 93 height 11
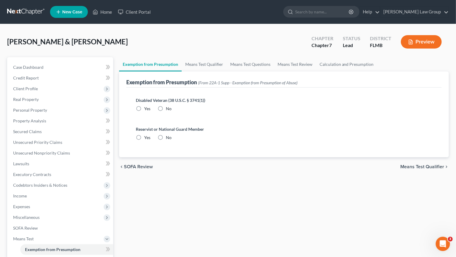
click at [166, 108] on label "No" at bounding box center [169, 109] width 6 height 6
click at [168, 108] on input "No" at bounding box center [170, 108] width 4 height 4
radio input "true"
click at [166, 139] on label "No" at bounding box center [169, 138] width 6 height 6
click at [168, 139] on input "No" at bounding box center [170, 137] width 4 height 4
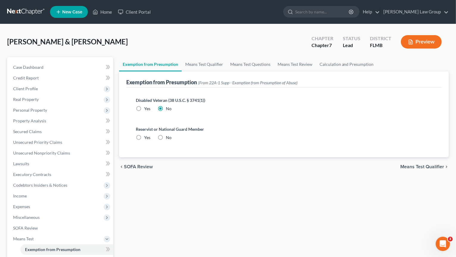
radio input "true"
click at [194, 69] on link "Means Test Qualifier" at bounding box center [204, 64] width 45 height 14
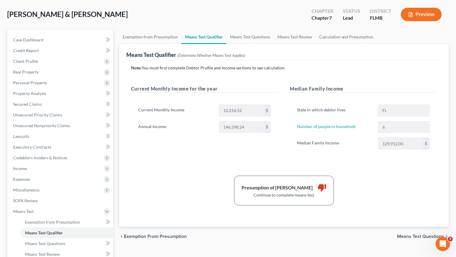
scroll to position [31, 0]
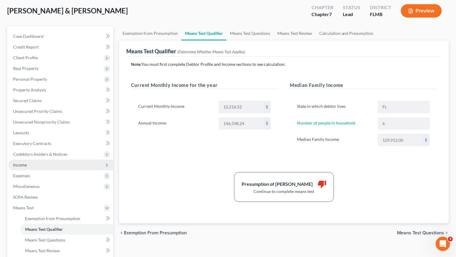
click at [38, 164] on span "Income" at bounding box center [60, 165] width 105 height 11
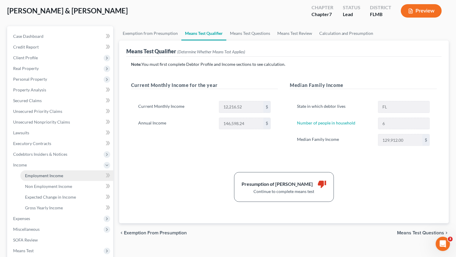
click at [39, 174] on span "Employment Income" at bounding box center [44, 175] width 38 height 5
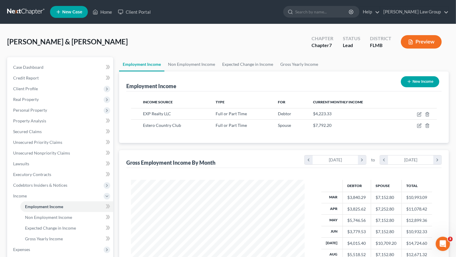
scroll to position [106, 185]
click at [420, 125] on icon "button" at bounding box center [420, 125] width 3 height 3
select select "0"
select select "9"
select select "2"
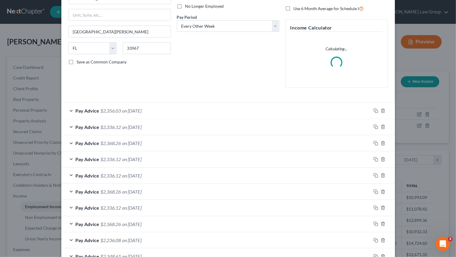
scroll to position [78, 0]
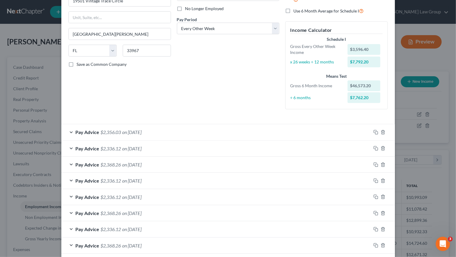
click at [219, 128] on div "Pay Advice $2,356.03 on 08/27/2025" at bounding box center [216, 132] width 310 height 16
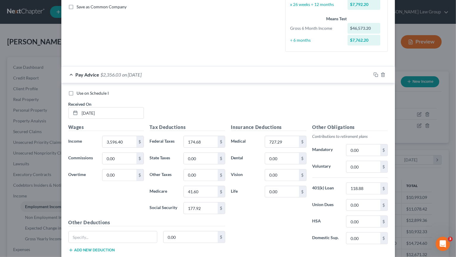
scroll to position [168, 0]
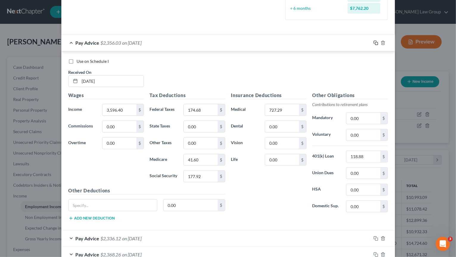
click at [375, 42] on icon "button" at bounding box center [376, 43] width 5 height 5
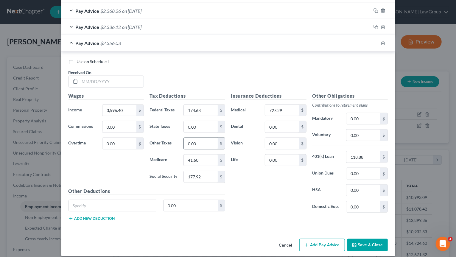
scroll to position [381, 0]
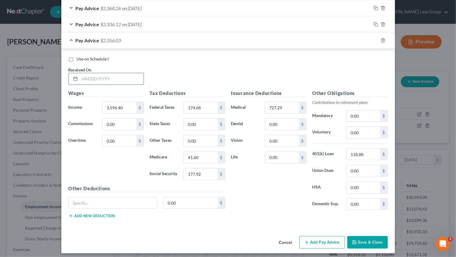
click at [99, 76] on input "text" at bounding box center [112, 78] width 64 height 11
type input "9/10/2025"
click at [115, 106] on input "3,596.40" at bounding box center [120, 107] width 34 height 11
click at [113, 106] on input "3,596.40" at bounding box center [120, 107] width 34 height 11
click at [114, 106] on input "3,596.40" at bounding box center [120, 107] width 34 height 11
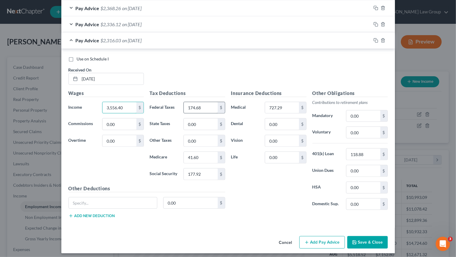
type input "3,556.40"
drag, startPoint x: 185, startPoint y: 108, endPoint x: 125, endPoint y: 112, distance: 59.7
click at [184, 112] on input "174.68" at bounding box center [201, 107] width 34 height 11
drag, startPoint x: 192, startPoint y: 107, endPoint x: 179, endPoint y: 107, distance: 13.7
click at [184, 106] on input "174.68" at bounding box center [201, 107] width 34 height 11
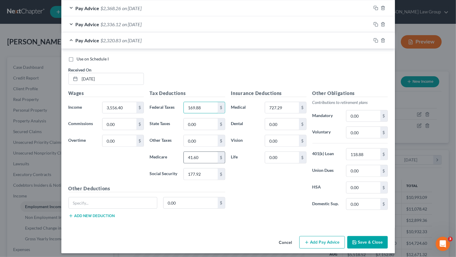
type input "169.88"
drag, startPoint x: 208, startPoint y: 156, endPoint x: 229, endPoint y: 155, distance: 20.6
click at [218, 155] on input "41.60" at bounding box center [201, 157] width 34 height 11
click at [207, 170] on input "177.92" at bounding box center [201, 174] width 34 height 11
click at [369, 238] on button "Save & Close" at bounding box center [368, 242] width 41 height 13
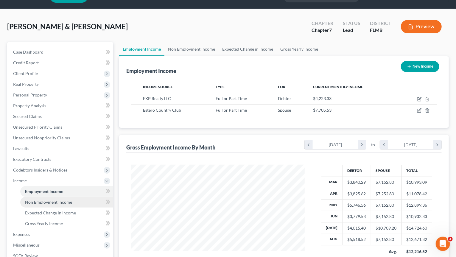
scroll to position [62, 0]
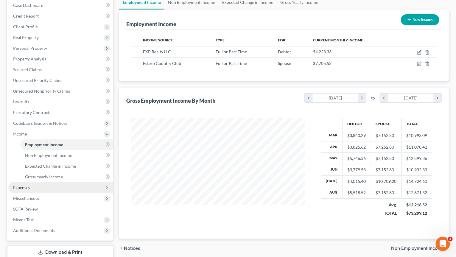
click at [41, 190] on span "Expenses" at bounding box center [60, 187] width 105 height 11
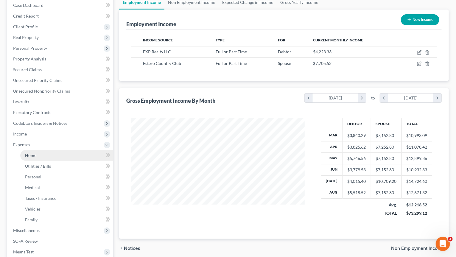
click at [72, 155] on link "Home" at bounding box center [66, 155] width 93 height 11
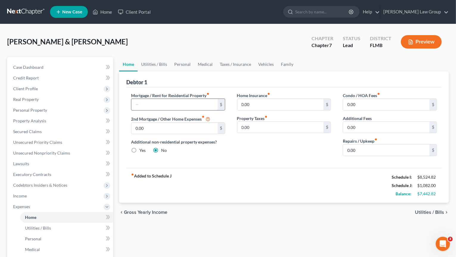
click at [155, 105] on input "text" at bounding box center [174, 104] width 86 height 11
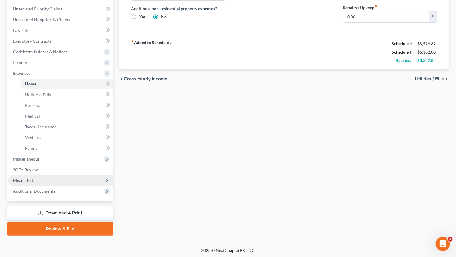
scroll to position [134, 0]
click at [57, 184] on span "Means Test" at bounding box center [60, 180] width 105 height 11
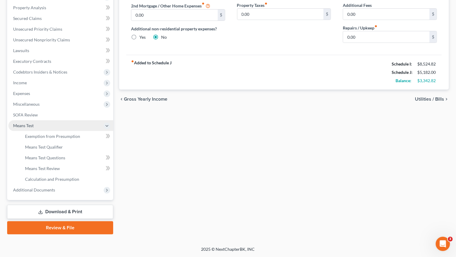
scroll to position [112, 0]
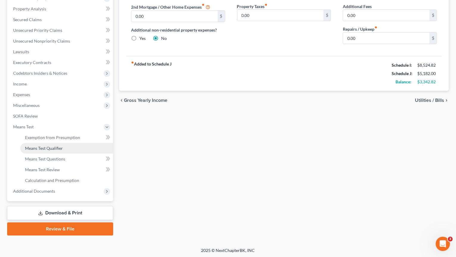
click at [58, 143] on link "Means Test Qualifier" at bounding box center [66, 148] width 93 height 11
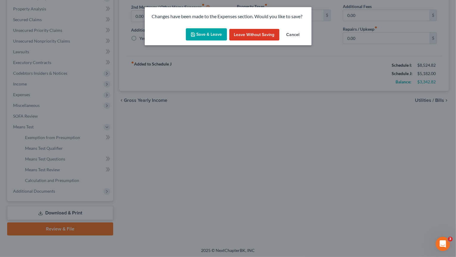
click at [197, 30] on button "Save & Leave" at bounding box center [206, 34] width 41 height 13
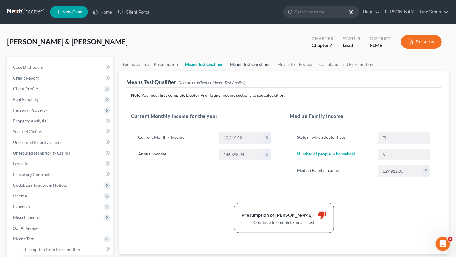
click at [247, 68] on link "Means Test Questions" at bounding box center [250, 64] width 47 height 14
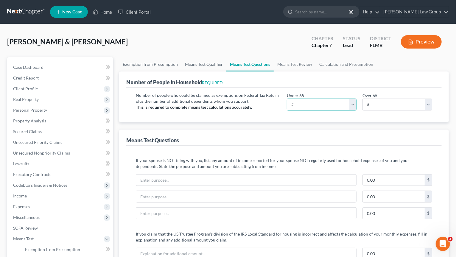
click at [287, 99] on select "# 0 1 2 3 4 5 6 7 8 9 10" at bounding box center [322, 105] width 70 height 12
click option "4" at bounding box center [0, 0] width 0 height 0
click at [363, 99] on select "# 0 1 2 3 4 5 6 7 8 9 10" at bounding box center [398, 105] width 70 height 12
click option "2" at bounding box center [0, 0] width 0 height 0
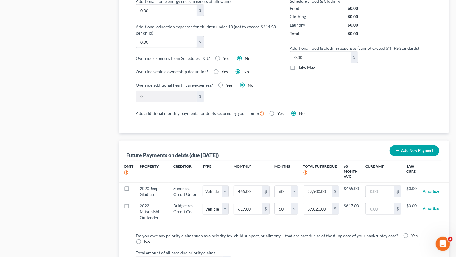
scroll to position [558, 0]
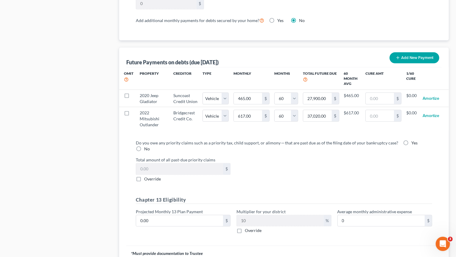
click at [144, 146] on label "No" at bounding box center [147, 149] width 6 height 6
click at [147, 146] on input "No" at bounding box center [149, 148] width 4 height 4
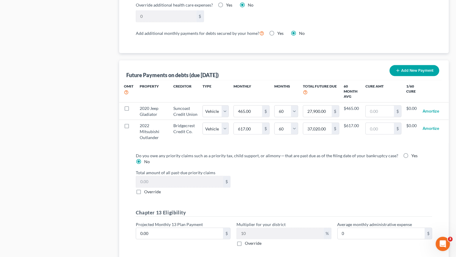
scroll to position [612, 0]
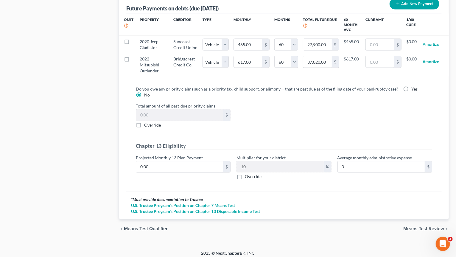
click at [427, 227] on span "Means Test Review" at bounding box center [424, 229] width 41 height 5
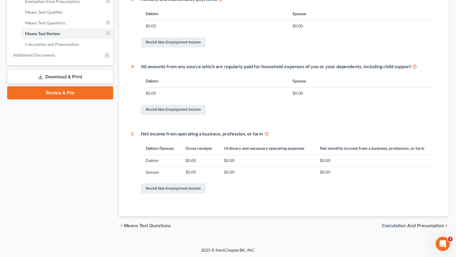
scroll to position [0, 0]
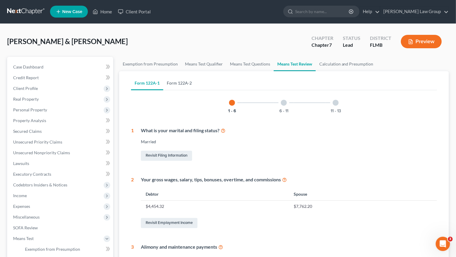
click at [182, 86] on link "Form 122A-2" at bounding box center [179, 83] width 32 height 14
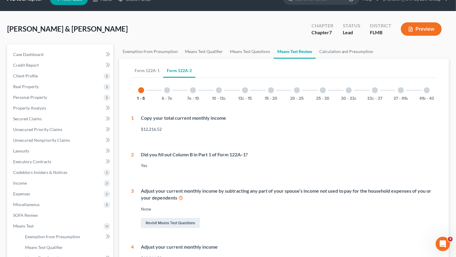
scroll to position [10, 0]
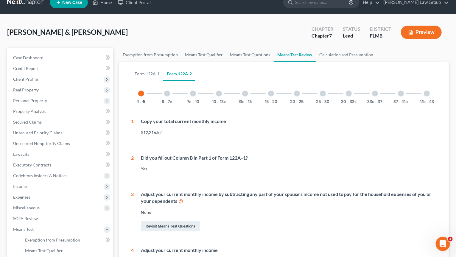
click at [170, 95] on div "6 - 7e" at bounding box center [167, 93] width 20 height 20
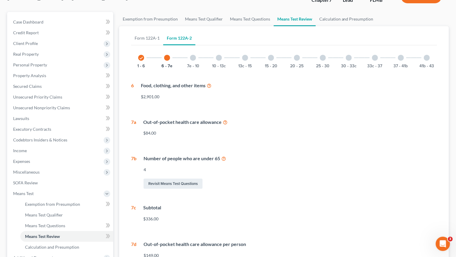
scroll to position [0, 0]
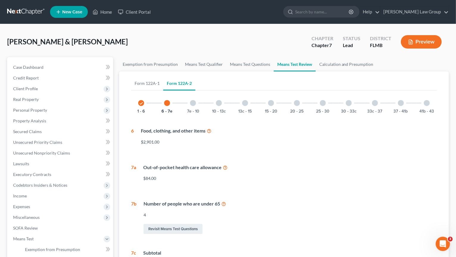
click at [194, 98] on div "7e - 10" at bounding box center [193, 103] width 20 height 20
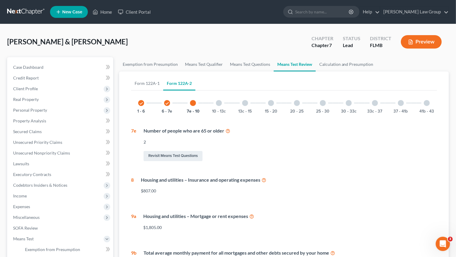
click at [219, 100] on div at bounding box center [219, 103] width 6 height 6
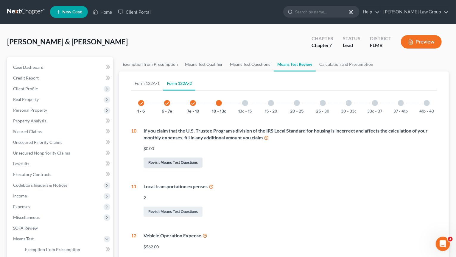
click at [192, 163] on link "Revisit Means Test Questions" at bounding box center [173, 163] width 59 height 10
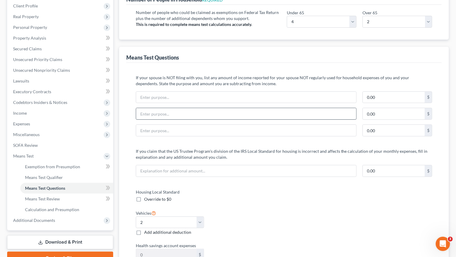
scroll to position [93, 0]
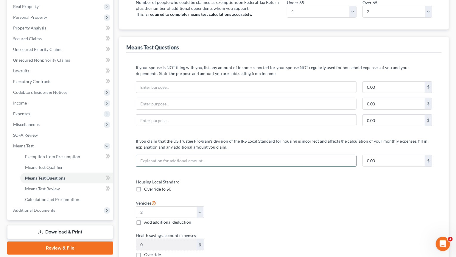
click at [221, 163] on input "text" at bounding box center [246, 160] width 220 height 11
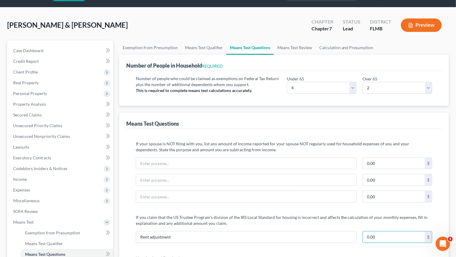
scroll to position [0, 0]
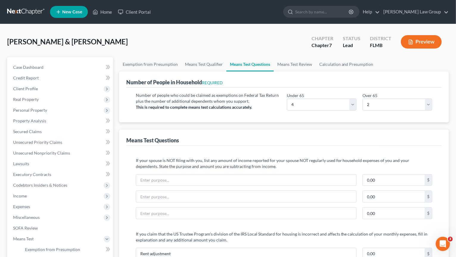
click at [420, 38] on button "Preview" at bounding box center [421, 41] width 41 height 13
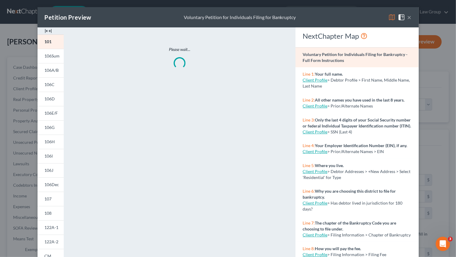
scroll to position [73, 0]
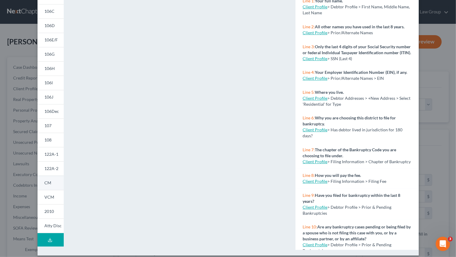
click at [52, 186] on link "CM" at bounding box center [51, 183] width 26 height 14
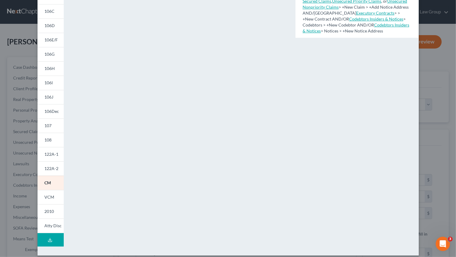
scroll to position [79, 0]
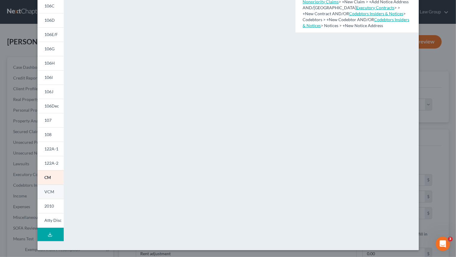
click at [49, 192] on span "VCM" at bounding box center [50, 191] width 10 height 5
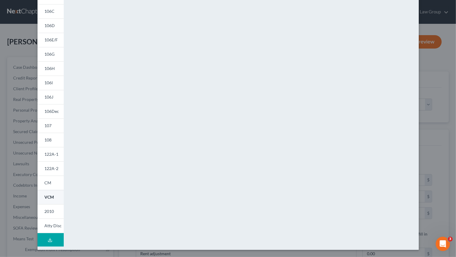
scroll to position [73, 0]
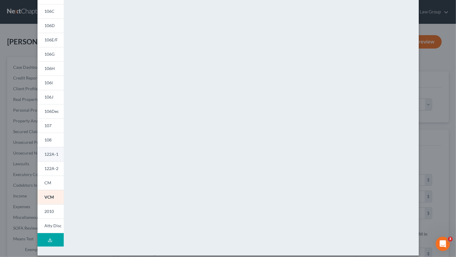
click at [58, 159] on link "122A-1" at bounding box center [51, 154] width 26 height 14
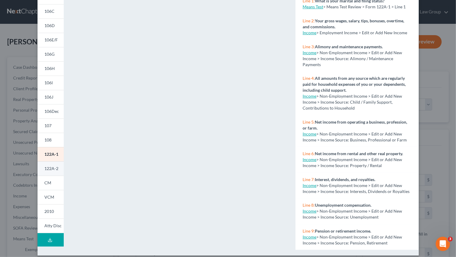
click at [50, 167] on span "122A-2" at bounding box center [52, 168] width 14 height 5
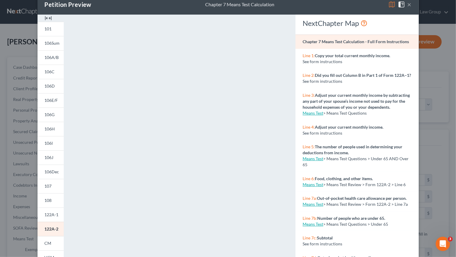
scroll to position [0, 0]
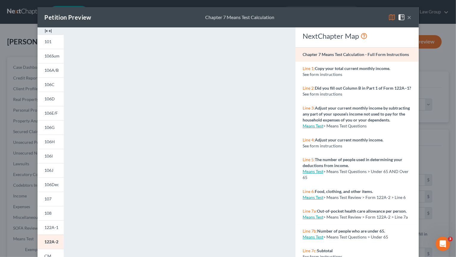
click at [407, 18] on span at bounding box center [403, 16] width 10 height 5
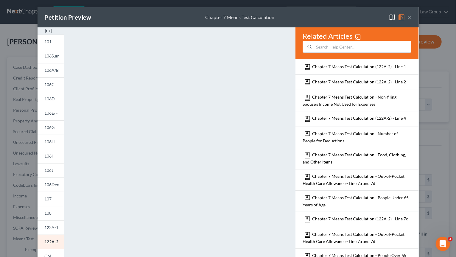
click at [409, 19] on button "×" at bounding box center [410, 17] width 4 height 7
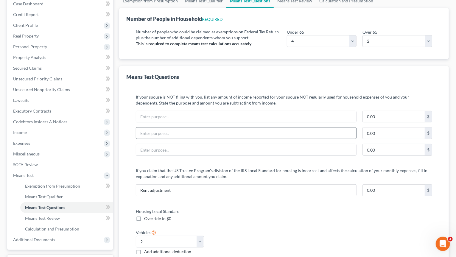
scroll to position [93, 0]
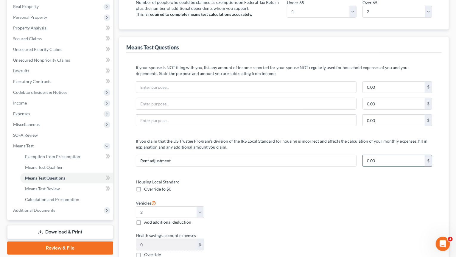
click at [390, 164] on input "0.00" at bounding box center [394, 160] width 62 height 11
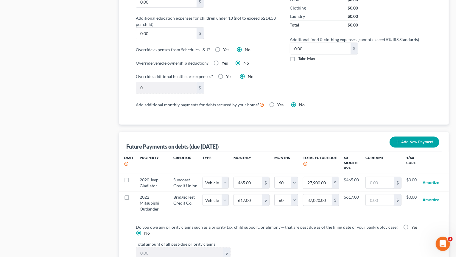
scroll to position [612, 0]
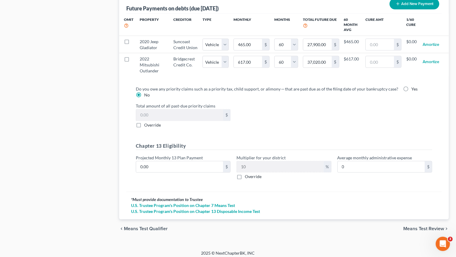
click at [421, 227] on span "Means Test Review" at bounding box center [424, 229] width 41 height 5
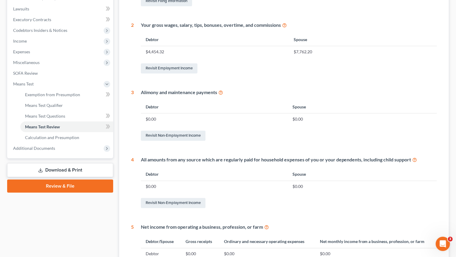
scroll to position [248, 0]
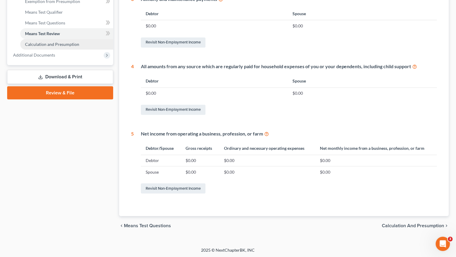
click at [63, 44] on span "Calculation and Presumption" at bounding box center [52, 44] width 54 height 5
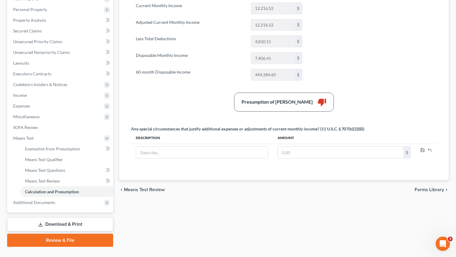
scroll to position [81, 0]
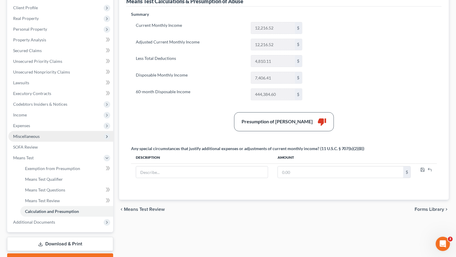
click at [26, 135] on span "Miscellaneous" at bounding box center [26, 136] width 27 height 5
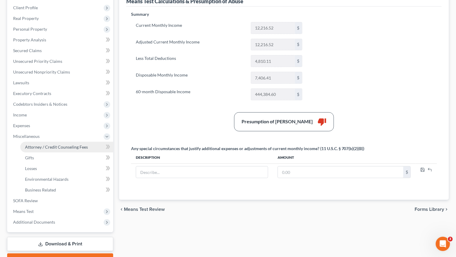
click at [31, 146] on span "Attorney / Credit Counseling Fees" at bounding box center [56, 147] width 63 height 5
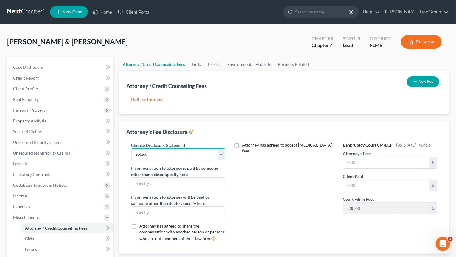
click at [131, 148] on select "Select Disclosure" at bounding box center [178, 154] width 94 height 12
click option "Disclosure" at bounding box center [0, 0] width 0 height 0
click at [353, 162] on input "text" at bounding box center [386, 162] width 86 height 11
click at [375, 183] on input "text" at bounding box center [386, 185] width 86 height 11
click at [421, 78] on button "New Fee" at bounding box center [423, 81] width 32 height 11
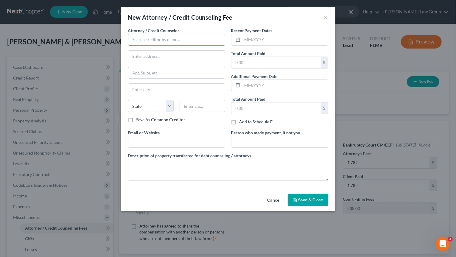
click at [151, 41] on input "text" at bounding box center [176, 40] width 97 height 12
click at [162, 49] on div "[PERSON_NAME] Law Group" at bounding box center [164, 50] width 62 height 6
click at [264, 34] on div at bounding box center [279, 40] width 97 height 12
click at [264, 36] on input "text" at bounding box center [286, 39] width 86 height 11
click at [255, 38] on input "09/149/2025" at bounding box center [286, 39] width 86 height 11
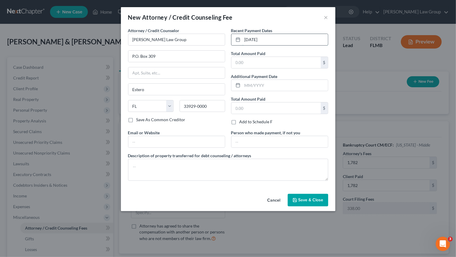
drag, startPoint x: 275, startPoint y: 41, endPoint x: 229, endPoint y: 36, distance: 46.5
click at [243, 36] on input "[DATE]" at bounding box center [286, 39] width 86 height 11
click at [249, 89] on input "text" at bounding box center [286, 85] width 86 height 11
paste input "[DATE]"
click at [253, 63] on input "text" at bounding box center [276, 62] width 89 height 11
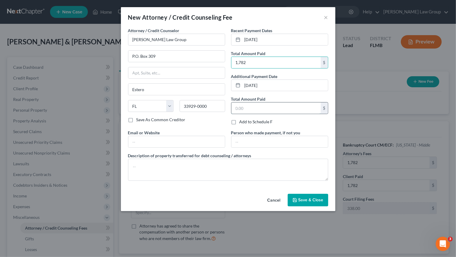
click at [266, 109] on input "text" at bounding box center [276, 108] width 89 height 11
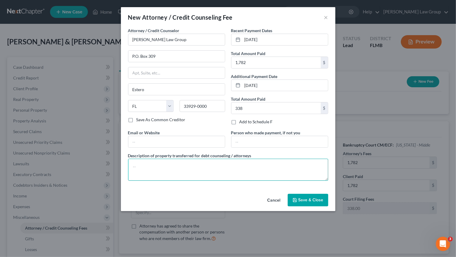
click at [172, 160] on textarea at bounding box center [228, 170] width 200 height 22
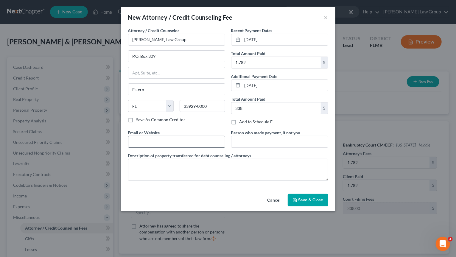
click at [151, 143] on input "text" at bounding box center [176, 141] width 97 height 11
click at [314, 203] on button "Save & Close" at bounding box center [308, 200] width 41 height 13
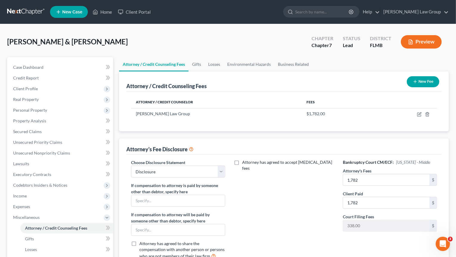
click at [421, 86] on button "New Fee" at bounding box center [423, 81] width 32 height 11
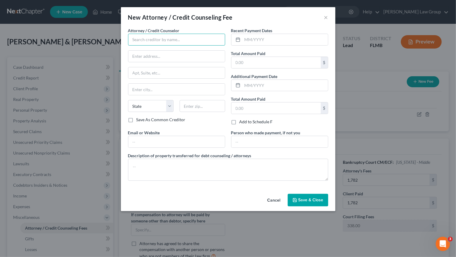
click at [187, 40] on input "text" at bounding box center [176, 40] width 97 height 12
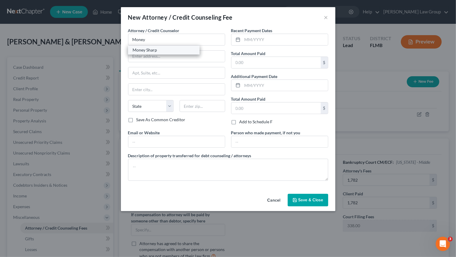
click at [173, 50] on div "Money Sharp" at bounding box center [164, 50] width 62 height 6
click at [150, 141] on input "text" at bounding box center [176, 141] width 97 height 11
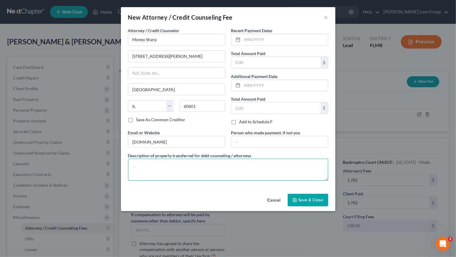
click at [186, 159] on textarea at bounding box center [228, 170] width 200 height 22
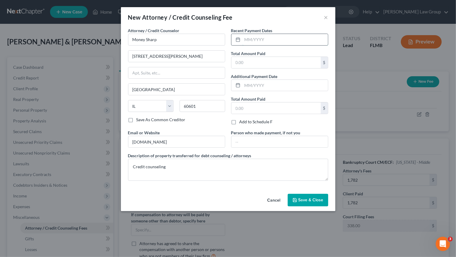
click at [292, 35] on input "text" at bounding box center [286, 39] width 86 height 11
paste input "[DATE]"
click at [274, 63] on input "text" at bounding box center [276, 62] width 89 height 11
click at [255, 39] on input "[DATE]" at bounding box center [286, 39] width 86 height 11
click at [282, 66] on input "text" at bounding box center [276, 62] width 89 height 11
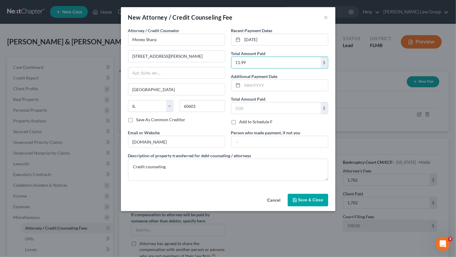
click at [317, 195] on button "Save & Close" at bounding box center [308, 200] width 41 height 13
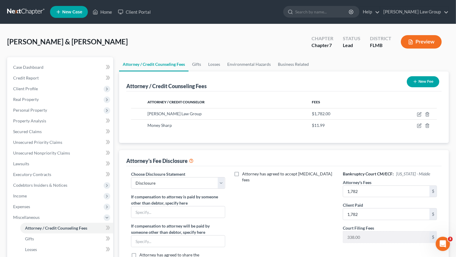
scroll to position [112, 0]
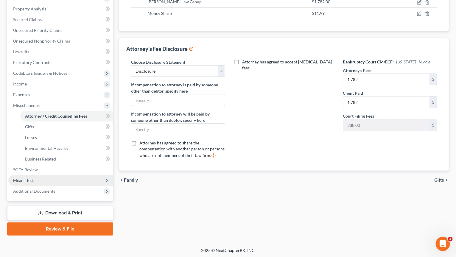
click at [56, 179] on span "Means Test" at bounding box center [60, 180] width 105 height 11
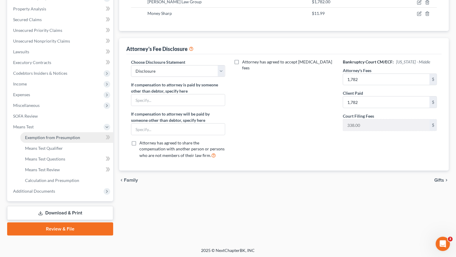
click at [69, 139] on span "Exemption from Presumption" at bounding box center [52, 137] width 55 height 5
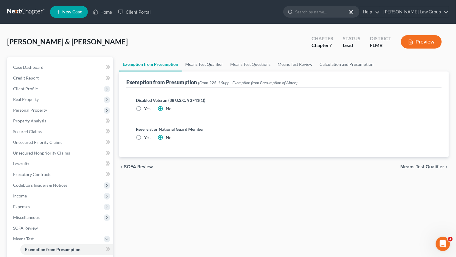
click at [188, 64] on link "Means Test Qualifier" at bounding box center [204, 64] width 45 height 14
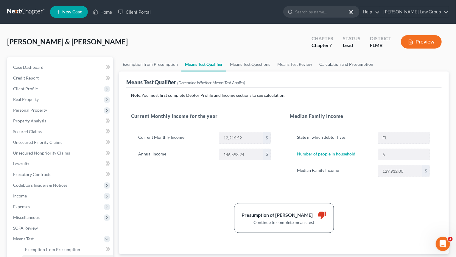
click at [357, 65] on link "Calculation and Presumption" at bounding box center [346, 64] width 61 height 14
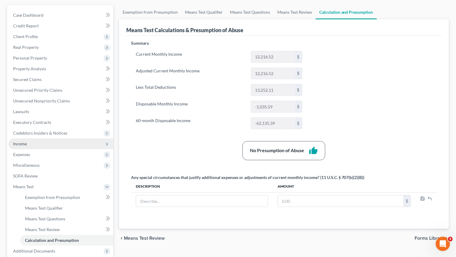
scroll to position [62, 0]
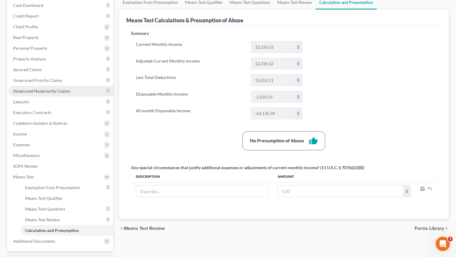
click at [56, 90] on span "Unsecured Nonpriority Claims" at bounding box center [41, 91] width 57 height 5
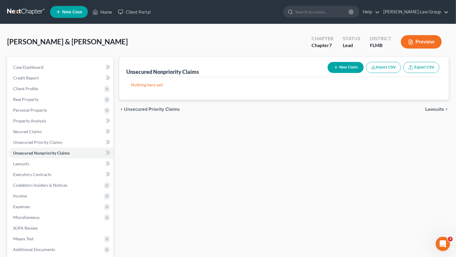
click at [345, 69] on button "New Claim" at bounding box center [346, 67] width 36 height 11
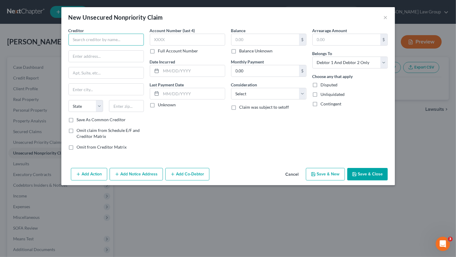
drag, startPoint x: 91, startPoint y: 37, endPoint x: 93, endPoint y: 35, distance: 3.2
click at [91, 36] on input "text" at bounding box center [106, 40] width 75 height 12
drag, startPoint x: 107, startPoint y: 54, endPoint x: 115, endPoint y: 52, distance: 8.2
click at [107, 54] on div "P.O. Box 30421, Salt Lake City, UT 84130-0000" at bounding box center [104, 55] width 62 height 5
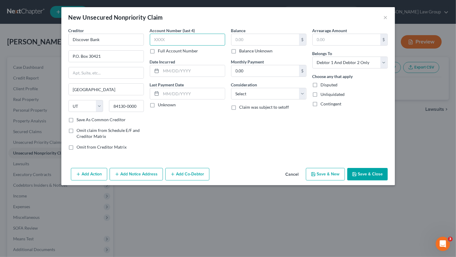
click at [159, 43] on input "text" at bounding box center [187, 40] width 75 height 12
click at [259, 86] on div "Consideration Select Cable / Satellite Services Collection Agency Credit Card D…" at bounding box center [268, 91] width 75 height 18
click at [231, 88] on select "Select Cable / Satellite Services Collection Agency Credit Card Debt Debt Couns…" at bounding box center [268, 94] width 75 height 12
click option "Credit Card Debt" at bounding box center [0, 0] width 0 height 0
click at [246, 39] on input "text" at bounding box center [266, 39] width 68 height 11
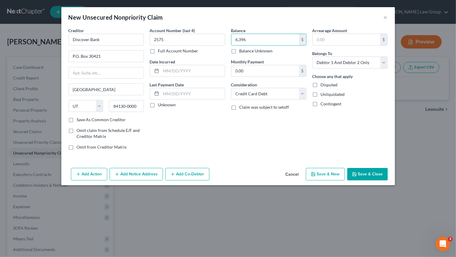
click at [332, 171] on button "Save & New" at bounding box center [325, 174] width 39 height 13
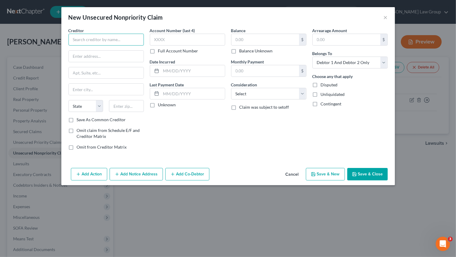
click at [96, 34] on input "text" at bounding box center [106, 40] width 75 height 12
click at [77, 38] on input "text" at bounding box center [106, 40] width 75 height 12
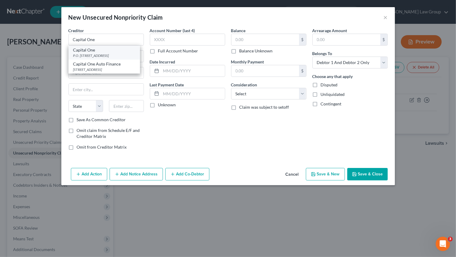
click at [86, 54] on div "P.O. Box 30285, Salt Lake City, UT 84130-0185" at bounding box center [104, 55] width 62 height 5
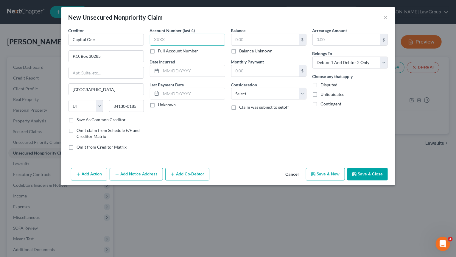
click at [167, 38] on input "text" at bounding box center [187, 40] width 75 height 12
click at [244, 39] on input "text" at bounding box center [266, 39] width 68 height 11
click at [231, 88] on select "Select Cable / Satellite Services Collection Agency Credit Card Debt Debt Couns…" at bounding box center [268, 94] width 75 height 12
click option "Credit Card Debt" at bounding box center [0, 0] width 0 height 0
click at [261, 37] on input "text" at bounding box center [266, 39] width 68 height 11
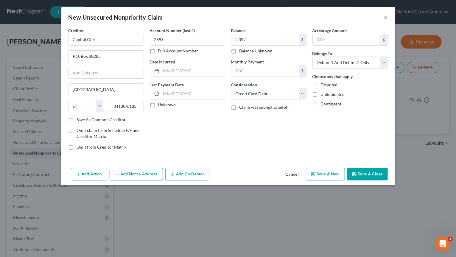
click at [335, 173] on button "Save & New" at bounding box center [325, 174] width 39 height 13
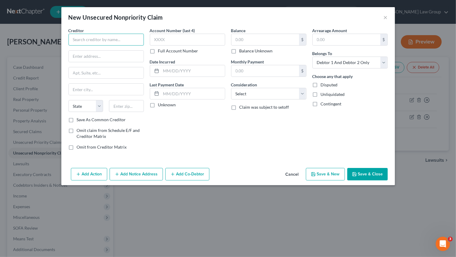
click at [133, 40] on input "text" at bounding box center [106, 40] width 75 height 12
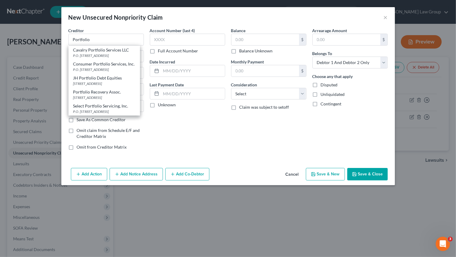
click at [107, 100] on div "120 Corporate Blvd., Norfolk, VA 23502-0000" at bounding box center [104, 97] width 62 height 5
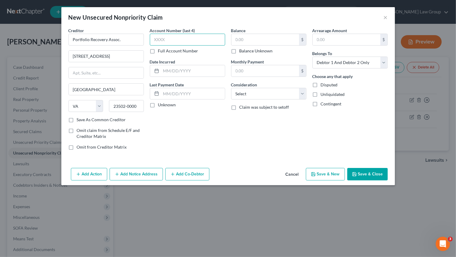
click at [178, 35] on input "text" at bounding box center [187, 40] width 75 height 12
click at [354, 38] on input "text" at bounding box center [347, 39] width 68 height 11
click at [231, 88] on select "Select Cable / Satellite Services Collection Agency Credit Card Debt Debt Couns…" at bounding box center [268, 94] width 75 height 12
click option "Credit Card Debt" at bounding box center [0, 0] width 0 height 0
click at [376, 175] on button "Save & Close" at bounding box center [368, 174] width 41 height 13
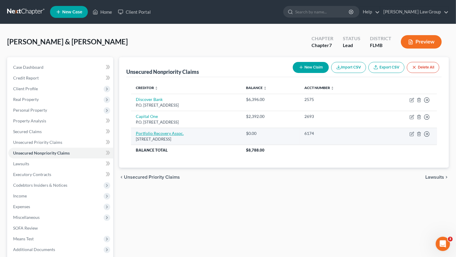
click at [168, 133] on link "Portfolio Recovery Assoc." at bounding box center [160, 133] width 48 height 5
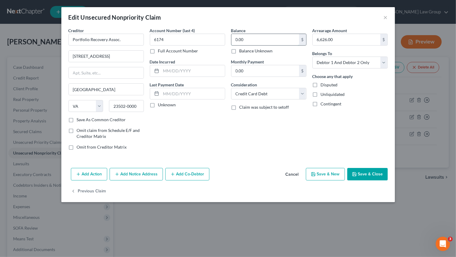
click at [258, 37] on input "0.00" at bounding box center [266, 39] width 68 height 11
click at [366, 177] on button "Save & Close" at bounding box center [368, 174] width 41 height 13
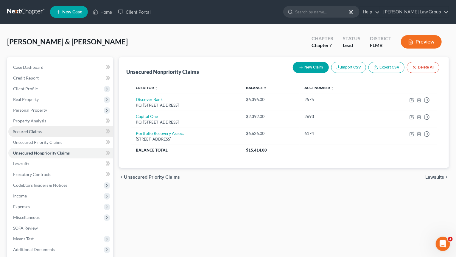
click at [60, 128] on link "Secured Claims" at bounding box center [60, 131] width 105 height 11
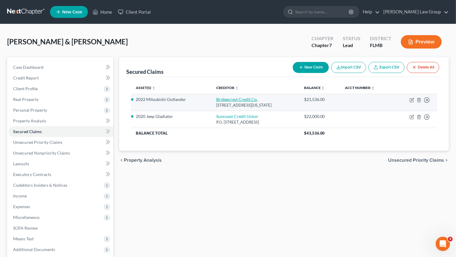
click at [237, 99] on link "Bridgecrest Credit Co." at bounding box center [236, 99] width 41 height 5
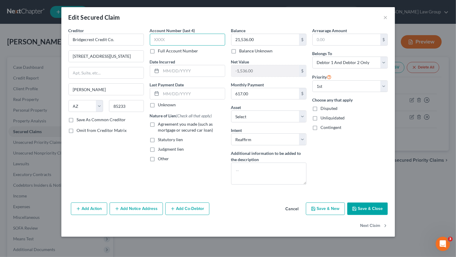
drag, startPoint x: 172, startPoint y: 40, endPoint x: 172, endPoint y: 37, distance: 3.0
click at [172, 39] on input "text" at bounding box center [187, 40] width 75 height 12
click at [364, 205] on button "Save & Close" at bounding box center [368, 209] width 41 height 13
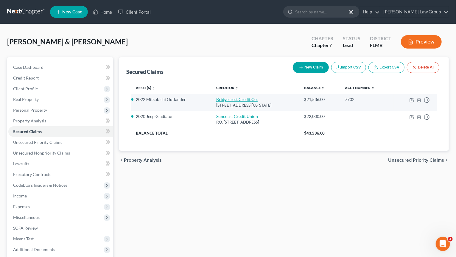
click at [245, 100] on link "Bridgecrest Credit Co." at bounding box center [236, 99] width 41 height 5
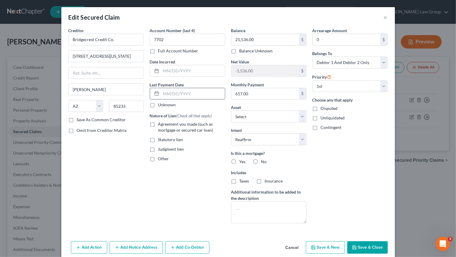
click at [176, 96] on input "text" at bounding box center [193, 93] width 64 height 11
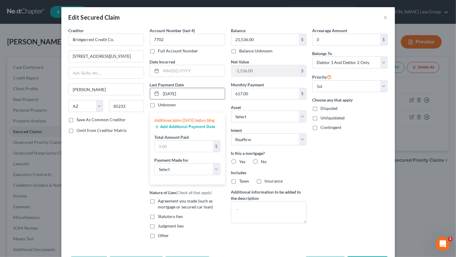
drag, startPoint x: 187, startPoint y: 94, endPoint x: 127, endPoint y: 92, distance: 60.0
click at [161, 92] on input "08/13/2025" at bounding box center [193, 93] width 64 height 11
click at [155, 163] on select "Select Car Credit Card Loan Repayment Mortgage Other Suppliers Or Vendors" at bounding box center [188, 169] width 66 height 12
click option "Car" at bounding box center [0, 0] width 0 height 0
click at [158, 208] on label "Agreement you made (such as mortgage or secured car loan)" at bounding box center [191, 204] width 67 height 12
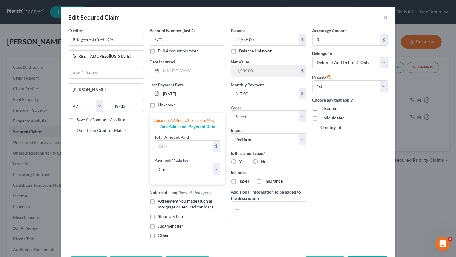
click at [161, 202] on input "Agreement you made (such as mortgage or secured car loan)" at bounding box center [163, 200] width 4 height 4
click at [261, 161] on label "No" at bounding box center [264, 162] width 6 height 6
click at [264, 161] on input "No" at bounding box center [266, 161] width 4 height 4
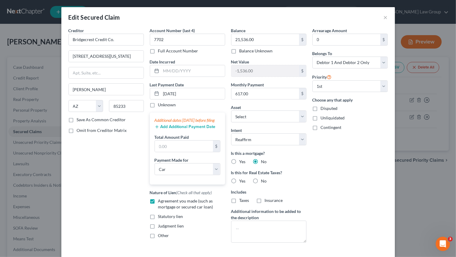
click at [261, 178] on label "No" at bounding box center [264, 181] width 6 height 6
click at [264, 178] on input "No" at bounding box center [266, 180] width 4 height 4
click at [175, 148] on input "text" at bounding box center [184, 146] width 58 height 11
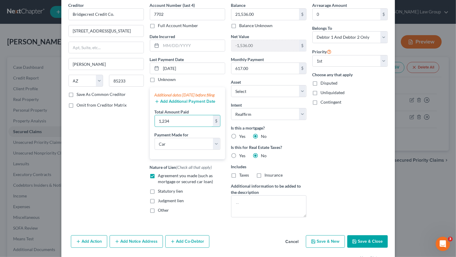
scroll to position [46, 0]
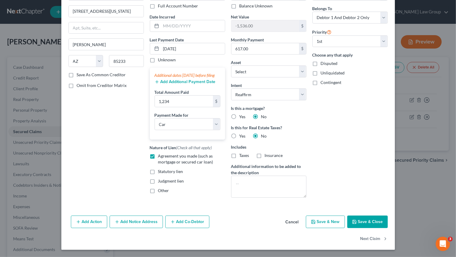
click at [373, 220] on button "Save & Close" at bounding box center [368, 222] width 41 height 13
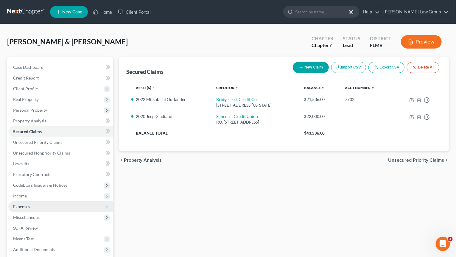
scroll to position [58, 0]
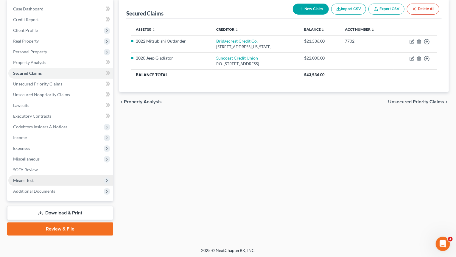
click at [65, 181] on span "Means Test" at bounding box center [60, 180] width 105 height 11
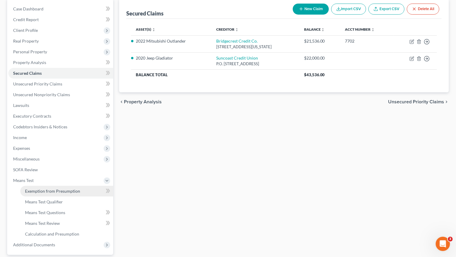
click at [66, 192] on span "Exemption from Presumption" at bounding box center [52, 191] width 55 height 5
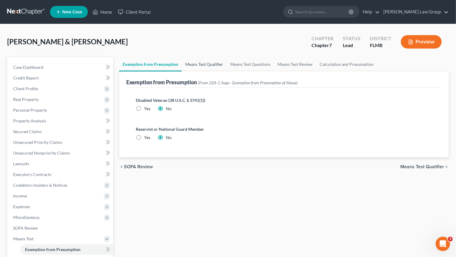
click at [217, 69] on link "Means Test Qualifier" at bounding box center [204, 64] width 45 height 14
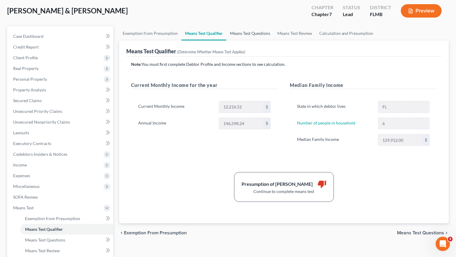
click at [248, 37] on link "Means Test Questions" at bounding box center [250, 33] width 47 height 14
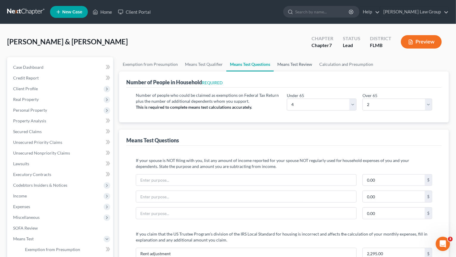
click at [286, 67] on link "Means Test Review" at bounding box center [295, 64] width 42 height 14
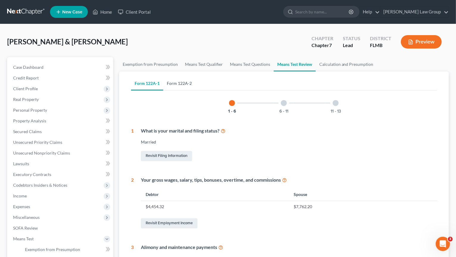
click at [185, 83] on link "Form 122A-2" at bounding box center [179, 83] width 32 height 14
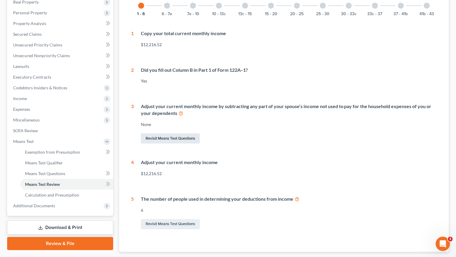
scroll to position [31, 0]
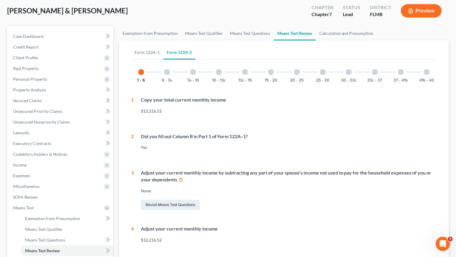
click at [167, 72] on div at bounding box center [167, 72] width 6 height 6
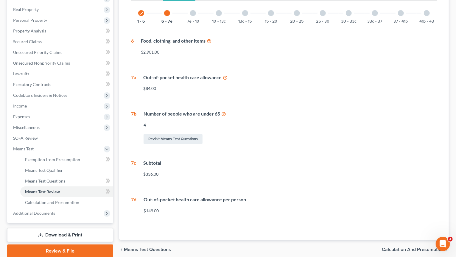
scroll to position [0, 0]
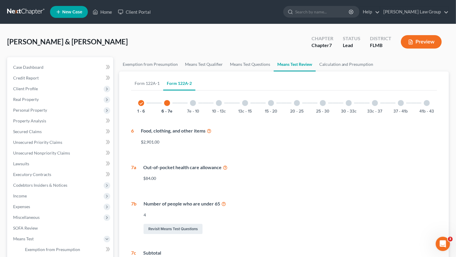
click at [195, 103] on div at bounding box center [193, 103] width 6 height 6
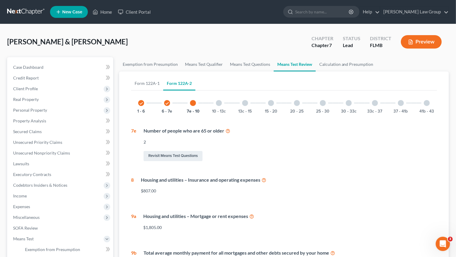
click at [222, 102] on div "10 - 13c" at bounding box center [219, 103] width 20 height 20
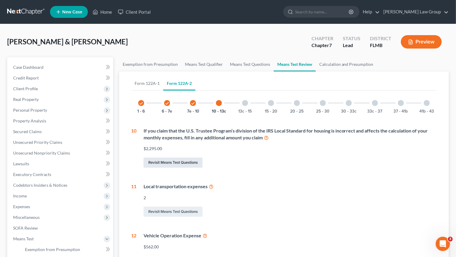
click at [194, 165] on link "Revisit Means Test Questions" at bounding box center [173, 163] width 59 height 10
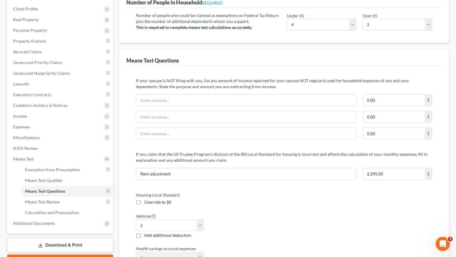
scroll to position [124, 0]
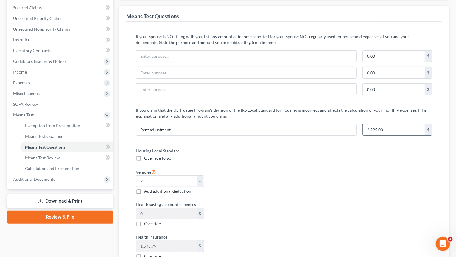
drag, startPoint x: 371, startPoint y: 128, endPoint x: 389, endPoint y: 131, distance: 18.0
click at [389, 131] on input "2,295.00" at bounding box center [394, 129] width 62 height 11
click at [38, 134] on span "Means Test Qualifier" at bounding box center [44, 136] width 38 height 5
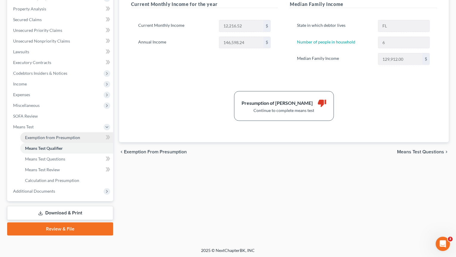
click at [40, 133] on link "Exemption from Presumption" at bounding box center [66, 137] width 93 height 11
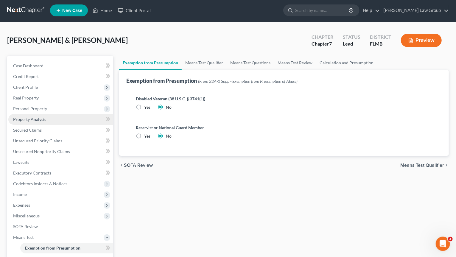
scroll to position [1, 0]
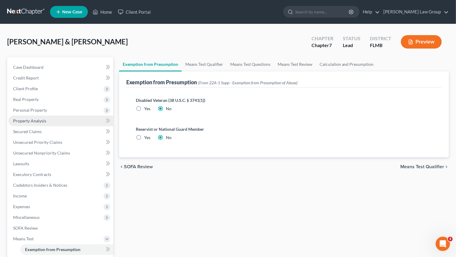
click at [43, 122] on span "Property Analysis" at bounding box center [29, 120] width 33 height 5
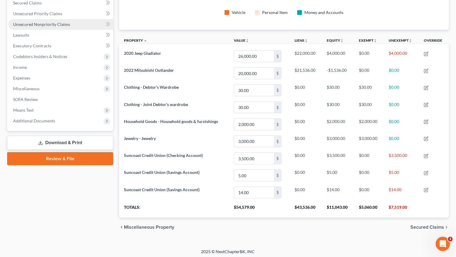
click at [51, 24] on span "Unsecured Nonpriority Claims" at bounding box center [41, 24] width 57 height 5
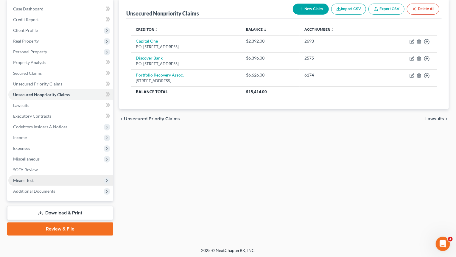
click at [22, 183] on span "Means Test" at bounding box center [60, 180] width 105 height 11
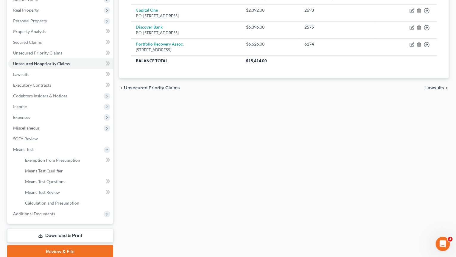
scroll to position [112, 0]
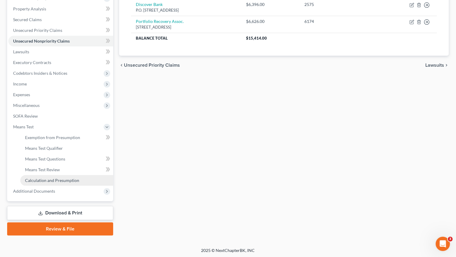
click at [37, 180] on span "Calculation and Presumption" at bounding box center [52, 180] width 54 height 5
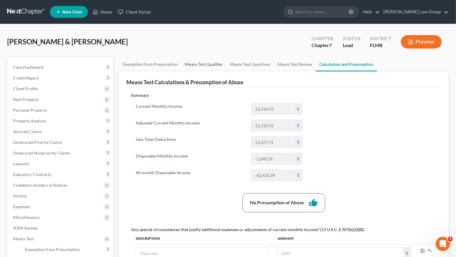
click at [210, 63] on link "Means Test Qualifier" at bounding box center [204, 64] width 45 height 14
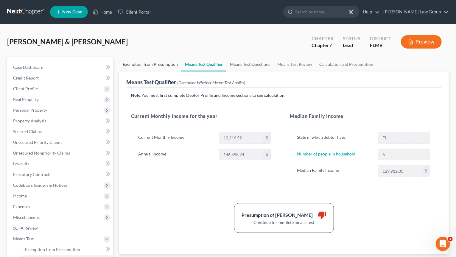
click at [149, 62] on link "Exemption from Presumption" at bounding box center [150, 64] width 62 height 14
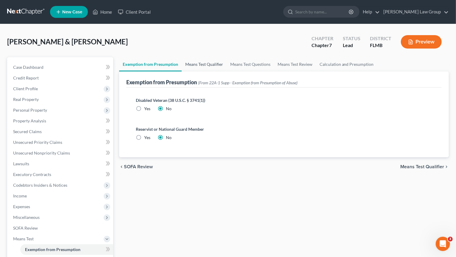
click at [215, 58] on link "Means Test Qualifier" at bounding box center [204, 64] width 45 height 14
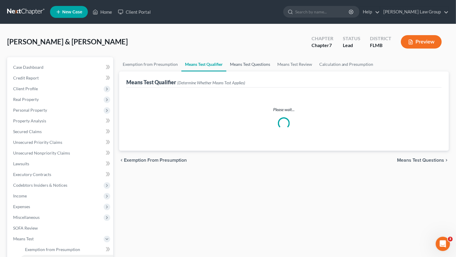
click at [249, 62] on link "Means Test Questions" at bounding box center [250, 64] width 47 height 14
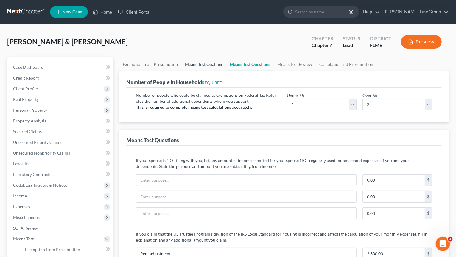
click at [217, 65] on link "Means Test Qualifier" at bounding box center [204, 64] width 45 height 14
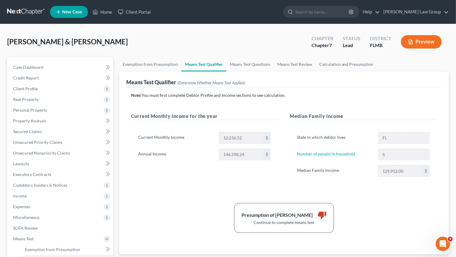
click at [368, 104] on div "Note: You must first complete Debtor Profile and Income sections to see calcula…" at bounding box center [284, 162] width 306 height 141
click at [234, 66] on link "Means Test Questions" at bounding box center [250, 64] width 47 height 14
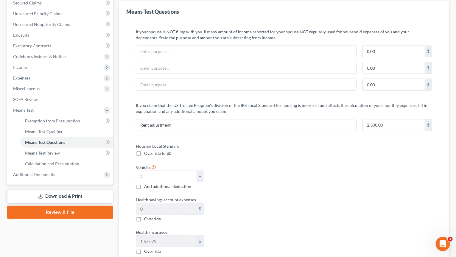
scroll to position [155, 0]
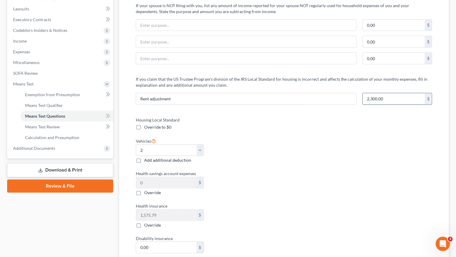
click at [406, 98] on input "2,300.00" at bounding box center [394, 98] width 62 height 11
click at [392, 98] on input "2,300.00" at bounding box center [394, 98] width 62 height 11
drag, startPoint x: 373, startPoint y: 97, endPoint x: 377, endPoint y: 95, distance: 5.1
click at [377, 95] on input "2,300.00" at bounding box center [394, 98] width 62 height 11
click at [47, 49] on span "Expenses" at bounding box center [60, 52] width 105 height 11
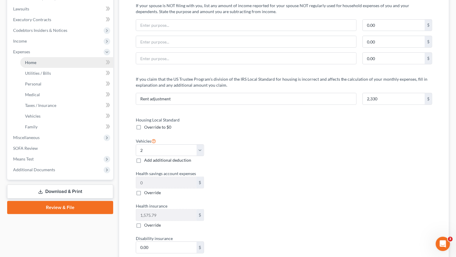
click at [43, 61] on link "Home" at bounding box center [66, 62] width 93 height 11
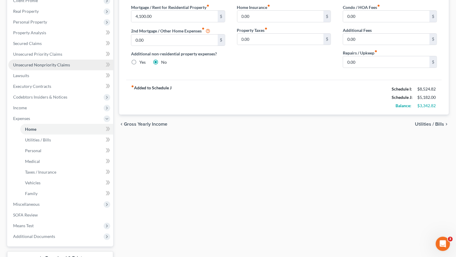
scroll to position [72, 0]
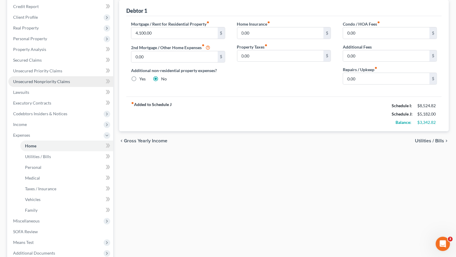
click at [47, 82] on span "Unsecured Nonpriority Claims" at bounding box center [41, 81] width 57 height 5
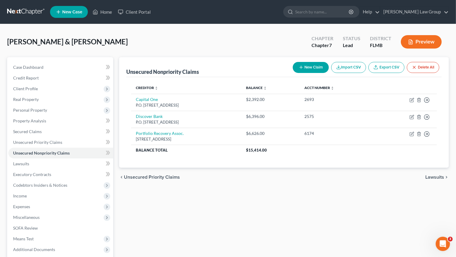
click at [314, 73] on div "New Claim Import CSV Export CSV Delete All" at bounding box center [366, 68] width 151 height 16
click at [311, 70] on button "New Claim" at bounding box center [311, 67] width 36 height 11
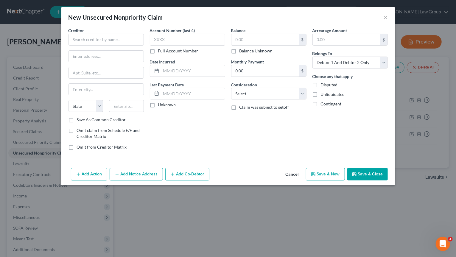
click at [94, 47] on div "Creditor * State AL AK AR AZ CA CO CT DE DC FL GA GU HI ID IL IN IA KS KY LA ME…" at bounding box center [106, 71] width 75 height 89
click at [94, 40] on input "text" at bounding box center [106, 40] width 75 height 12
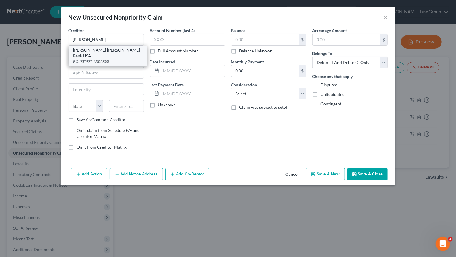
click at [106, 59] on div "P.O. Box 7247, Philadelphia, PA 19170-6112" at bounding box center [107, 61] width 69 height 5
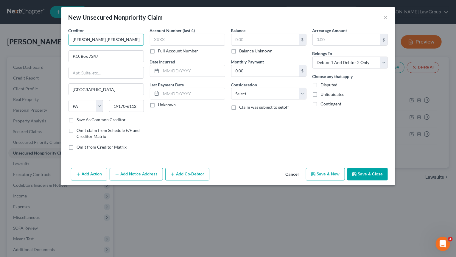
click at [120, 37] on input "Goldman Sachs Bank USA" at bounding box center [106, 40] width 75 height 12
click at [182, 36] on input "text" at bounding box center [187, 40] width 75 height 12
click at [231, 88] on select "Select Cable / Satellite Services Collection Agency Credit Card Debt Debt Couns…" at bounding box center [268, 94] width 75 height 12
click option "Credit Card Debt" at bounding box center [0, 0] width 0 height 0
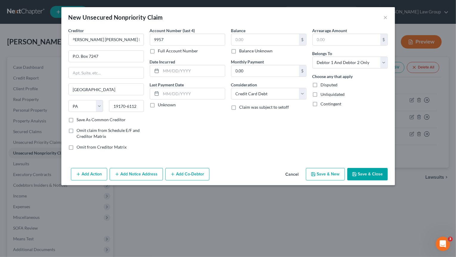
click at [270, 32] on div "Balance $ Balance Unknown Balance Undetermined $ Balance Unknown" at bounding box center [268, 40] width 75 height 27
drag, startPoint x: 268, startPoint y: 39, endPoint x: 267, endPoint y: 42, distance: 3.3
click at [267, 42] on input "text" at bounding box center [266, 39] width 68 height 11
click at [334, 168] on button "Save & New" at bounding box center [325, 174] width 39 height 13
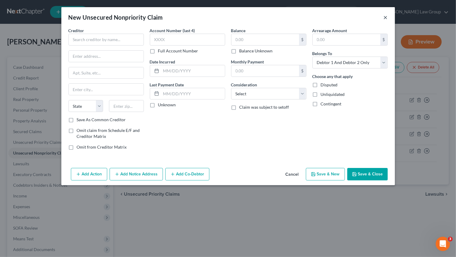
click at [388, 16] on button "×" at bounding box center [386, 17] width 4 height 7
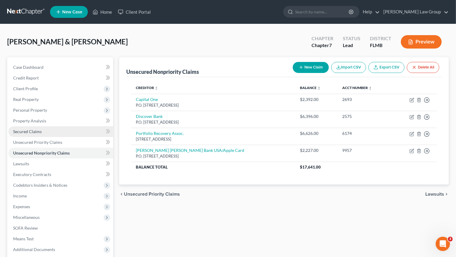
click at [53, 129] on link "Secured Claims" at bounding box center [60, 131] width 105 height 11
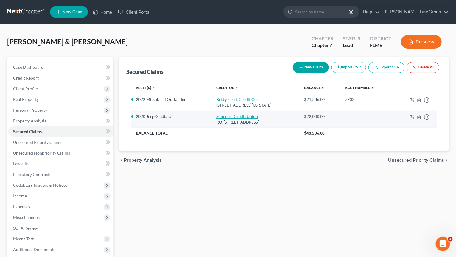
click at [247, 115] on link "Suncoast Credit Union" at bounding box center [237, 116] width 42 height 5
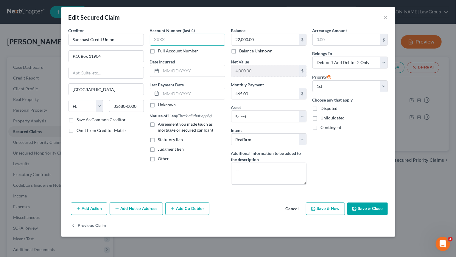
click at [196, 36] on input "text" at bounding box center [187, 40] width 75 height 12
click at [158, 123] on label "Agreement you made (such as mortgage or secured car loan)" at bounding box center [191, 127] width 67 height 12
click at [161, 123] on input "Agreement you made (such as mortgage or secured car loan)" at bounding box center [163, 123] width 4 height 4
drag, startPoint x: 256, startPoint y: 94, endPoint x: 251, endPoint y: 92, distance: 5.3
click at [255, 93] on input "465.00" at bounding box center [266, 93] width 68 height 11
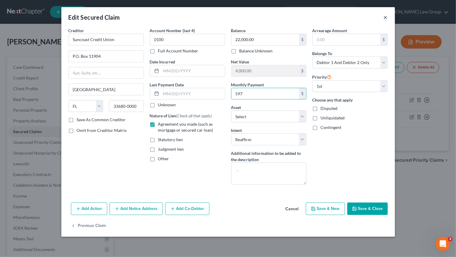
click at [384, 18] on button "×" at bounding box center [386, 17] width 4 height 7
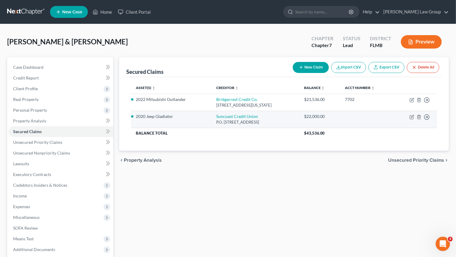
click at [234, 120] on div "P.O. Box 11904, Tampa, FL 33680-0000" at bounding box center [255, 123] width 78 height 6
click at [234, 117] on link "Suncoast Credit Union" at bounding box center [237, 116] width 42 height 5
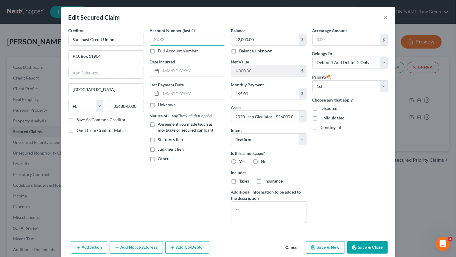
click at [177, 38] on input "text" at bounding box center [187, 40] width 75 height 12
click at [158, 124] on label "Agreement you made (such as mortgage or secured car loan)" at bounding box center [191, 127] width 67 height 12
click at [161, 124] on input "Agreement you made (such as mortgage or secured car loan)" at bounding box center [163, 123] width 4 height 4
click at [261, 159] on label "No" at bounding box center [264, 162] width 6 height 6
click at [264, 159] on input "No" at bounding box center [266, 161] width 4 height 4
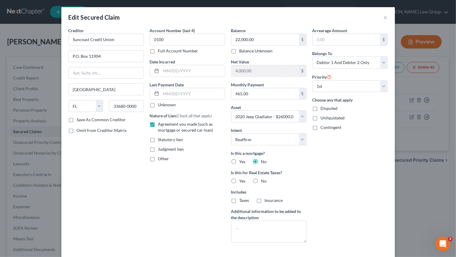
click at [261, 179] on label "No" at bounding box center [264, 181] width 6 height 6
click at [264, 179] on input "No" at bounding box center [266, 180] width 4 height 4
click at [186, 67] on input "text" at bounding box center [193, 70] width 64 height 11
click at [185, 90] on input "text" at bounding box center [193, 93] width 64 height 11
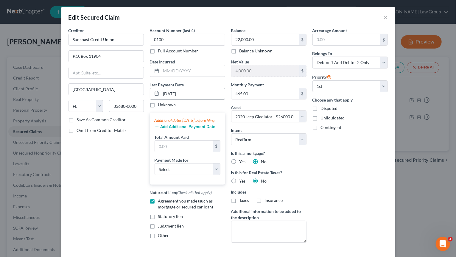
click at [161, 91] on input "08/29/2025" at bounding box center [193, 93] width 64 height 11
click at [155, 163] on select "Select Car Credit Card Loan Repayment Mortgage Other Suppliers Or Vendors" at bounding box center [188, 169] width 66 height 12
click option "Car" at bounding box center [0, 0] width 0 height 0
click at [193, 129] on button "Add Additional Payment Date" at bounding box center [185, 127] width 61 height 5
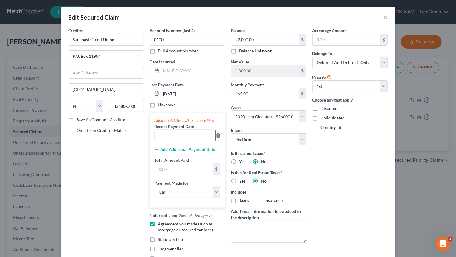
click at [174, 141] on input "text" at bounding box center [185, 135] width 61 height 11
paste input "08/29/2025"
click at [172, 152] on button "Add Additional Payment Date" at bounding box center [185, 150] width 61 height 5
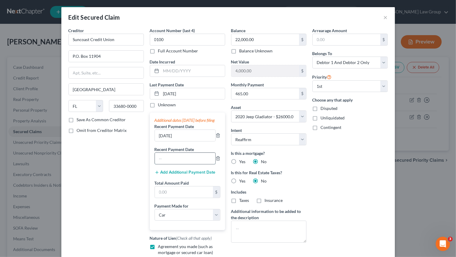
click at [170, 161] on input "text" at bounding box center [185, 158] width 61 height 11
paste input "08/29/2025"
click at [163, 164] on input "08/29/2025" at bounding box center [185, 158] width 61 height 11
click at [163, 141] on input "08/29/2025" at bounding box center [185, 135] width 61 height 11
click at [187, 198] on input "text" at bounding box center [184, 192] width 58 height 11
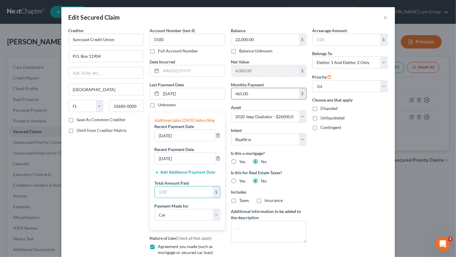
click at [255, 95] on input "465.00" at bounding box center [266, 93] width 68 height 11
click at [164, 196] on input "text" at bounding box center [184, 192] width 58 height 11
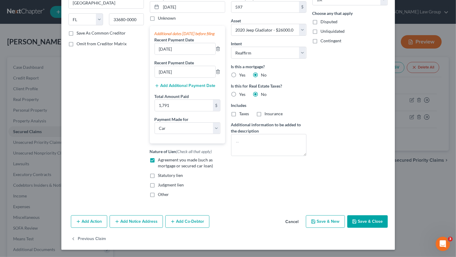
click at [378, 221] on button "Save & Close" at bounding box center [368, 222] width 41 height 13
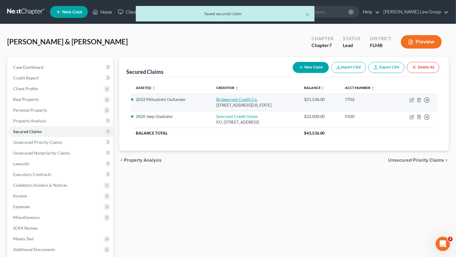
click at [235, 98] on link "Bridgecrest Credit Co." at bounding box center [236, 99] width 41 height 5
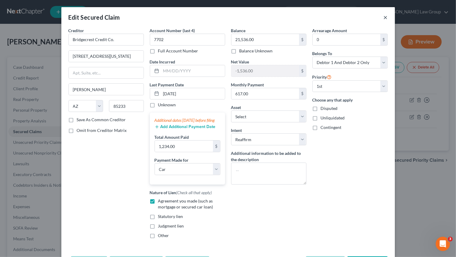
click at [384, 16] on button "×" at bounding box center [386, 17] width 4 height 7
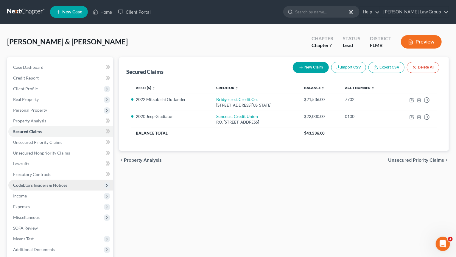
click at [58, 189] on span "Codebtors Insiders & Notices" at bounding box center [60, 185] width 105 height 11
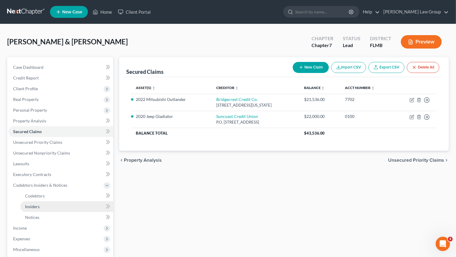
scroll to position [91, 0]
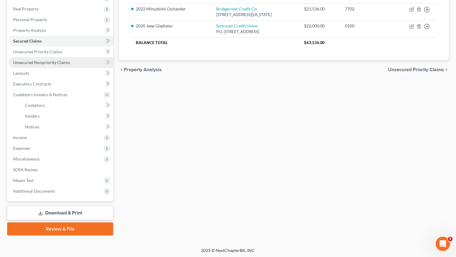
click at [41, 62] on span "Unsecured Nonpriority Claims" at bounding box center [41, 62] width 57 height 5
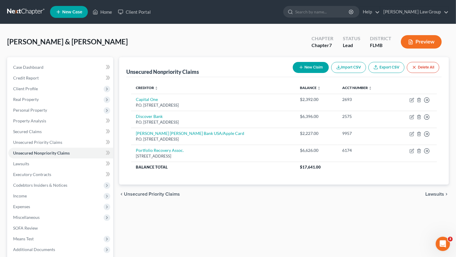
click at [303, 69] on icon "button" at bounding box center [301, 67] width 5 height 5
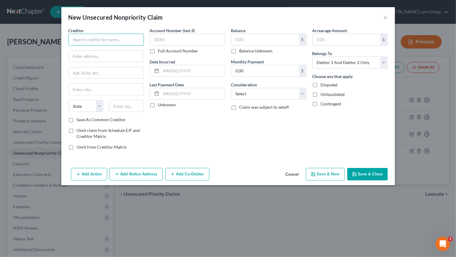
click at [105, 35] on input "text" at bounding box center [106, 40] width 75 height 12
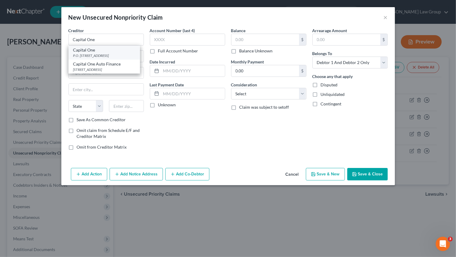
click at [107, 49] on div "Capital One" at bounding box center [104, 50] width 62 height 6
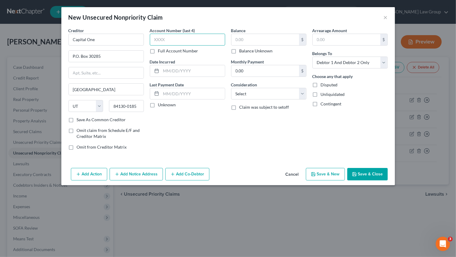
click at [171, 42] on input "text" at bounding box center [187, 40] width 75 height 12
click at [231, 88] on select "Select Cable / Satellite Services Collection Agency Credit Card Debt Debt Couns…" at bounding box center [268, 94] width 75 height 12
click option "Credit Card Debt" at bounding box center [0, 0] width 0 height 0
click at [256, 38] on input "text" at bounding box center [266, 39] width 68 height 11
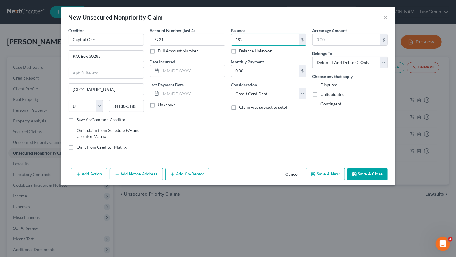
click at [365, 173] on button "Save & Close" at bounding box center [368, 174] width 41 height 13
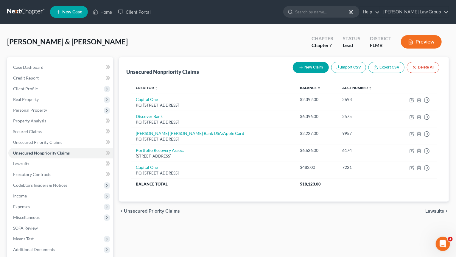
click at [317, 66] on button "New Claim" at bounding box center [311, 67] width 36 height 11
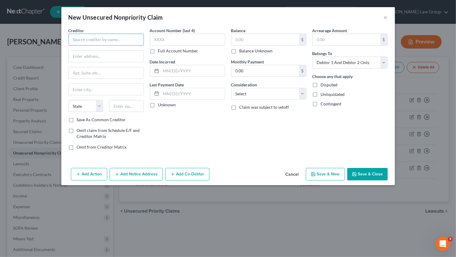
click at [129, 38] on input "text" at bounding box center [106, 40] width 75 height 12
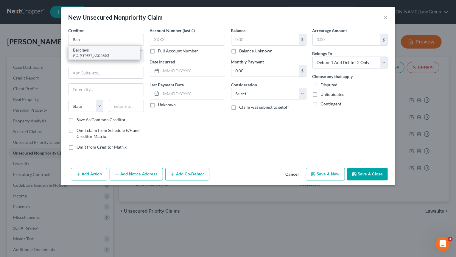
click at [120, 52] on div "Barclays" at bounding box center [104, 50] width 62 height 6
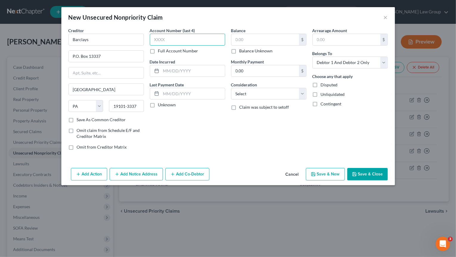
click at [158, 38] on input "text" at bounding box center [187, 40] width 75 height 12
click at [239, 41] on input "text" at bounding box center [266, 39] width 68 height 11
click at [231, 88] on select "Select Cable / Satellite Services Collection Agency Credit Card Debt Debt Couns…" at bounding box center [268, 94] width 75 height 12
click option "Credit Card Debt" at bounding box center [0, 0] width 0 height 0
click at [254, 72] on input "0.00" at bounding box center [266, 70] width 68 height 11
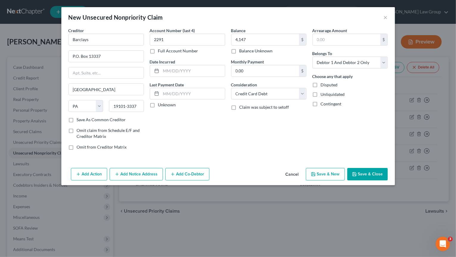
click at [328, 173] on button "Save & New" at bounding box center [325, 174] width 39 height 13
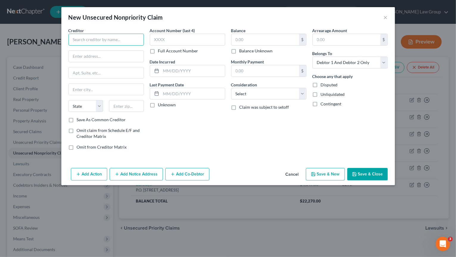
click at [86, 40] on input "text" at bounding box center [106, 40] width 75 height 12
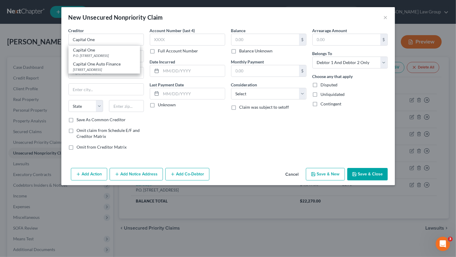
click at [106, 47] on div "Capital One" at bounding box center [104, 50] width 62 height 6
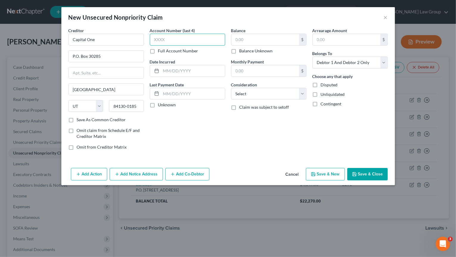
click at [199, 41] on input "text" at bounding box center [187, 40] width 75 height 12
click at [231, 88] on select "Select Cable / Satellite Services Collection Agency Credit Card Debt Debt Couns…" at bounding box center [268, 94] width 75 height 12
click option "Credit Card Debt" at bounding box center [0, 0] width 0 height 0
click at [264, 37] on input "text" at bounding box center [266, 39] width 68 height 11
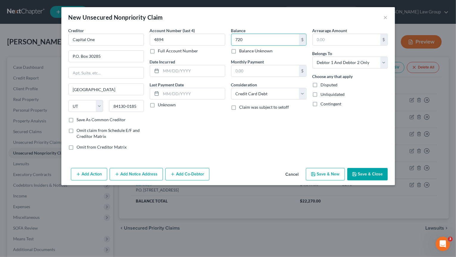
click at [320, 172] on button "Save & New" at bounding box center [325, 174] width 39 height 13
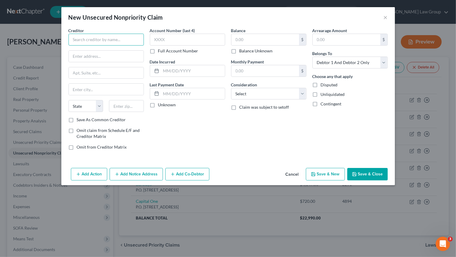
click at [91, 41] on input "text" at bounding box center [106, 40] width 75 height 12
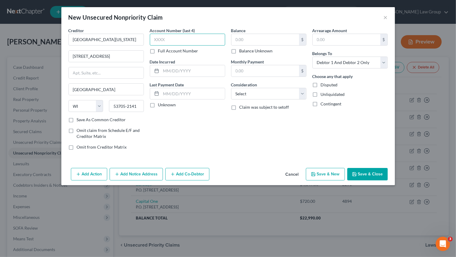
click at [179, 38] on input "text" at bounding box center [187, 40] width 75 height 12
click at [253, 35] on input "text" at bounding box center [266, 39] width 68 height 11
click at [252, 37] on input "text" at bounding box center [266, 39] width 68 height 11
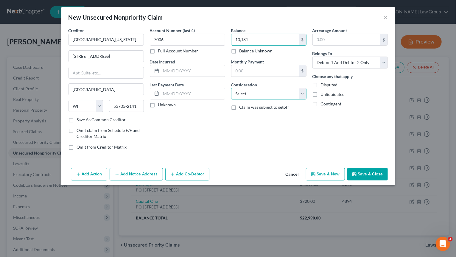
click at [231, 88] on select "Select Cable / Satellite Services Collection Agency Credit Card Debt Debt Couns…" at bounding box center [268, 94] width 75 height 12
click option "Other" at bounding box center [0, 0] width 0 height 0
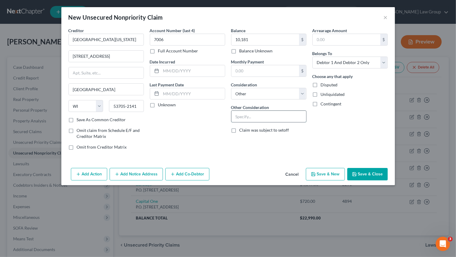
click at [246, 114] on input "text" at bounding box center [269, 116] width 75 height 11
click at [371, 177] on button "Save & Close" at bounding box center [368, 174] width 41 height 13
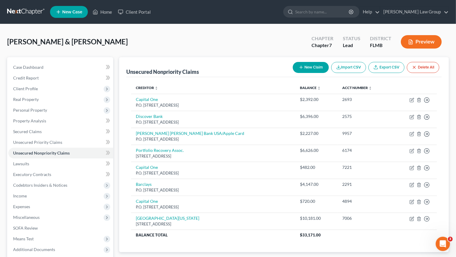
click at [317, 65] on button "New Claim" at bounding box center [311, 67] width 36 height 11
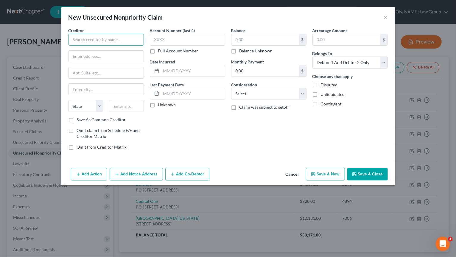
click at [85, 40] on input "text" at bounding box center [106, 40] width 75 height 12
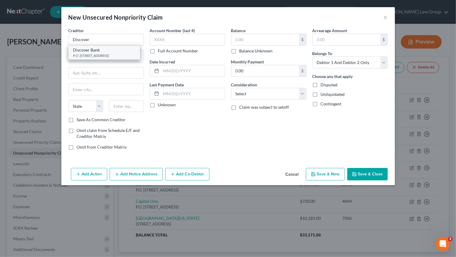
click at [111, 58] on div "P.O. Box 30421, Salt Lake City, UT 84130-0000" at bounding box center [104, 55] width 62 height 5
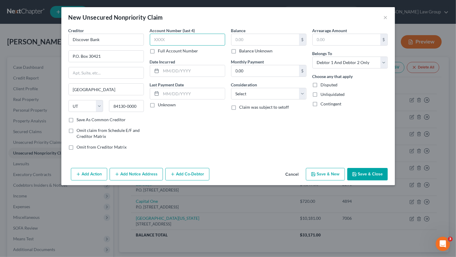
click at [165, 37] on input "text" at bounding box center [187, 40] width 75 height 12
click at [266, 41] on input "text" at bounding box center [266, 39] width 68 height 11
click at [264, 40] on input "text" at bounding box center [266, 39] width 68 height 11
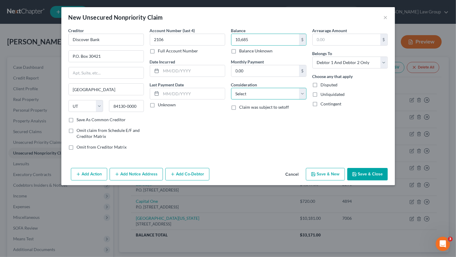
click at [231, 88] on select "Select Cable / Satellite Services Collection Agency Credit Card Debt Debt Couns…" at bounding box center [268, 94] width 75 height 12
click option "Credit Card Debt" at bounding box center [0, 0] width 0 height 0
click at [333, 174] on button "Save & New" at bounding box center [325, 174] width 39 height 13
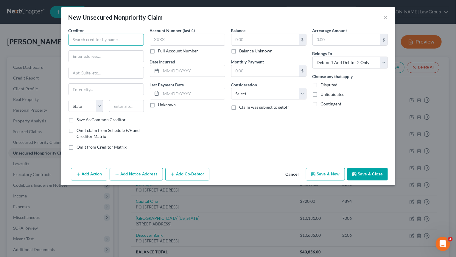
click at [108, 40] on input "text" at bounding box center [106, 40] width 75 height 12
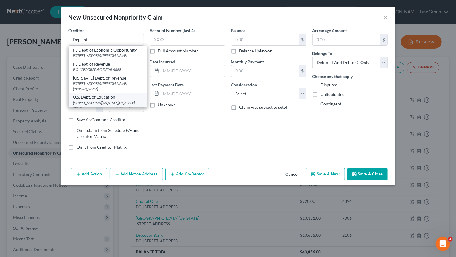
click at [90, 105] on div "400 Maryland Avenue, SW, Washington, DC 20202-0000" at bounding box center [107, 102] width 69 height 5
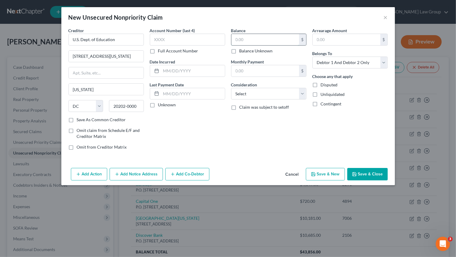
drag, startPoint x: 247, startPoint y: 39, endPoint x: 270, endPoint y: 37, distance: 23.4
click at [247, 39] on input "text" at bounding box center [266, 39] width 68 height 11
click at [231, 88] on select "Select Cable / Satellite Services Collection Agency Credit Card Debt Debt Couns…" at bounding box center [268, 94] width 75 height 12
click option "Student Loans" at bounding box center [0, 0] width 0 height 0
drag, startPoint x: 205, startPoint y: 43, endPoint x: 218, endPoint y: 37, distance: 13.9
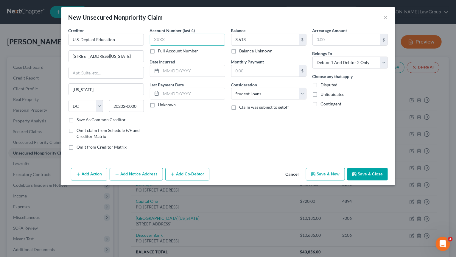
click at [209, 41] on input "text" at bounding box center [187, 40] width 75 height 12
drag, startPoint x: 130, startPoint y: 42, endPoint x: 50, endPoint y: 34, distance: 80.3
click at [69, 34] on input "U.S. Dept. of Education" at bounding box center [106, 40] width 75 height 12
click at [317, 170] on button "Save & New" at bounding box center [325, 174] width 39 height 13
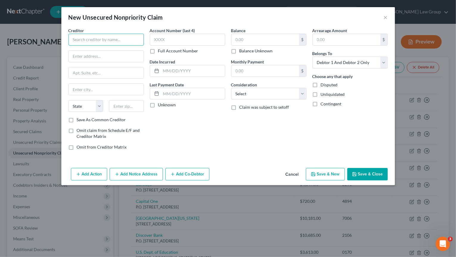
click at [133, 40] on input "text" at bounding box center [106, 40] width 75 height 12
paste input "U.S. Dept. of Education"
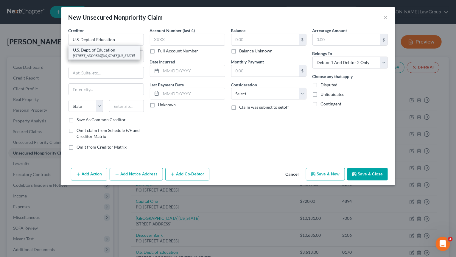
click at [117, 58] on div "400 Maryland Avenue, SW, Washington, DC 20202-0000" at bounding box center [104, 55] width 62 height 5
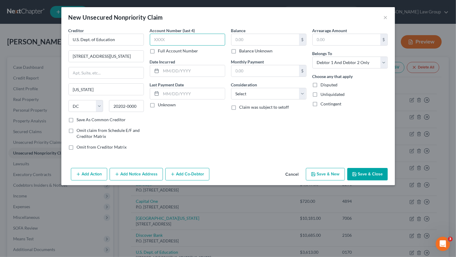
click at [205, 35] on input "text" at bounding box center [187, 40] width 75 height 12
click at [240, 40] on input "text" at bounding box center [266, 39] width 68 height 11
click at [231, 88] on select "Select Cable / Satellite Services Collection Agency Credit Card Debt Debt Couns…" at bounding box center [268, 94] width 75 height 12
click option "Student Loans" at bounding box center [0, 0] width 0 height 0
drag, startPoint x: 192, startPoint y: 37, endPoint x: 202, endPoint y: 28, distance: 13.9
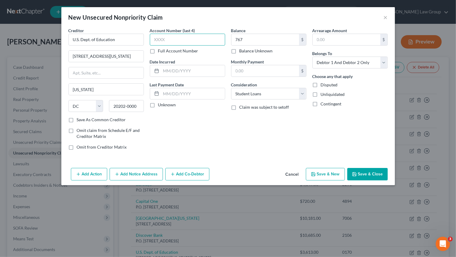
click at [193, 34] on input "text" at bounding box center [187, 40] width 75 height 12
click at [325, 177] on button "Save & New" at bounding box center [325, 174] width 39 height 13
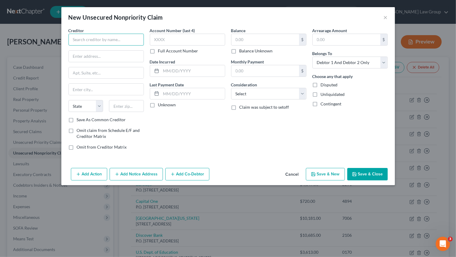
click at [81, 41] on input "text" at bounding box center [106, 40] width 75 height 12
paste input "U.S. Dept. of Education"
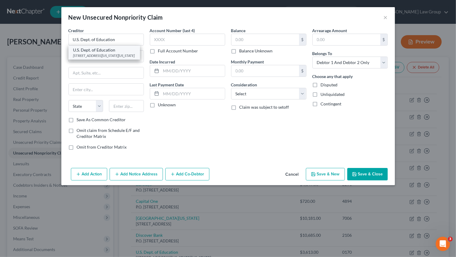
click at [112, 53] on div "U.S. Dept. of Education" at bounding box center [104, 50] width 62 height 6
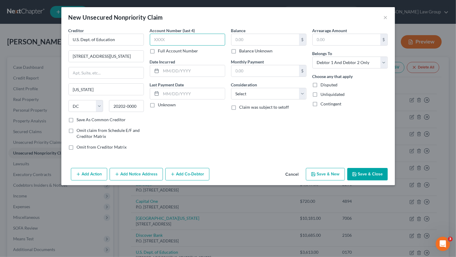
click at [172, 35] on input "text" at bounding box center [187, 40] width 75 height 12
click at [231, 88] on select "Select Cable / Satellite Services Collection Agency Credit Card Debt Debt Couns…" at bounding box center [268, 94] width 75 height 12
click option "Student Loans" at bounding box center [0, 0] width 0 height 0
click at [241, 42] on input "text" at bounding box center [266, 39] width 68 height 11
drag, startPoint x: 265, startPoint y: 37, endPoint x: 201, endPoint y: 44, distance: 63.8
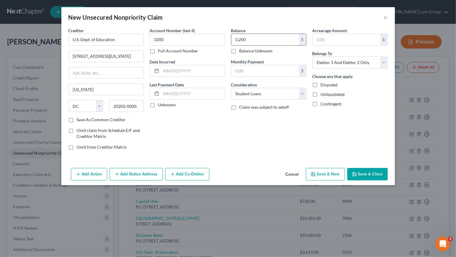
click at [232, 44] on input "0,200" at bounding box center [266, 39] width 68 height 11
click at [339, 173] on button "Save & New" at bounding box center [325, 174] width 39 height 13
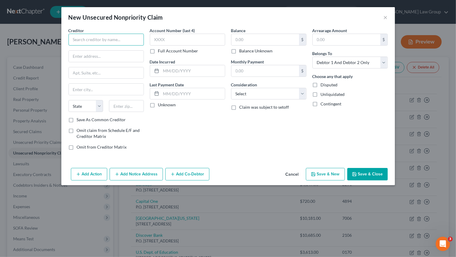
click at [116, 41] on input "text" at bounding box center [106, 40] width 75 height 12
paste input "U.S. Dept. of Education"
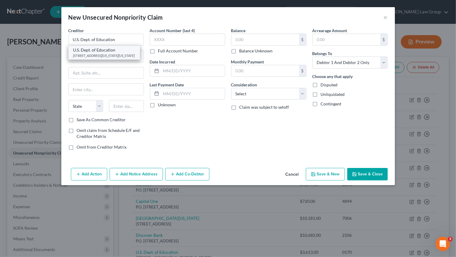
click at [118, 55] on div "400 Maryland Avenue, SW, Washington, DC 20202-0000" at bounding box center [104, 55] width 62 height 5
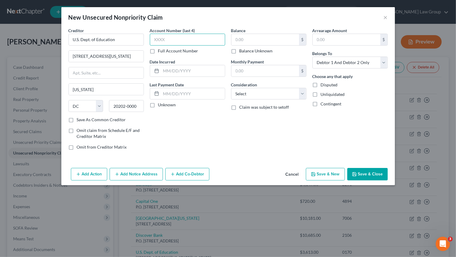
click at [193, 38] on input "text" at bounding box center [187, 40] width 75 height 12
click at [231, 88] on select "Select Cable / Satellite Services Collection Agency Credit Card Debt Debt Couns…" at bounding box center [268, 94] width 75 height 12
click option "Student Loans" at bounding box center [0, 0] width 0 height 0
click at [254, 41] on input "text" at bounding box center [266, 39] width 68 height 11
click at [137, 172] on button "Add Notice Address" at bounding box center [136, 174] width 53 height 13
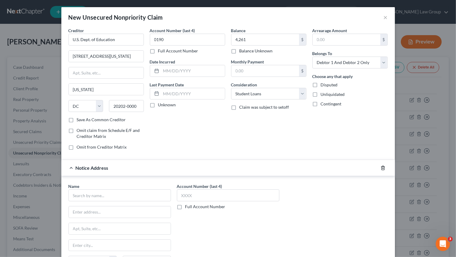
click at [384, 169] on icon "button" at bounding box center [383, 168] width 3 height 4
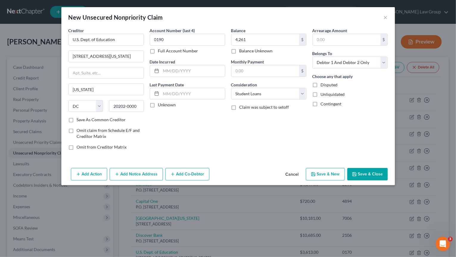
click at [329, 171] on button "Save & New" at bounding box center [325, 174] width 39 height 13
click at [93, 41] on input "text" at bounding box center [106, 40] width 75 height 12
paste input "U.S. Dept. of Education"
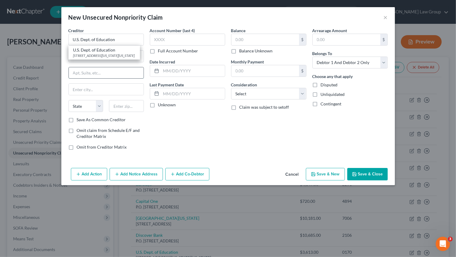
click at [113, 69] on input "text" at bounding box center [106, 72] width 75 height 11
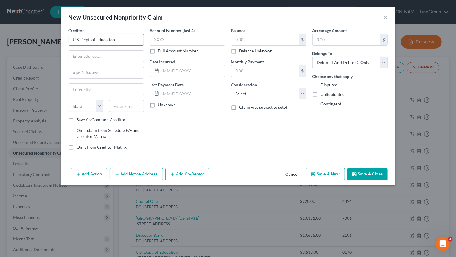
click at [116, 43] on input "U.S. Dept. of Education" at bounding box center [106, 40] width 75 height 12
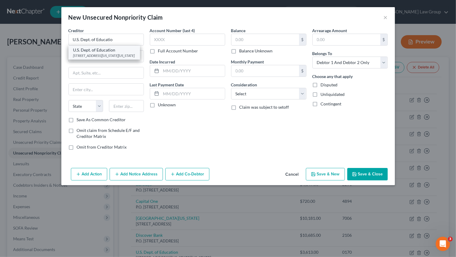
click at [98, 55] on div "400 Maryland Avenue, SW, Washington, DC 20202-0000" at bounding box center [104, 55] width 62 height 5
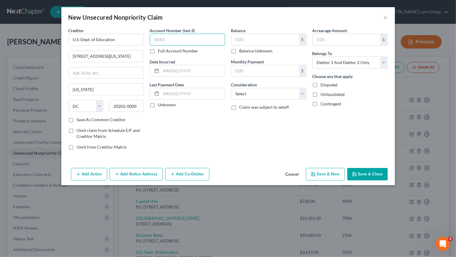
click at [164, 40] on input "text" at bounding box center [187, 40] width 75 height 12
click at [254, 68] on input "text" at bounding box center [266, 70] width 68 height 11
click at [248, 41] on input "text" at bounding box center [266, 39] width 68 height 11
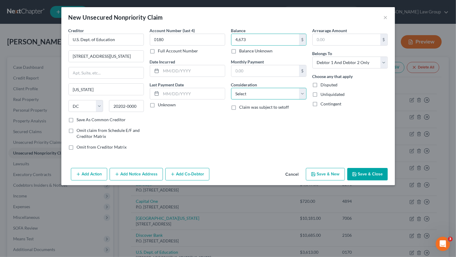
click at [231, 88] on select "Select Cable / Satellite Services Collection Agency Credit Card Debt Debt Couns…" at bounding box center [268, 94] width 75 height 12
click option "Student Loans" at bounding box center [0, 0] width 0 height 0
click at [324, 176] on button "Save & New" at bounding box center [325, 174] width 39 height 13
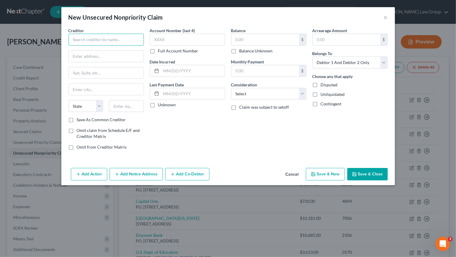
click at [107, 40] on input "text" at bounding box center [106, 40] width 75 height 12
paste input "U.S. Dept. of Education"
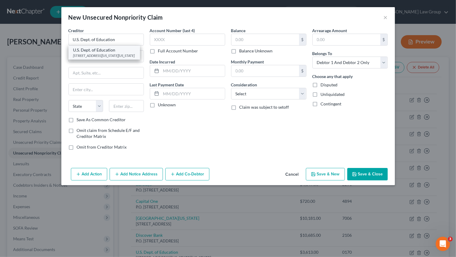
click at [113, 50] on div "U.S. Dept. of Education" at bounding box center [104, 50] width 62 height 6
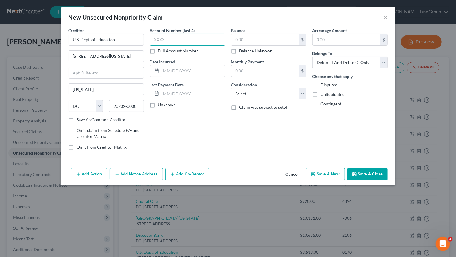
click at [181, 38] on input "text" at bounding box center [187, 40] width 75 height 12
click at [280, 41] on input "text" at bounding box center [266, 39] width 68 height 11
click at [231, 88] on select "Select Cable / Satellite Services Collection Agency Credit Card Debt Debt Couns…" at bounding box center [268, 94] width 75 height 12
click option "Student Loans" at bounding box center [0, 0] width 0 height 0
drag, startPoint x: 330, startPoint y: 171, endPoint x: 324, endPoint y: 172, distance: 5.7
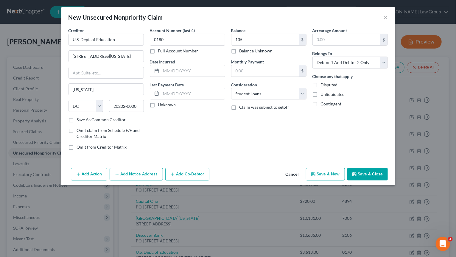
click at [329, 171] on button "Save & New" at bounding box center [325, 174] width 39 height 13
click at [114, 33] on div "Creditor *" at bounding box center [106, 36] width 75 height 18
click at [113, 38] on input "text" at bounding box center [106, 40] width 75 height 12
paste input "U.S. Dept. of Education"
click at [170, 38] on input "text" at bounding box center [187, 40] width 75 height 12
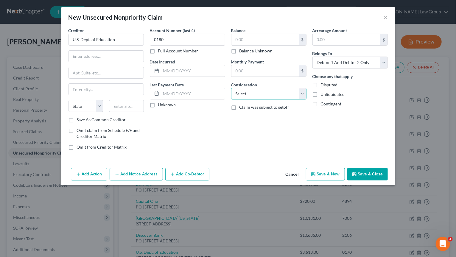
click at [231, 88] on select "Select Cable / Satellite Services Collection Agency Credit Card Debt Debt Couns…" at bounding box center [268, 94] width 75 height 12
click option "Student Loans" at bounding box center [0, 0] width 0 height 0
click at [273, 38] on input "text" at bounding box center [266, 39] width 68 height 11
click at [322, 168] on button "Save & New" at bounding box center [325, 174] width 39 height 13
click at [119, 38] on input "text" at bounding box center [106, 40] width 75 height 12
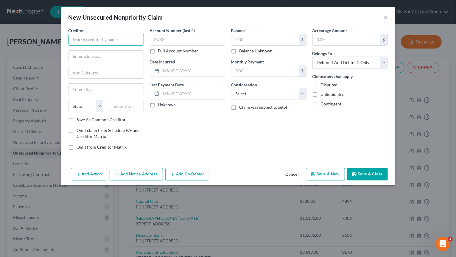
paste input "U.S. Dept. of Education"
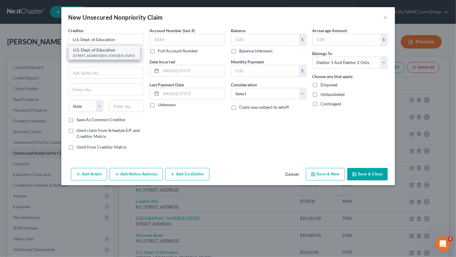
click at [100, 56] on div "400 Maryland Avenue, SW, Washington, DC 20202-0000" at bounding box center [104, 55] width 62 height 5
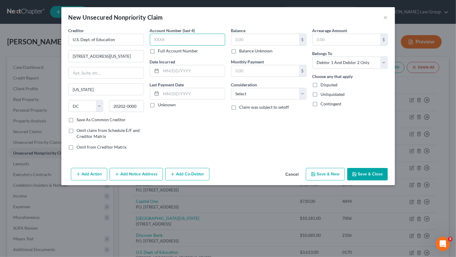
click at [193, 36] on input "text" at bounding box center [187, 40] width 75 height 12
click at [242, 38] on input "text" at bounding box center [266, 39] width 68 height 11
click at [231, 88] on select "Select Cable / Satellite Services Collection Agency Credit Card Debt Debt Couns…" at bounding box center [268, 94] width 75 height 12
click option "Student Loans" at bounding box center [0, 0] width 0 height 0
click at [334, 173] on button "Save & New" at bounding box center [325, 174] width 39 height 13
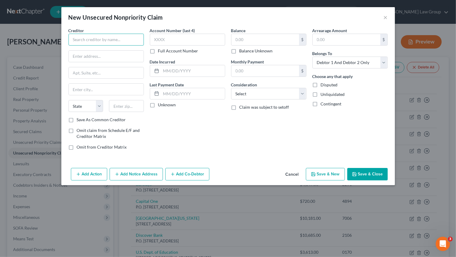
click at [77, 42] on input "text" at bounding box center [106, 40] width 75 height 12
paste input "U.S. Dept. of Education"
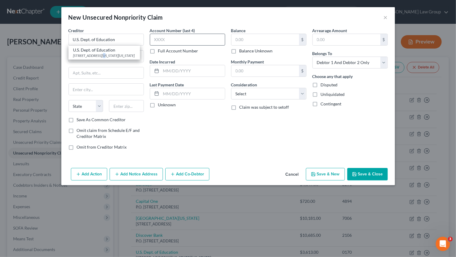
drag, startPoint x: 103, startPoint y: 58, endPoint x: 159, endPoint y: 39, distance: 59.6
click at [105, 56] on div "400 Maryland Avenue, SW, Washington, DC 20202-0000" at bounding box center [104, 55] width 62 height 5
click at [174, 38] on input "text" at bounding box center [187, 40] width 75 height 12
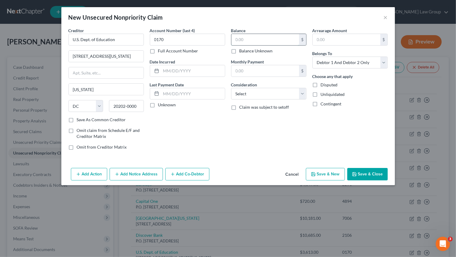
click at [285, 43] on input "text" at bounding box center [266, 39] width 68 height 11
click at [231, 88] on select "Select Cable / Satellite Services Collection Agency Credit Card Debt Debt Couns…" at bounding box center [268, 94] width 75 height 12
click option "Student Loans" at bounding box center [0, 0] width 0 height 0
click at [324, 175] on button "Save & New" at bounding box center [325, 174] width 39 height 13
click at [80, 43] on input "text" at bounding box center [106, 40] width 75 height 12
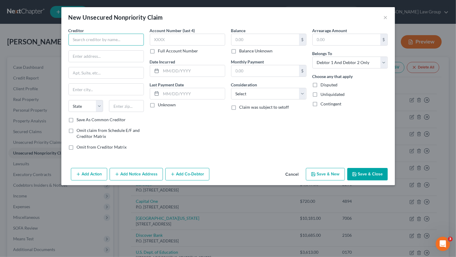
paste input "U.S. Dept. of Education"
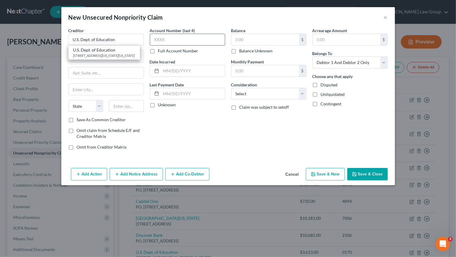
drag, startPoint x: 110, startPoint y: 52, endPoint x: 167, endPoint y: 39, distance: 58.4
click at [111, 52] on div "U.S. Dept. of Education" at bounding box center [104, 50] width 62 height 6
click at [171, 39] on input "text" at bounding box center [187, 40] width 75 height 12
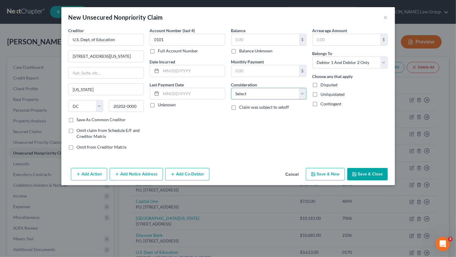
click at [231, 88] on select "Select Cable / Satellite Services Collection Agency Credit Card Debt Debt Couns…" at bounding box center [268, 94] width 75 height 12
click option "Student Loans" at bounding box center [0, 0] width 0 height 0
click at [252, 38] on input "text" at bounding box center [266, 39] width 68 height 11
drag, startPoint x: 332, startPoint y: 173, endPoint x: 328, endPoint y: 170, distance: 4.9
click at [328, 170] on button "Save & New" at bounding box center [325, 174] width 39 height 13
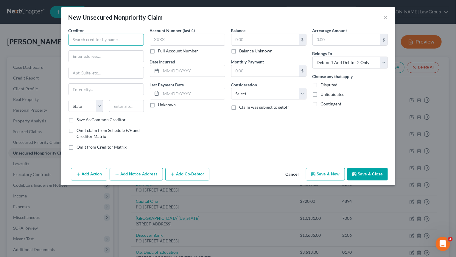
click at [122, 43] on input "text" at bounding box center [106, 40] width 75 height 12
paste input "U.S. Dept. of Education"
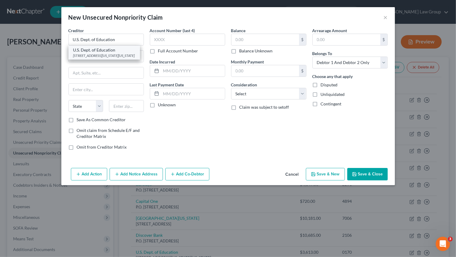
click at [102, 55] on div "400 Maryland Avenue, SW, Washington, DC 20202-0000" at bounding box center [104, 55] width 62 height 5
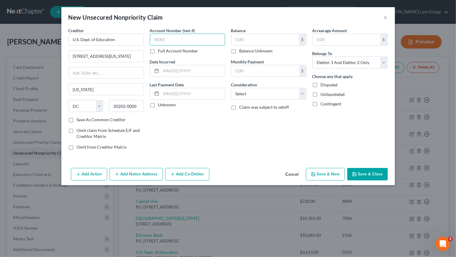
click at [170, 39] on input "text" at bounding box center [187, 40] width 75 height 12
click at [231, 88] on select "Select Cable / Satellite Services Collection Agency Credit Card Debt Debt Couns…" at bounding box center [268, 94] width 75 height 12
click option "Student Loans" at bounding box center [0, 0] width 0 height 0
click at [253, 38] on input "text" at bounding box center [266, 39] width 68 height 11
click at [331, 175] on button "Save & New" at bounding box center [325, 174] width 39 height 13
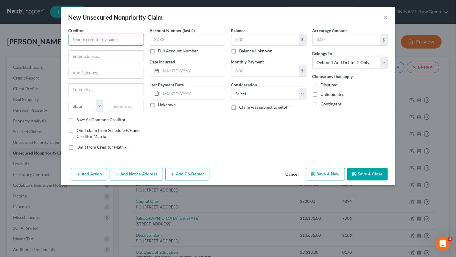
click at [94, 38] on input "text" at bounding box center [106, 40] width 75 height 12
paste input "U.S. Dept. of Education"
drag, startPoint x: 105, startPoint y: 56, endPoint x: 141, endPoint y: 47, distance: 36.7
click at [106, 56] on div "400 Maryland Avenue, SW, Washington, DC 20202-0000" at bounding box center [104, 55] width 62 height 5
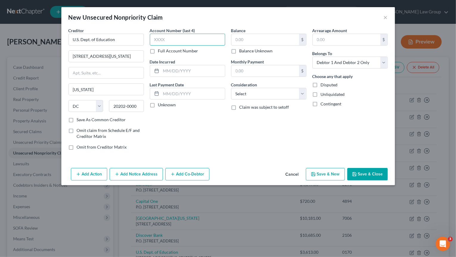
click at [163, 39] on input "text" at bounding box center [187, 40] width 75 height 12
click at [165, 42] on input "text" at bounding box center [187, 40] width 75 height 12
click at [231, 88] on select "Select Cable / Satellite Services Collection Agency Credit Card Debt Debt Couns…" at bounding box center [268, 94] width 75 height 12
click option "Student Loans" at bounding box center [0, 0] width 0 height 0
click at [252, 40] on input "text" at bounding box center [266, 39] width 68 height 11
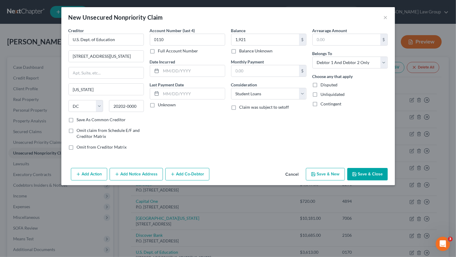
click at [325, 174] on button "Save & New" at bounding box center [325, 174] width 39 height 13
click at [384, 16] on div "New Unsecured Nonpriority Claim ×" at bounding box center [228, 17] width 334 height 20
click at [384, 18] on button "×" at bounding box center [386, 17] width 4 height 7
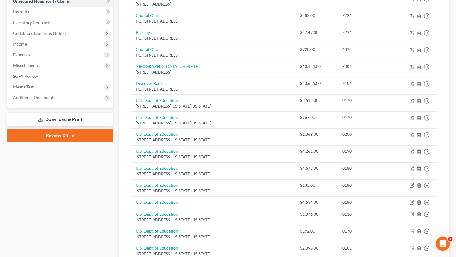
scroll to position [95, 0]
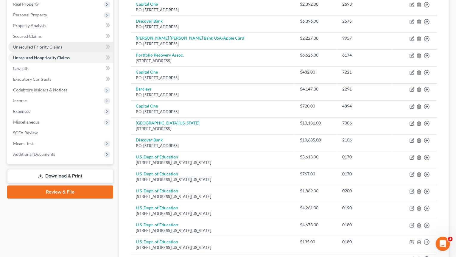
click at [69, 45] on link "Unsecured Priority Claims" at bounding box center [60, 47] width 105 height 11
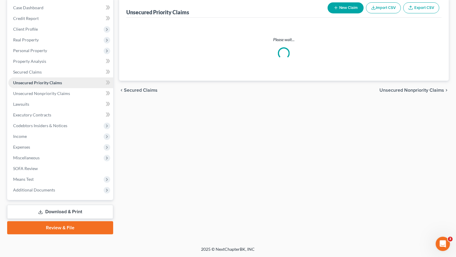
scroll to position [58, 0]
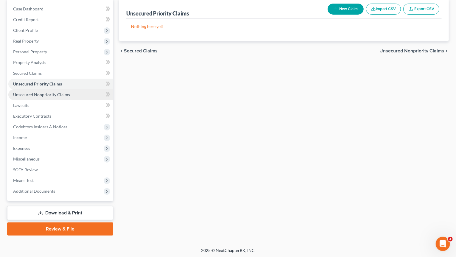
click at [60, 92] on span "Unsecured Nonpriority Claims" at bounding box center [41, 94] width 57 height 5
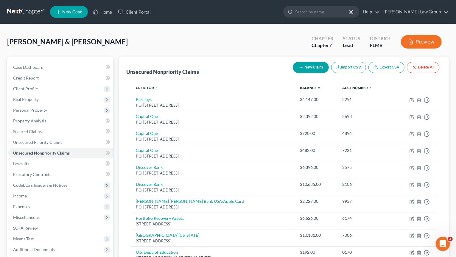
click at [317, 66] on button "New Claim" at bounding box center [311, 67] width 36 height 11
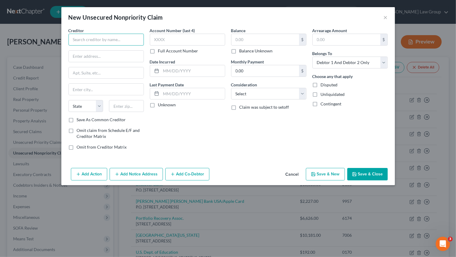
click at [75, 41] on input "text" at bounding box center [106, 40] width 75 height 12
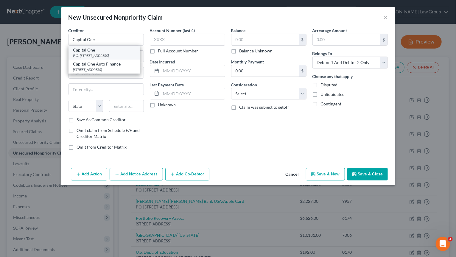
click at [106, 55] on div "P.O. Box 30285, Salt Lake City, UT 84130-0185" at bounding box center [104, 55] width 62 height 5
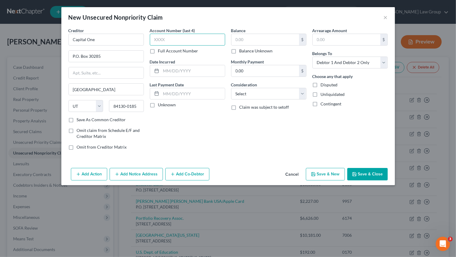
click at [167, 39] on input "text" at bounding box center [187, 40] width 75 height 12
click at [287, 86] on div "Consideration Select Cable / Satellite Services Collection Agency Credit Card D…" at bounding box center [268, 91] width 75 height 18
click at [231, 88] on select "Select Cable / Satellite Services Collection Agency Credit Card Debt Debt Couns…" at bounding box center [268, 94] width 75 height 12
click option "Credit Card Debt" at bounding box center [0, 0] width 0 height 0
click at [260, 37] on input "text" at bounding box center [266, 39] width 68 height 11
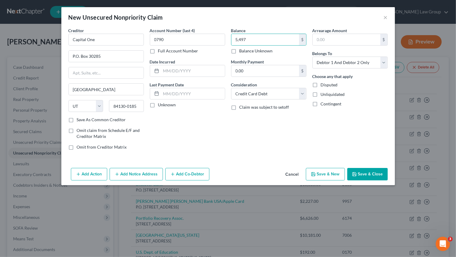
click at [325, 170] on button "Save & New" at bounding box center [325, 174] width 39 height 13
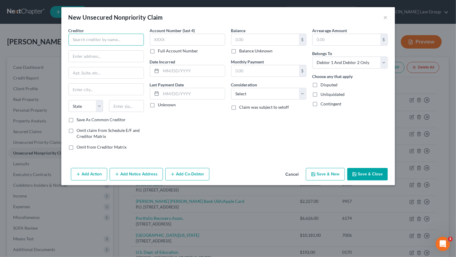
click at [127, 36] on input "text" at bounding box center [106, 40] width 75 height 12
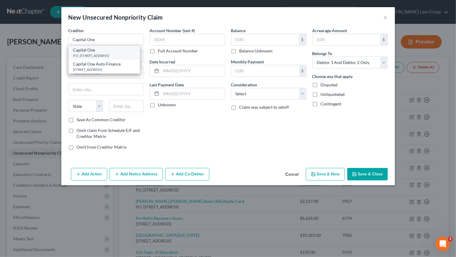
click at [108, 53] on div "P.O. Box 30285, Salt Lake City, UT 84130-0185" at bounding box center [104, 55] width 62 height 5
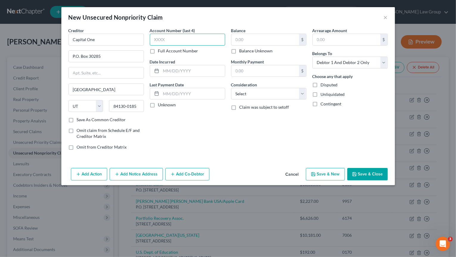
click at [164, 40] on input "text" at bounding box center [187, 40] width 75 height 12
click at [231, 88] on select "Select Cable / Satellite Services Collection Agency Credit Card Debt Debt Couns…" at bounding box center [268, 94] width 75 height 12
click option "Credit Card Debt" at bounding box center [0, 0] width 0 height 0
click at [264, 36] on input "text" at bounding box center [266, 39] width 68 height 11
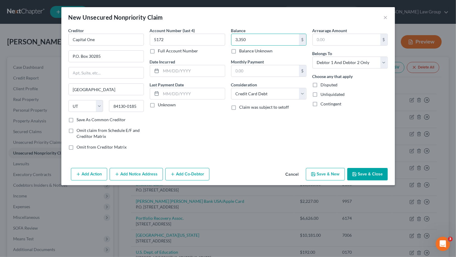
click at [336, 173] on button "Save & New" at bounding box center [325, 174] width 39 height 13
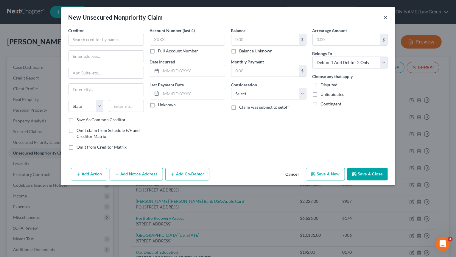
click at [386, 17] on button "×" at bounding box center [386, 17] width 4 height 7
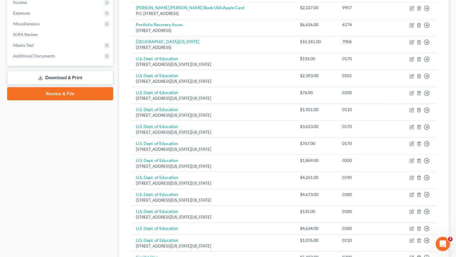
scroll to position [98, 0]
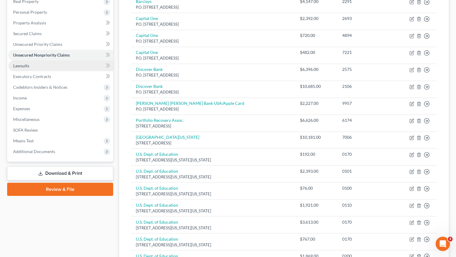
click at [24, 67] on span "Lawsuits" at bounding box center [21, 65] width 16 height 5
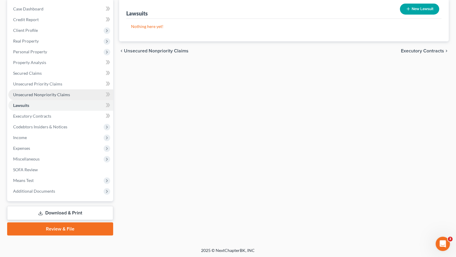
click at [35, 95] on span "Unsecured Nonpriority Claims" at bounding box center [41, 94] width 57 height 5
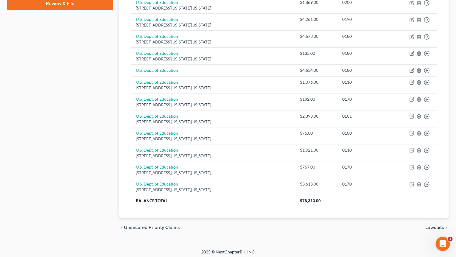
scroll to position [36, 0]
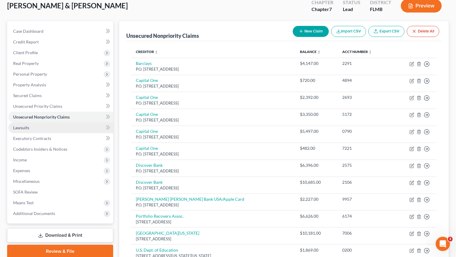
click at [41, 127] on link "Lawsuits" at bounding box center [60, 128] width 105 height 11
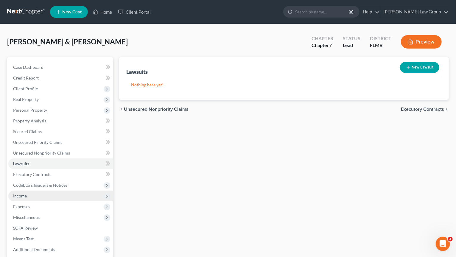
click at [35, 195] on span "Income" at bounding box center [60, 196] width 105 height 11
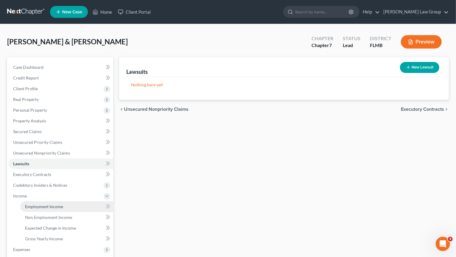
click at [48, 205] on span "Employment Income" at bounding box center [44, 206] width 38 height 5
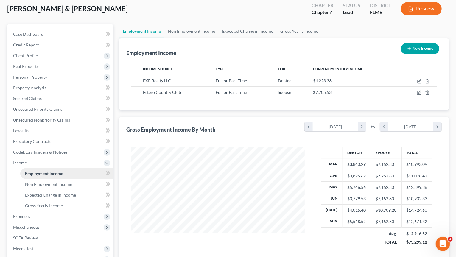
scroll to position [93, 0]
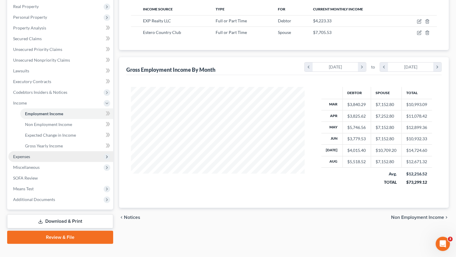
click at [31, 156] on span "Expenses" at bounding box center [60, 156] width 105 height 11
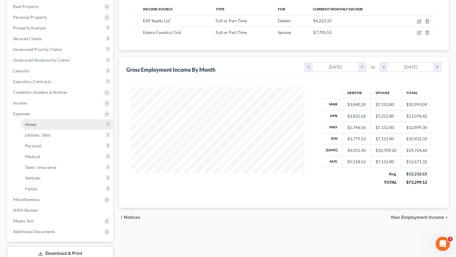
click at [37, 126] on link "Home" at bounding box center [66, 124] width 93 height 11
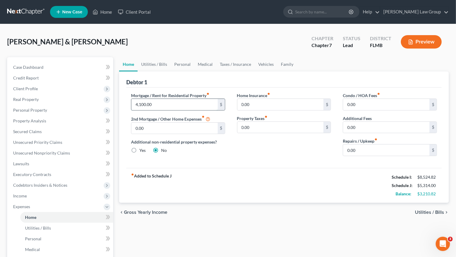
click at [154, 102] on input "4,100.00" at bounding box center [174, 104] width 86 height 11
click at [146, 106] on input "4,100.00" at bounding box center [174, 104] width 86 height 11
drag, startPoint x: 141, startPoint y: 106, endPoint x: 328, endPoint y: 98, distance: 187.1
click at [218, 106] on input "4,100.00" at bounding box center [174, 104] width 86 height 11
click at [307, 124] on input "0.00" at bounding box center [281, 127] width 86 height 11
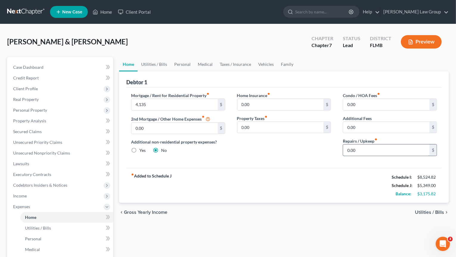
click at [364, 151] on input "0.00" at bounding box center [386, 150] width 86 height 11
click at [160, 69] on link "Utilities / Bills" at bounding box center [154, 64] width 33 height 14
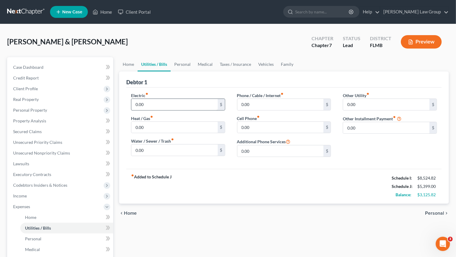
drag, startPoint x: 158, startPoint y: 110, endPoint x: 161, endPoint y: 103, distance: 7.3
click at [158, 109] on div "0.00 $" at bounding box center [178, 105] width 94 height 12
drag, startPoint x: 161, startPoint y: 103, endPoint x: 161, endPoint y: 106, distance: 3.6
click at [161, 104] on input "0.00" at bounding box center [174, 104] width 86 height 11
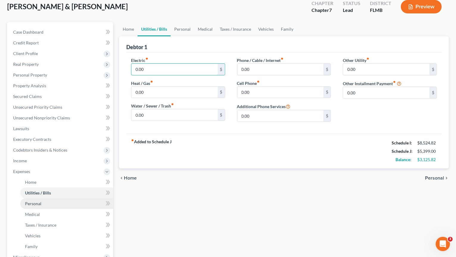
scroll to position [62, 0]
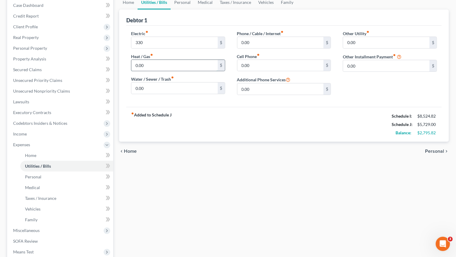
click at [160, 68] on input "0.00" at bounding box center [174, 65] width 86 height 11
click at [145, 84] on input "0.00" at bounding box center [174, 88] width 86 height 11
click at [276, 42] on input "0.00" at bounding box center [281, 42] width 86 height 11
click at [280, 66] on input "0.00" at bounding box center [281, 65] width 86 height 11
click at [278, 37] on div "0.00 $" at bounding box center [284, 43] width 94 height 12
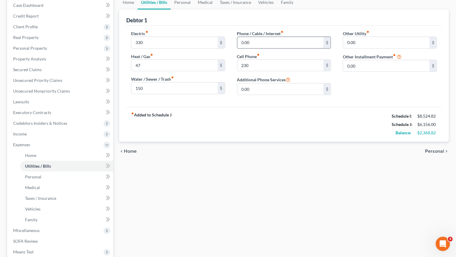
click at [278, 40] on input "0.00" at bounding box center [281, 42] width 86 height 11
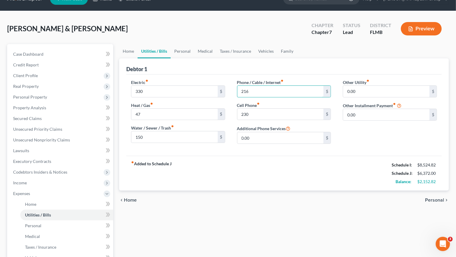
scroll to position [0, 0]
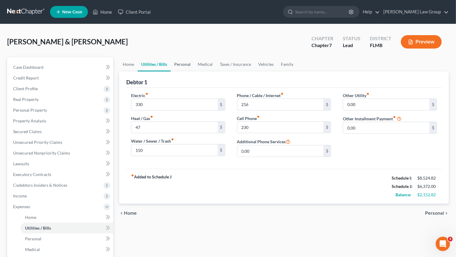
click at [189, 66] on link "Personal" at bounding box center [183, 64] width 24 height 14
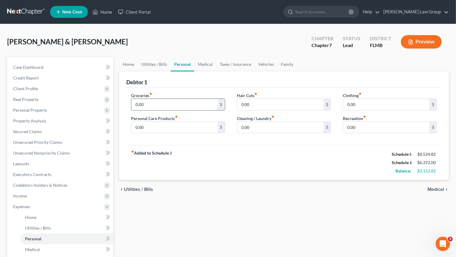
click at [160, 106] on input "0.00" at bounding box center [174, 104] width 86 height 11
drag, startPoint x: 263, startPoint y: 103, endPoint x: 345, endPoint y: 108, distance: 82.7
click at [263, 103] on input "0.00" at bounding box center [281, 104] width 86 height 11
click at [384, 105] on input "0.00" at bounding box center [386, 104] width 86 height 11
drag, startPoint x: 364, startPoint y: 126, endPoint x: 363, endPoint y: 122, distance: 4.9
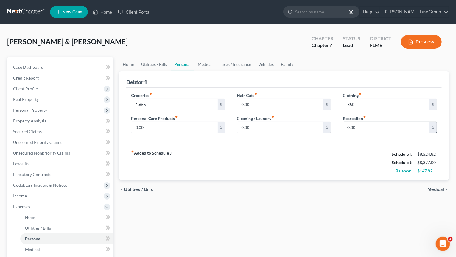
click at [363, 125] on input "0.00" at bounding box center [386, 127] width 86 height 11
click at [264, 137] on div "Groceries fiber_manual_record 1,655 $ Personal Care Products fiber_manual_recor…" at bounding box center [284, 117] width 316 height 58
click at [265, 123] on input "0.00" at bounding box center [281, 127] width 86 height 11
click at [179, 127] on input "0.00" at bounding box center [174, 127] width 86 height 11
click at [198, 65] on link "Medical" at bounding box center [205, 64] width 22 height 14
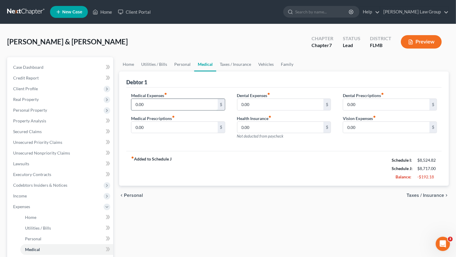
click at [176, 109] on input "0.00" at bounding box center [174, 104] width 86 height 11
click at [244, 61] on link "Taxes / Insurance" at bounding box center [235, 64] width 38 height 14
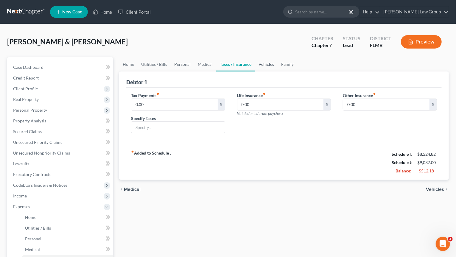
click at [266, 65] on link "Vehicles" at bounding box center [266, 64] width 23 height 14
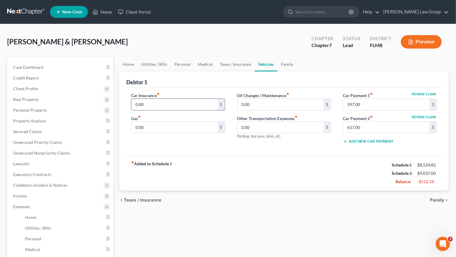
click at [159, 105] on input "0.00" at bounding box center [174, 104] width 86 height 11
click at [175, 127] on input "0.00" at bounding box center [174, 127] width 86 height 11
click at [246, 106] on input "0.00" at bounding box center [281, 104] width 86 height 11
click at [136, 126] on input "400" at bounding box center [174, 127] width 86 height 11
click at [138, 127] on input "400" at bounding box center [174, 127] width 86 height 11
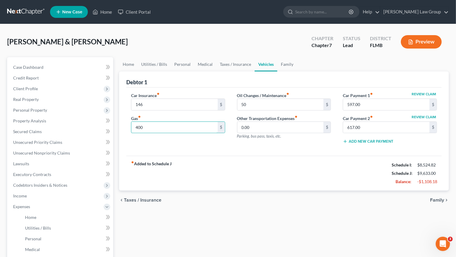
drag, startPoint x: 137, startPoint y: 127, endPoint x: 126, endPoint y: 123, distance: 12.2
click at [131, 125] on input "400" at bounding box center [174, 127] width 86 height 11
click at [283, 65] on link "Family" at bounding box center [288, 64] width 20 height 14
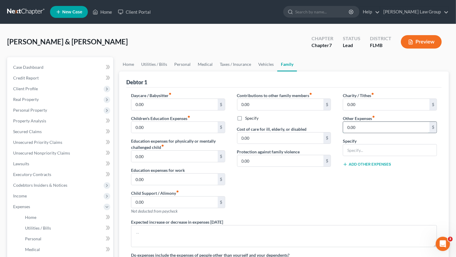
click at [366, 129] on input "0.00" at bounding box center [386, 127] width 86 height 11
click at [363, 148] on input "text" at bounding box center [390, 150] width 94 height 11
click at [164, 125] on input "0.00" at bounding box center [174, 127] width 86 height 11
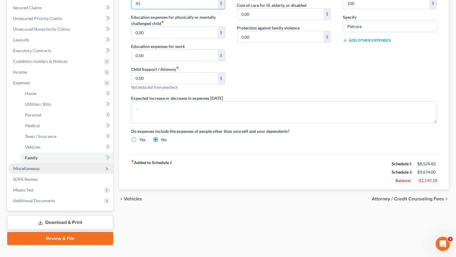
click at [46, 166] on span "Miscellaneous" at bounding box center [60, 168] width 105 height 11
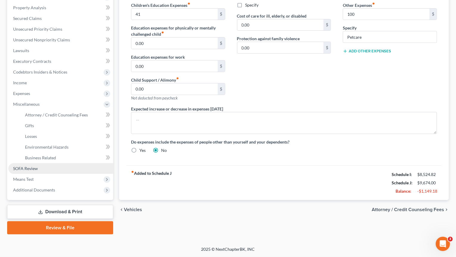
scroll to position [112, 0]
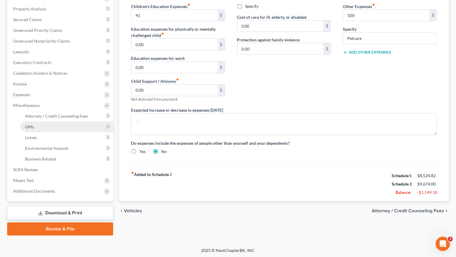
click at [42, 124] on link "Gifts" at bounding box center [66, 127] width 93 height 11
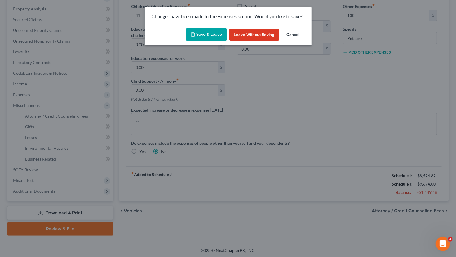
click at [201, 32] on button "Save & Leave" at bounding box center [206, 34] width 41 height 13
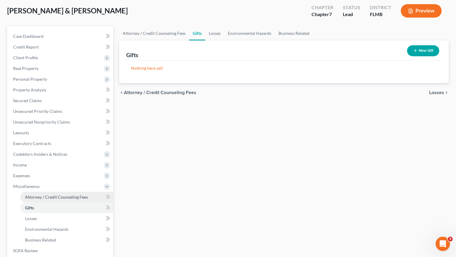
click at [45, 193] on link "Attorney / Credit Counseling Fees" at bounding box center [66, 197] width 93 height 11
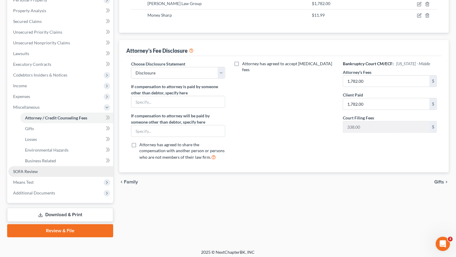
scroll to position [112, 0]
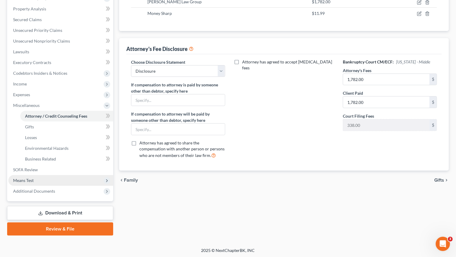
click at [50, 181] on span "Means Test" at bounding box center [60, 180] width 105 height 11
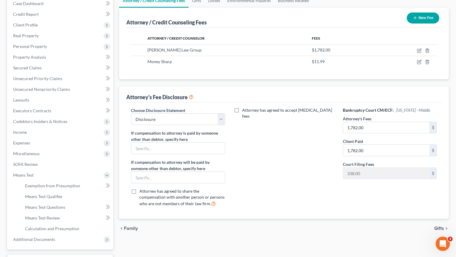
scroll to position [0, 0]
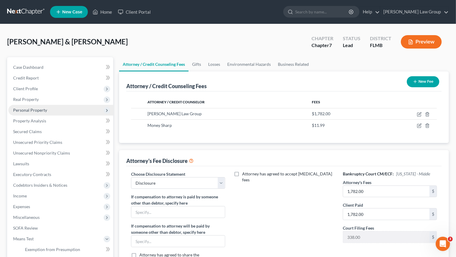
click at [48, 111] on span "Personal Property" at bounding box center [60, 110] width 105 height 11
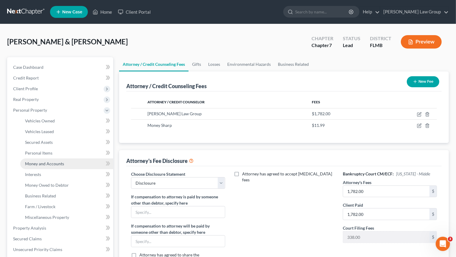
click at [59, 165] on span "Money and Accounts" at bounding box center [44, 163] width 39 height 5
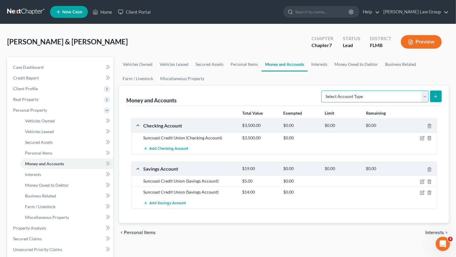
click at [322, 91] on select "Select Account Type Brokerage Cash on Hand Certificates of Deposit Checking Acc…" at bounding box center [375, 97] width 107 height 12
click at [407, 91] on select "Select Account Type Brokerage Cash on Hand Certificates of Deposit Checking Acc…" at bounding box center [375, 97] width 107 height 12
click at [321, 65] on link "Interests" at bounding box center [319, 64] width 23 height 14
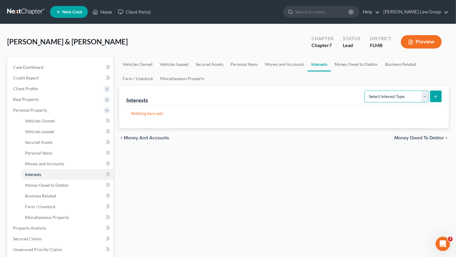
click at [365, 91] on select "Select Interest Type 401K Annuity Bond Education IRA Government Bond Government…" at bounding box center [397, 97] width 64 height 12
click option "401K" at bounding box center [0, 0] width 0 height 0
click at [437, 97] on icon "submit" at bounding box center [436, 96] width 5 height 5
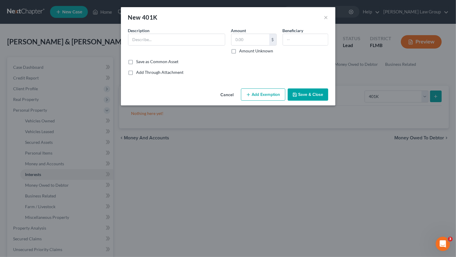
click at [154, 29] on div "Description *" at bounding box center [176, 40] width 103 height 27
click at [153, 38] on input "text" at bounding box center [176, 39] width 97 height 11
drag, startPoint x: 249, startPoint y: 38, endPoint x: 205, endPoint y: 25, distance: 45.8
click at [232, 34] on input "45,500" at bounding box center [251, 39] width 38 height 11
click at [264, 96] on button "Add Exemption" at bounding box center [263, 95] width 44 height 13
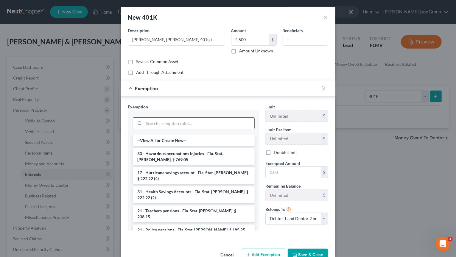
click at [187, 127] on input "search" at bounding box center [199, 123] width 110 height 11
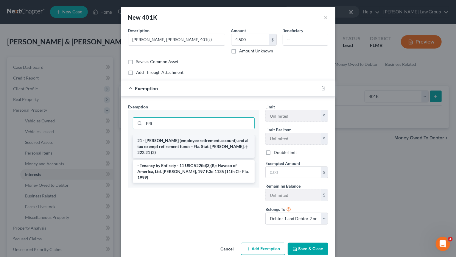
click at [168, 147] on li "21 - [PERSON_NAME] (employee retirement account) and all tax exempt retirement …" at bounding box center [194, 146] width 122 height 23
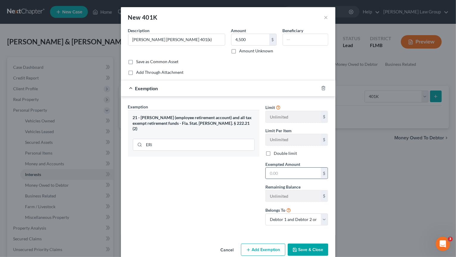
click at [279, 175] on input "text" at bounding box center [293, 173] width 55 height 11
click at [306, 246] on button "Save & Close" at bounding box center [308, 250] width 41 height 13
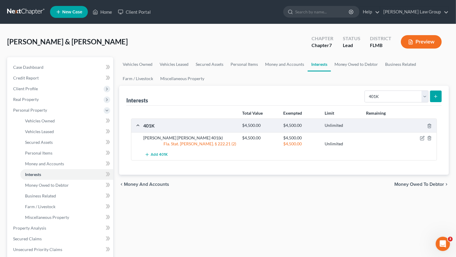
click at [434, 95] on icon "submit" at bounding box center [436, 96] width 5 height 5
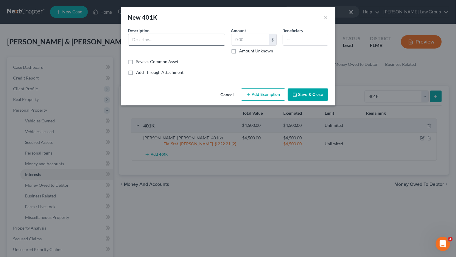
click at [203, 35] on input "text" at bounding box center [176, 39] width 97 height 11
click at [260, 96] on button "Add Exemption" at bounding box center [263, 95] width 44 height 13
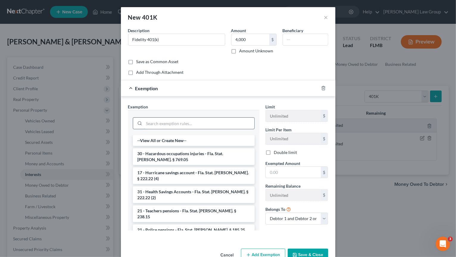
drag, startPoint x: 201, startPoint y: 122, endPoint x: 201, endPoint y: 118, distance: 3.9
click at [201, 120] on input "search" at bounding box center [199, 123] width 110 height 11
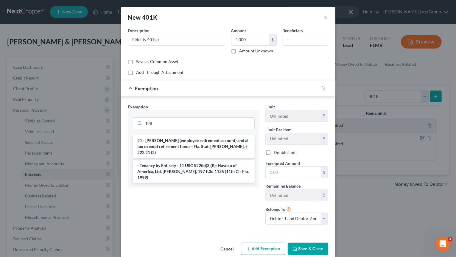
click at [186, 152] on ul "21 - ERISA (employee retirement account) and all tax exempt retirement funds - …" at bounding box center [194, 159] width 122 height 48
click at [186, 147] on li "21 - [PERSON_NAME] (employee retirement account) and all tax exempt retirement …" at bounding box center [194, 146] width 122 height 23
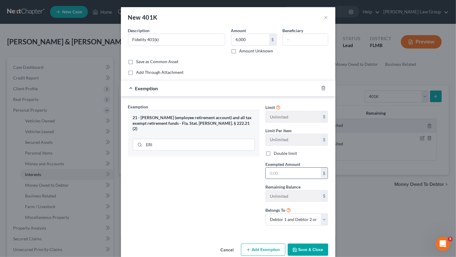
click at [278, 173] on input "text" at bounding box center [293, 173] width 55 height 11
drag, startPoint x: 308, startPoint y: 247, endPoint x: 306, endPoint y: 242, distance: 4.8
click at [308, 244] on button "Save & Close" at bounding box center [308, 250] width 41 height 13
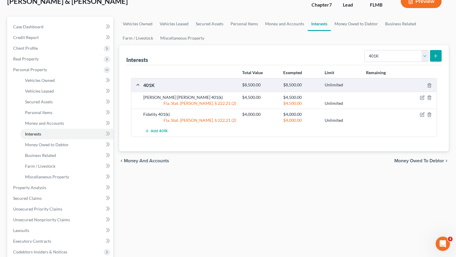
scroll to position [93, 0]
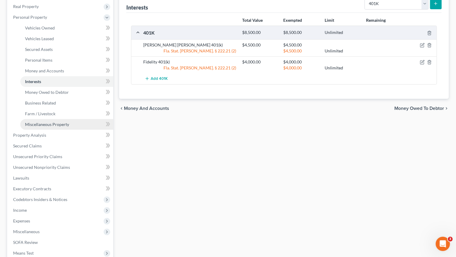
click at [55, 125] on span "Miscellaneous Property" at bounding box center [47, 124] width 44 height 5
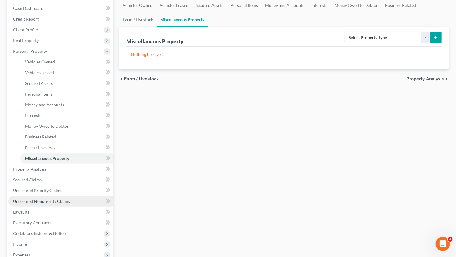
scroll to position [124, 0]
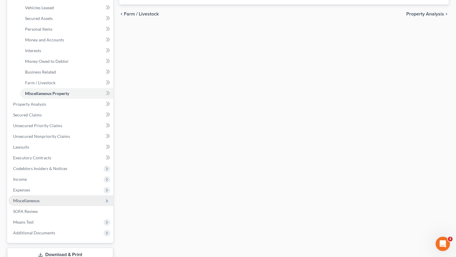
click at [65, 201] on span "Miscellaneous" at bounding box center [60, 201] width 105 height 11
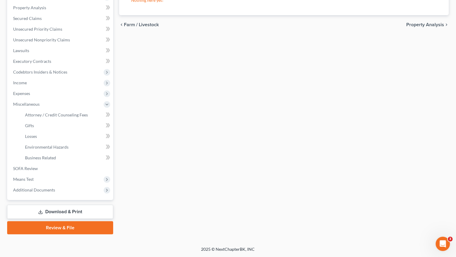
scroll to position [112, 0]
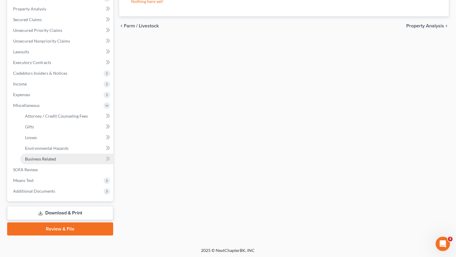
click at [55, 159] on span "Business Related" at bounding box center [40, 158] width 31 height 5
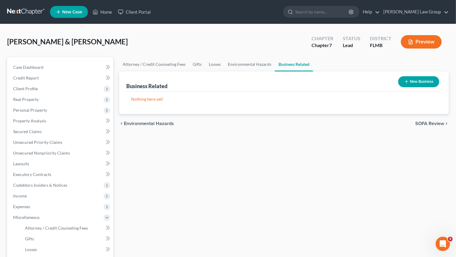
drag, startPoint x: 427, startPoint y: 80, endPoint x: 398, endPoint y: 81, distance: 28.9
click at [427, 80] on button "New Business" at bounding box center [419, 81] width 41 height 11
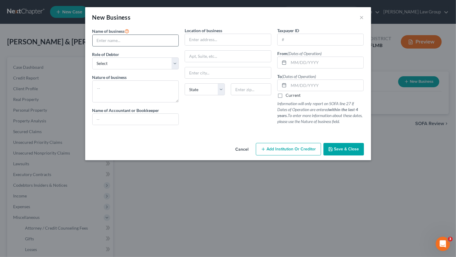
click at [117, 42] on input "text" at bounding box center [136, 40] width 86 height 11
drag, startPoint x: 103, startPoint y: 41, endPoint x: 113, endPoint y: 41, distance: 9.5
click at [113, 41] on input "All Roads Lead to Home LLC" at bounding box center [136, 40] width 86 height 11
click at [227, 38] on input "text" at bounding box center [228, 39] width 86 height 11
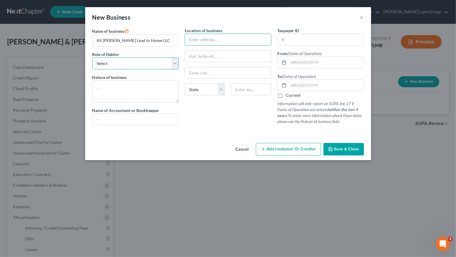
click at [92, 58] on select "Select A member of a limited liability company (LLC) or limited liability partn…" at bounding box center [135, 64] width 87 height 12
click option "A member of a limited liability company (LLC) or limited liability partnership …" at bounding box center [0, 0] width 0 height 0
click at [340, 148] on span "Save & Close" at bounding box center [346, 149] width 25 height 5
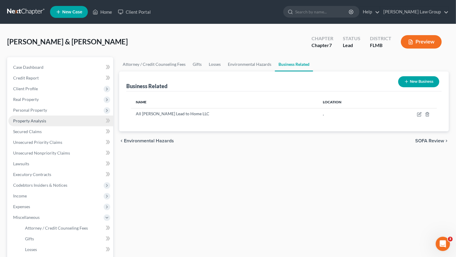
click at [81, 120] on link "Property Analysis" at bounding box center [60, 121] width 105 height 11
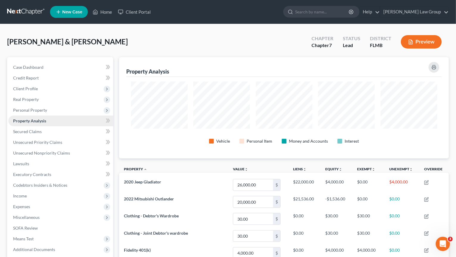
scroll to position [101, 330]
click at [92, 30] on div "Rhoades, Andrew & Danielle Upgraded Chapter Chapter 7 Status Lead District FLMB…" at bounding box center [228, 218] width 456 height 388
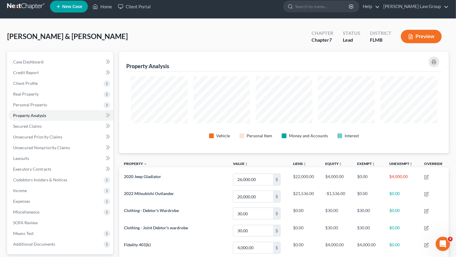
scroll to position [0, 0]
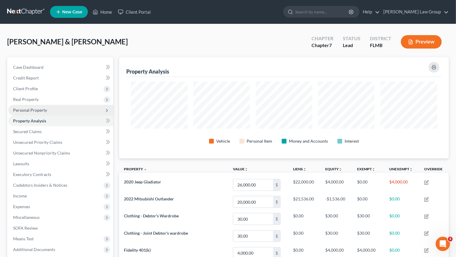
click at [54, 110] on span "Personal Property" at bounding box center [60, 110] width 105 height 11
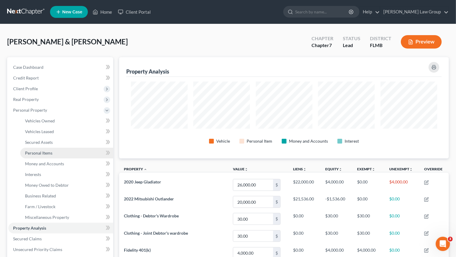
click at [56, 151] on link "Personal Items" at bounding box center [66, 153] width 93 height 11
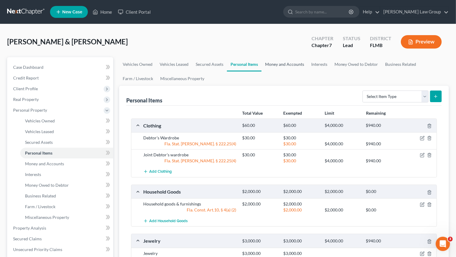
click at [296, 62] on link "Money and Accounts" at bounding box center [285, 64] width 46 height 14
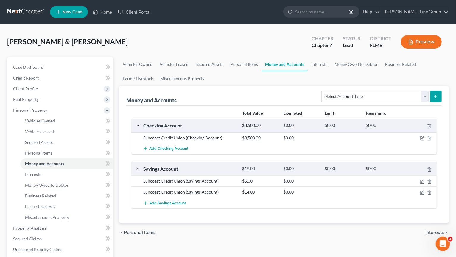
click at [375, 90] on div "Select Account Type Brokerage Cash on Hand Certificates of Deposit Checking Acc…" at bounding box center [380, 96] width 123 height 16
click at [322, 91] on select "Select Account Type Brokerage Cash on Hand Certificates of Deposit Checking Acc…" at bounding box center [375, 97] width 107 height 12
click option "Security Deposits or Prepayments" at bounding box center [0, 0] width 0 height 0
click at [438, 94] on icon "submit" at bounding box center [436, 96] width 5 height 5
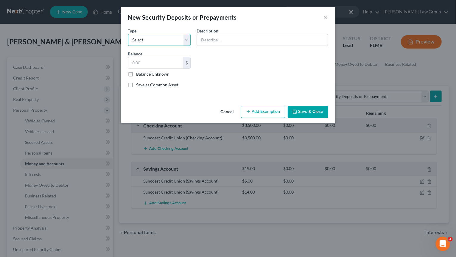
click at [128, 34] on select "Select Electric Gas Heating Oil Security Deposit On Rental Unit Prepaid Rent Te…" at bounding box center [159, 40] width 63 height 12
click option "Security Deposit On Rental Unit" at bounding box center [0, 0] width 0 height 0
click at [237, 39] on input "text" at bounding box center [262, 39] width 131 height 11
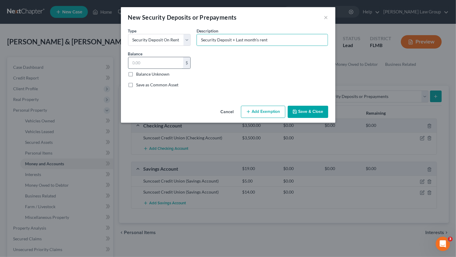
click at [151, 62] on input "text" at bounding box center [155, 62] width 55 height 11
click at [310, 110] on button "Save & Close" at bounding box center [308, 112] width 41 height 13
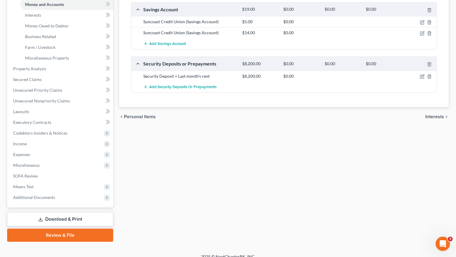
scroll to position [166, 0]
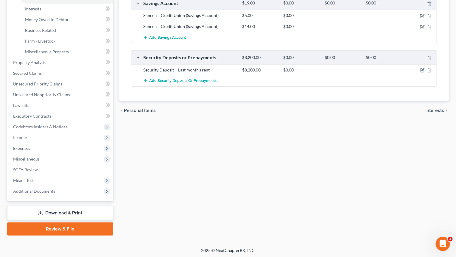
click at [97, 212] on link "Download & Print" at bounding box center [60, 213] width 106 height 14
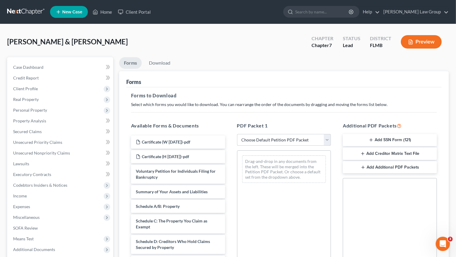
drag, startPoint x: 312, startPoint y: 132, endPoint x: 311, endPoint y: 141, distance: 9.0
click at [311, 132] on div "PDF Packet 1 Choose Default Petition PDF Packet Complete Bankruptcy Petition (a…" at bounding box center [284, 218] width 106 height 202
click at [237, 134] on select "Choose Default Petition PDF Packet Complete Bankruptcy Petition (all forms and …" at bounding box center [284, 140] width 94 height 12
click option "Complete Bankruptcy Petition (all forms and schedules)" at bounding box center [0, 0] width 0 height 0
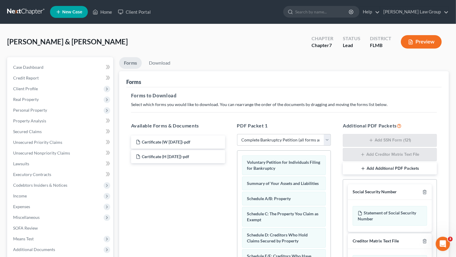
click at [153, 55] on div "Rhoades, Andrew & Danielle Upgraded Chapter Chapter 7 Status Lead District FLMB…" at bounding box center [228, 44] width 442 height 26
click at [155, 61] on link "Download" at bounding box center [159, 63] width 31 height 12
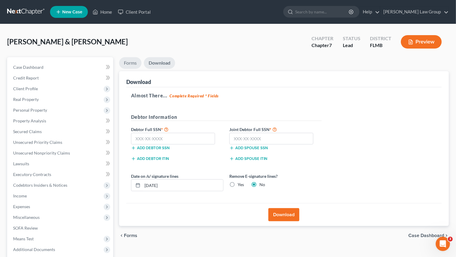
click at [130, 62] on link "Forms" at bounding box center [130, 63] width 22 height 12
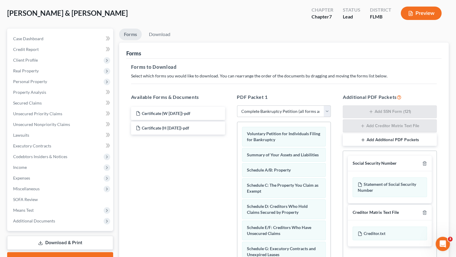
scroll to position [31, 0]
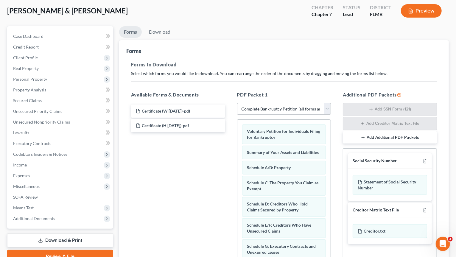
click at [421, 161] on div at bounding box center [423, 161] width 7 height 6
click at [426, 162] on icon "button" at bounding box center [425, 161] width 5 height 5
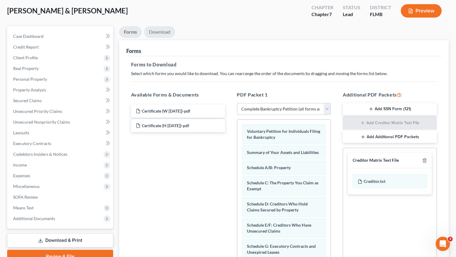
click at [168, 36] on link "Download" at bounding box center [159, 32] width 31 height 12
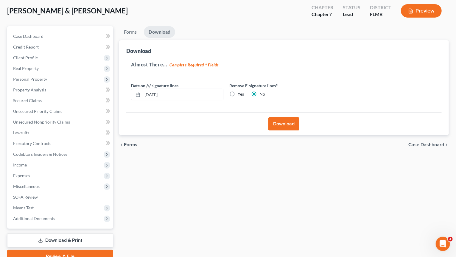
click at [238, 93] on label "Yes" at bounding box center [241, 94] width 6 height 6
click at [240, 93] on input "Yes" at bounding box center [242, 93] width 4 height 4
click at [289, 123] on button "Download" at bounding box center [284, 123] width 31 height 13
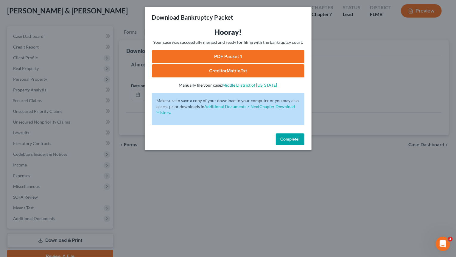
click at [256, 58] on link "PDF Packet 1" at bounding box center [228, 56] width 153 height 13
click at [291, 136] on button "Complete!" at bounding box center [290, 140] width 29 height 12
